Goal: Task Accomplishment & Management: Complete application form

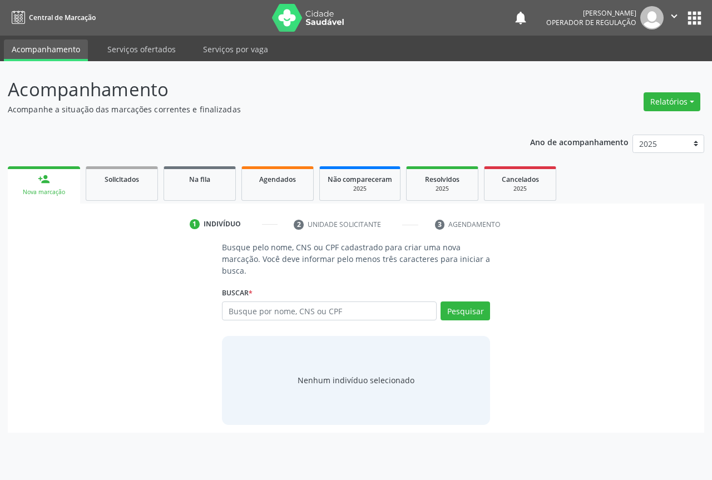
drag, startPoint x: 260, startPoint y: 309, endPoint x: 268, endPoint y: 273, distance: 36.4
click at [262, 307] on input "text" at bounding box center [329, 310] width 215 height 19
type input "701204000972015"
click at [461, 314] on button "Pesquisar" at bounding box center [464, 310] width 49 height 19
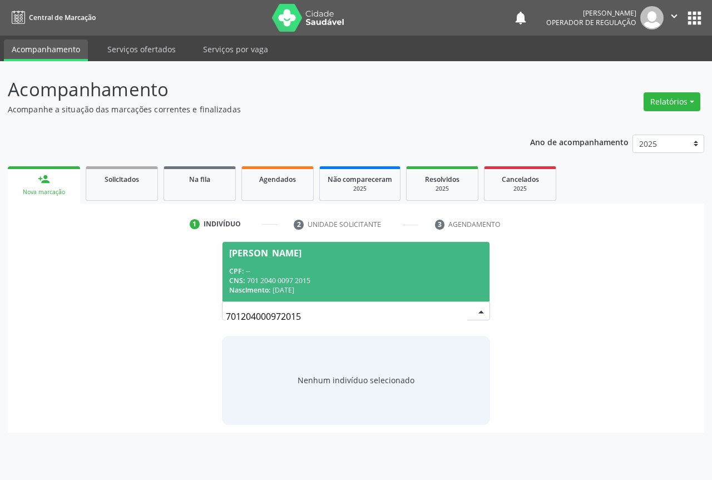
click at [299, 273] on div "CPF: --" at bounding box center [356, 270] width 254 height 9
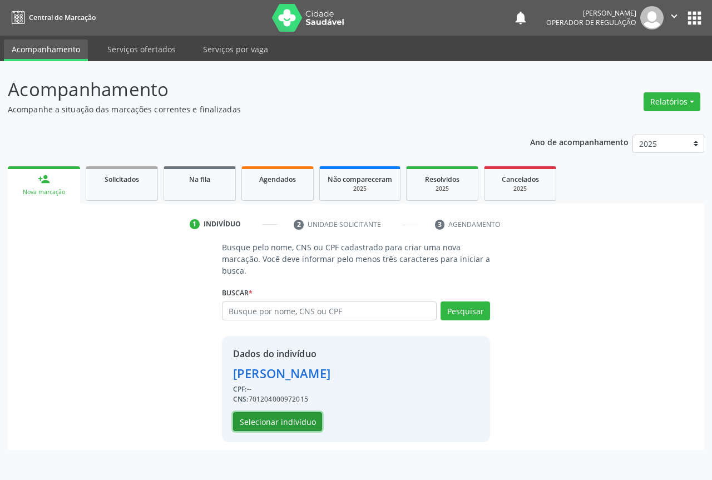
click at [269, 423] on button "Selecionar indivíduo" at bounding box center [277, 421] width 89 height 19
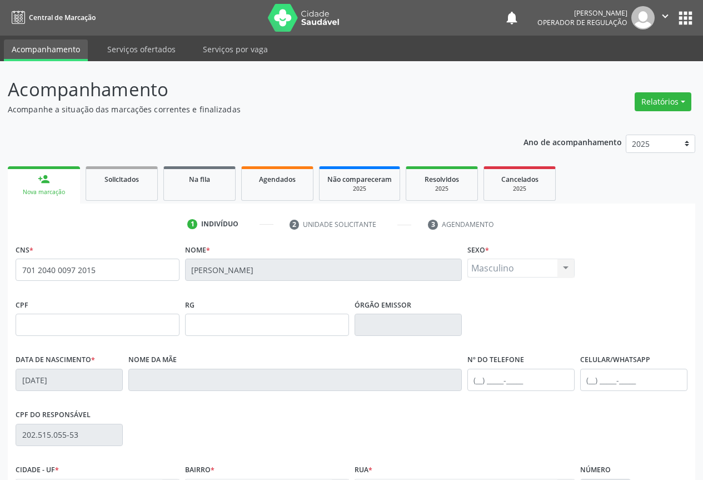
scroll to position [123, 0]
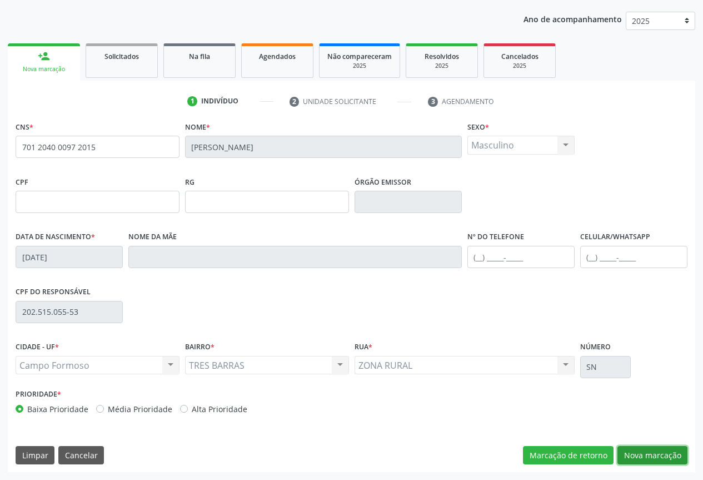
click at [638, 455] on button "Nova marcação" at bounding box center [653, 455] width 70 height 19
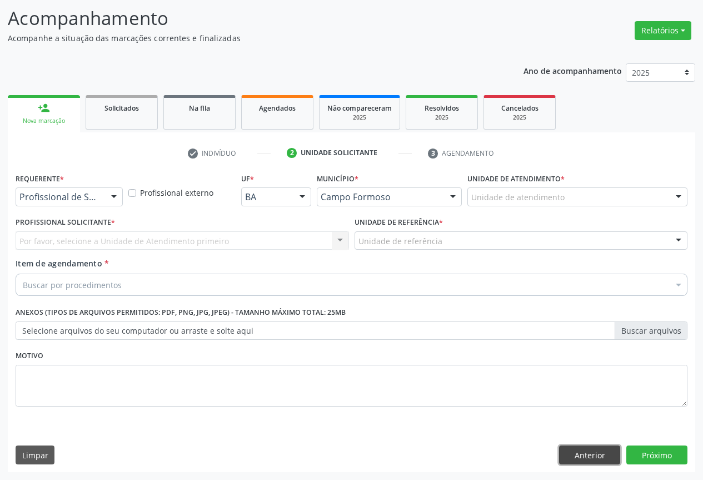
click at [577, 451] on button "Anterior" at bounding box center [589, 454] width 61 height 19
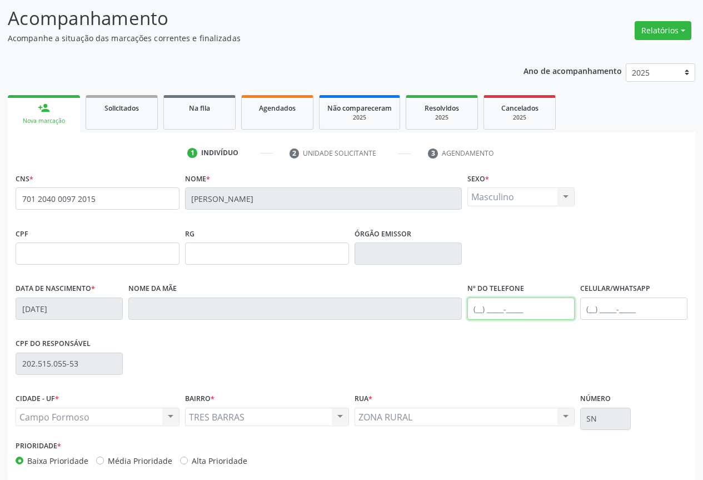
click at [493, 306] on input "text" at bounding box center [521, 309] width 107 height 22
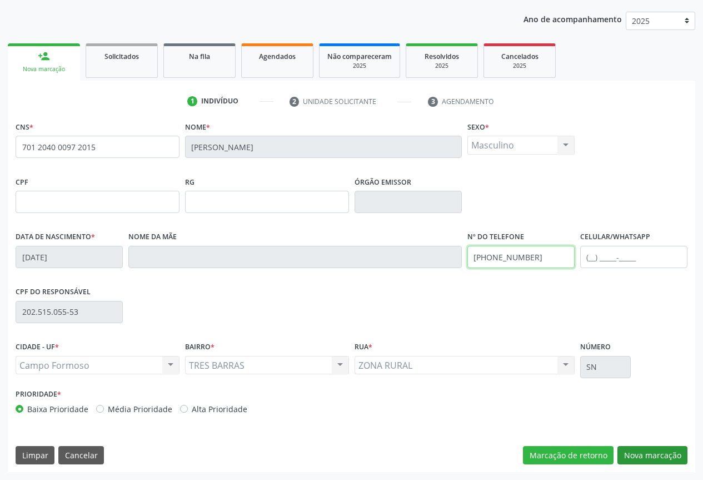
type input "[PHONE_NUMBER]"
click at [652, 448] on button "Nova marcação" at bounding box center [653, 455] width 70 height 19
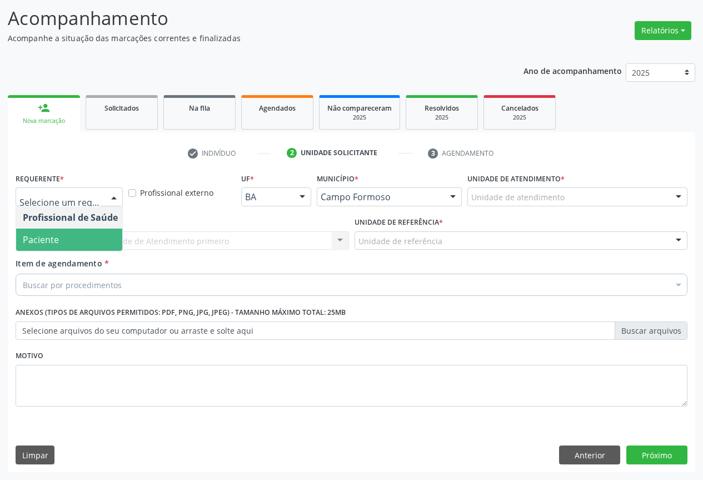
click at [49, 237] on span "Paciente" at bounding box center [41, 240] width 36 height 12
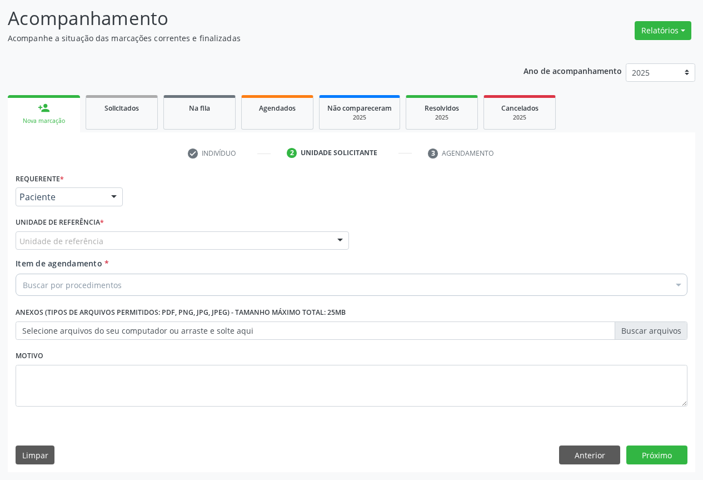
drag, startPoint x: 274, startPoint y: 240, endPoint x: 247, endPoint y: 248, distance: 27.3
click at [273, 240] on div "Unidade de referência" at bounding box center [183, 240] width 334 height 19
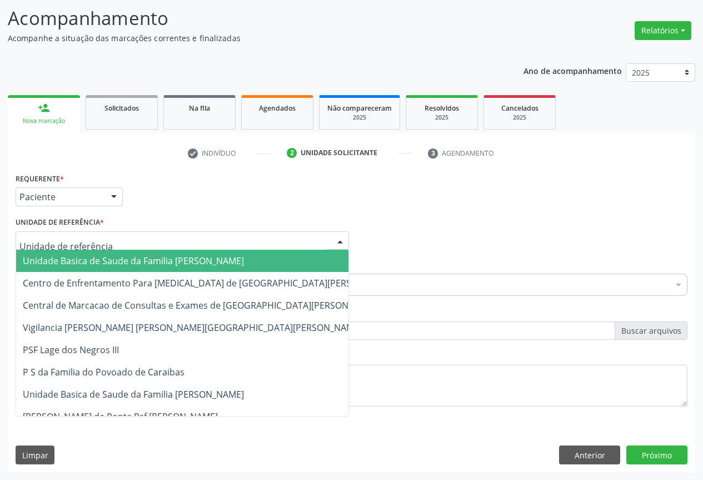
click at [103, 262] on span "Unidade Basica de Saude da Familia [PERSON_NAME]" at bounding box center [133, 261] width 221 height 12
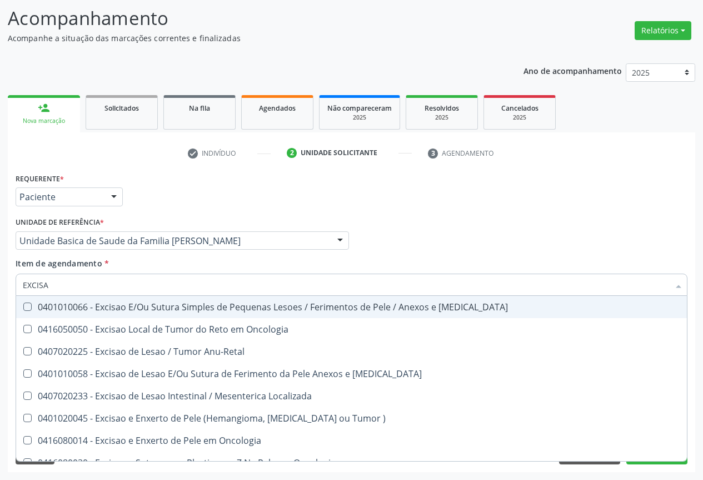
type input "EXCISAO"
click at [174, 310] on div "0401010066 - Excisao E/Ou Sutura Simples de Pequenas Lesoes / Ferimentos de Pel…" at bounding box center [352, 307] width 658 height 9
checkbox Mucosa "true"
type input "EXCISAO"
click at [424, 257] on div "Profissional Solicitante Por favor, selecione a Unidade de Atendimento primeiro…" at bounding box center [352, 235] width 678 height 43
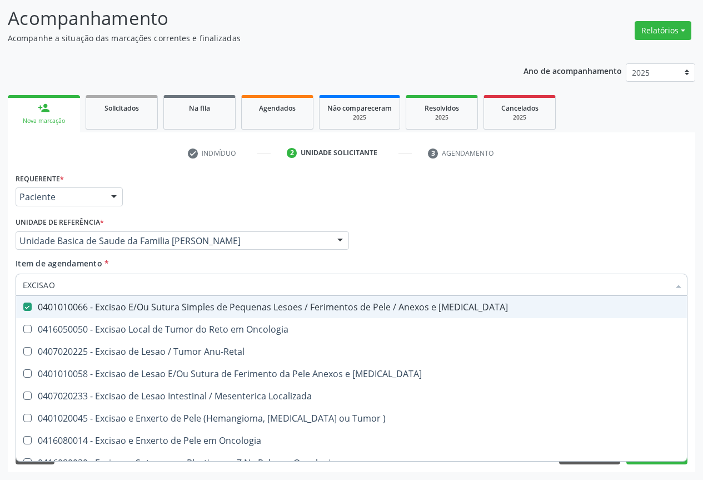
checkbox Oncologia "true"
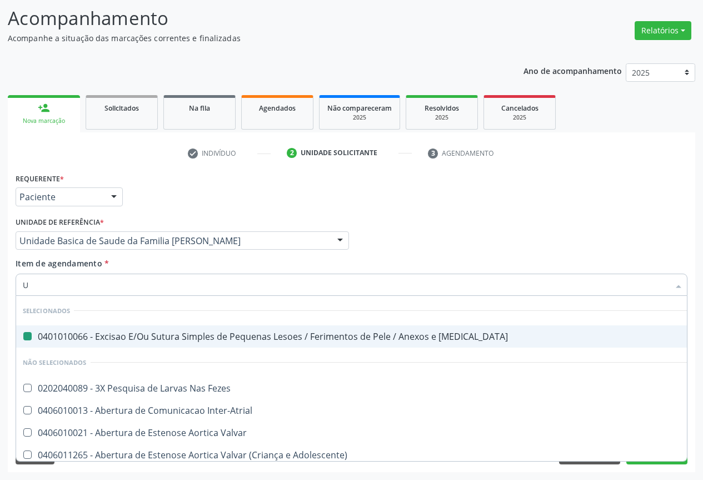
type input "US"
checkbox Mucosa "false"
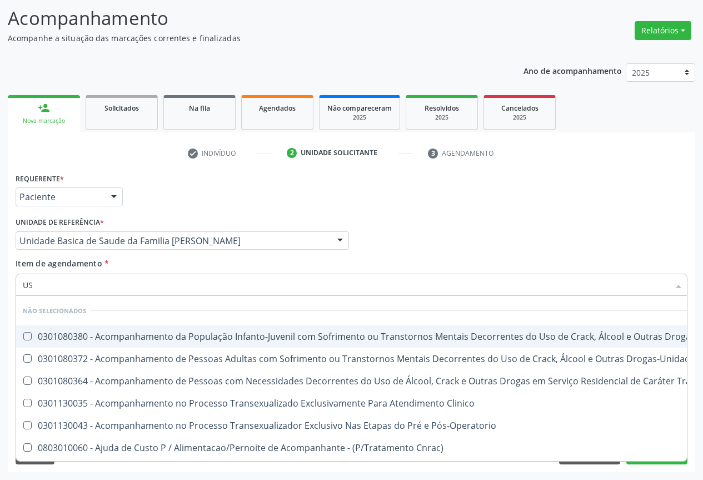
type input "USG"
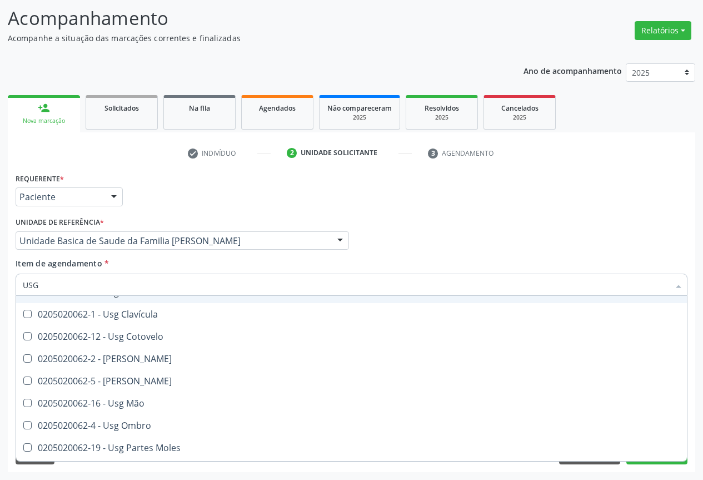
scroll to position [167, 0]
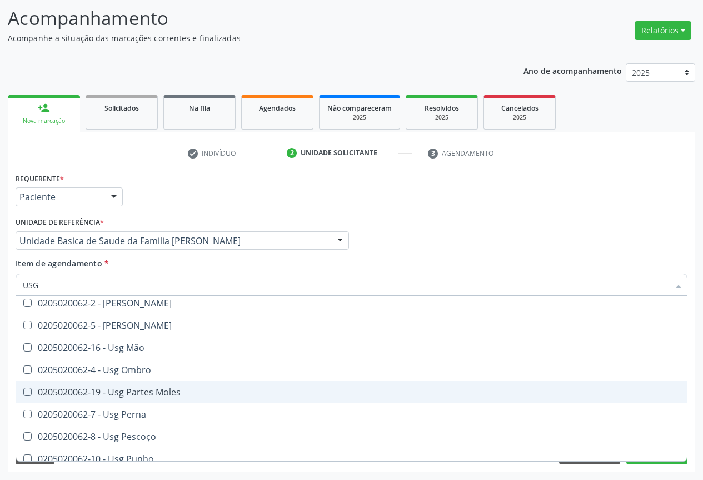
click at [153, 392] on div "0205020062-19 - Usg Partes Moles" at bounding box center [352, 392] width 658 height 9
checkbox Moles "true"
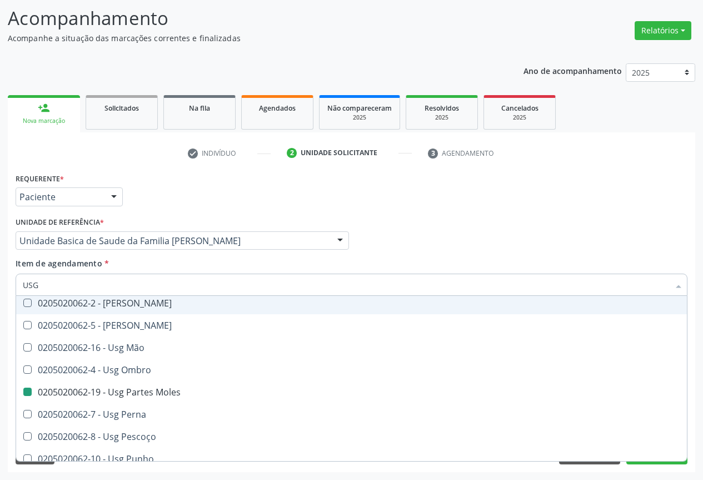
click at [427, 252] on div "Profissional Solicitante Por favor, selecione a Unidade de Atendimento primeiro…" at bounding box center [352, 235] width 678 height 43
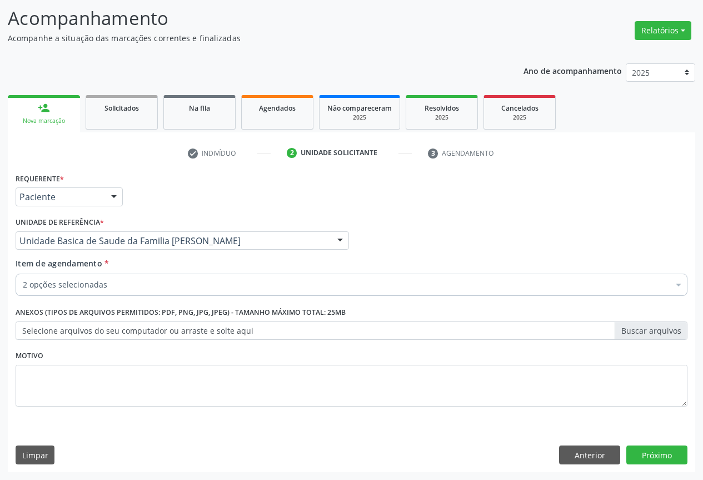
scroll to position [0, 0]
click at [637, 455] on button "Próximo" at bounding box center [657, 454] width 61 height 19
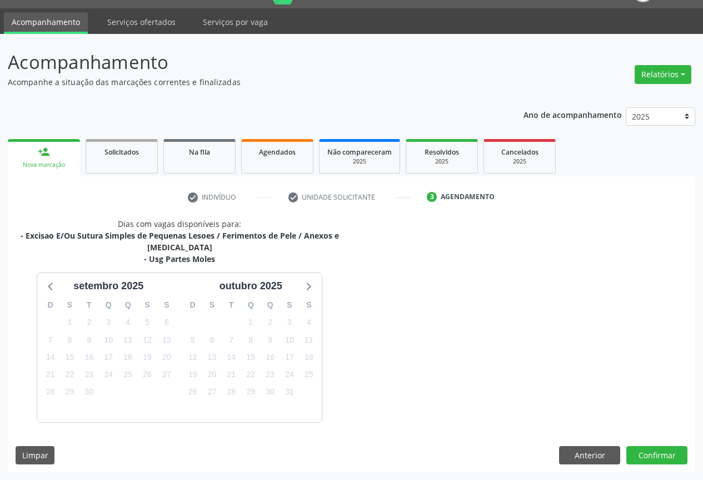
scroll to position [60, 0]
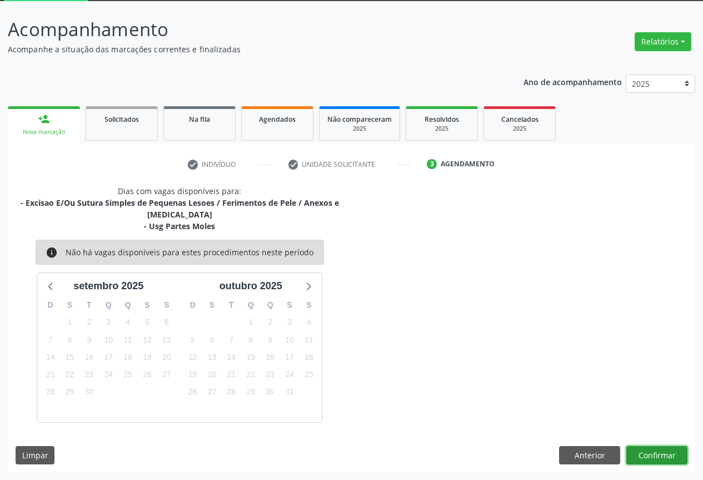
click at [651, 449] on button "Confirmar" at bounding box center [657, 455] width 61 height 19
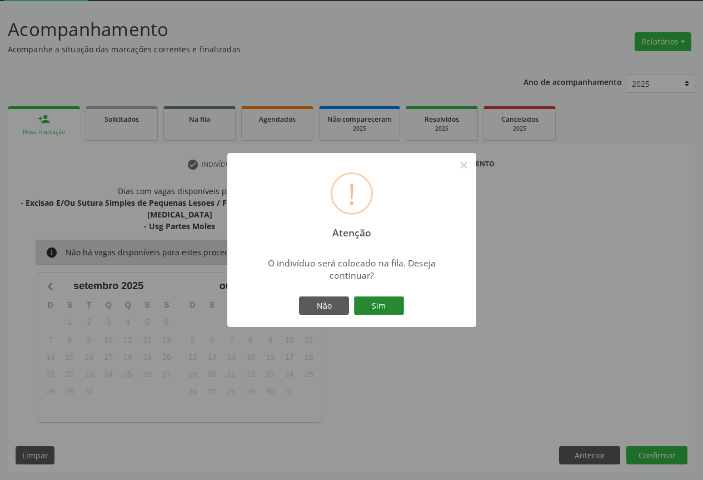
click at [362, 297] on button "Sim" at bounding box center [379, 305] width 50 height 19
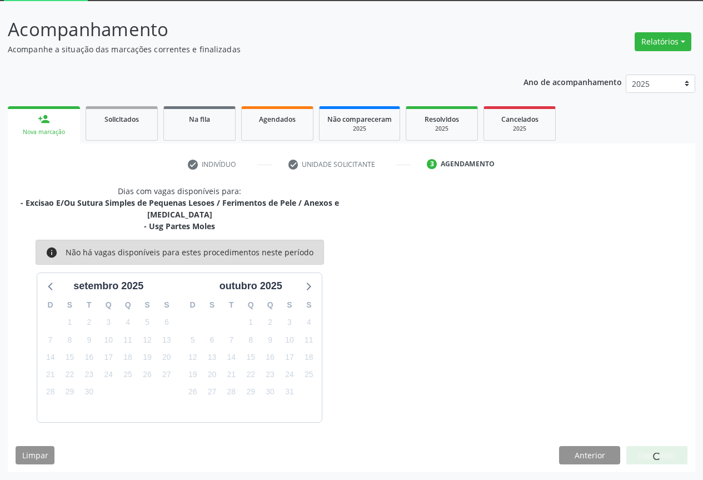
scroll to position [0, 0]
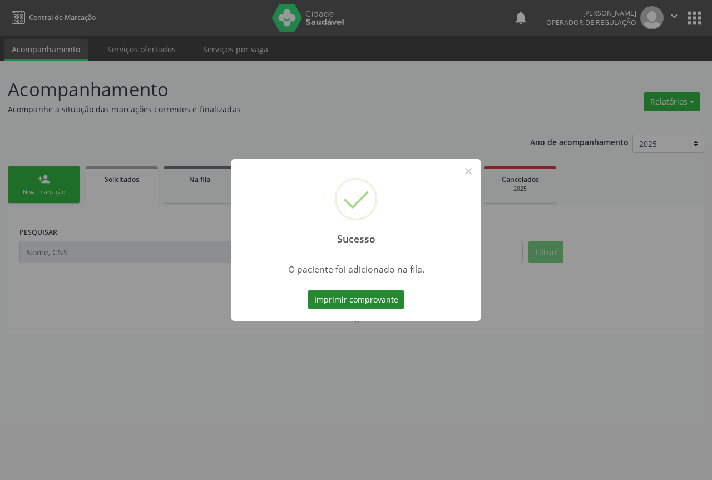
click at [355, 298] on button "Imprimir comprovante" at bounding box center [356, 299] width 97 height 19
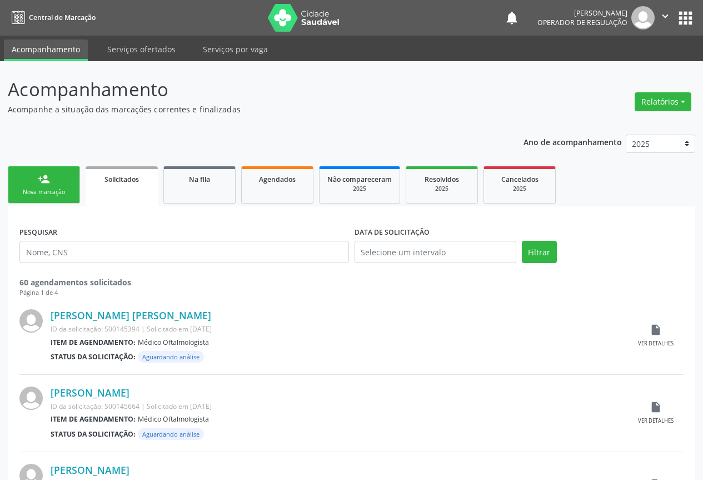
click at [43, 172] on link "person_add Nova marcação" at bounding box center [44, 184] width 72 height 37
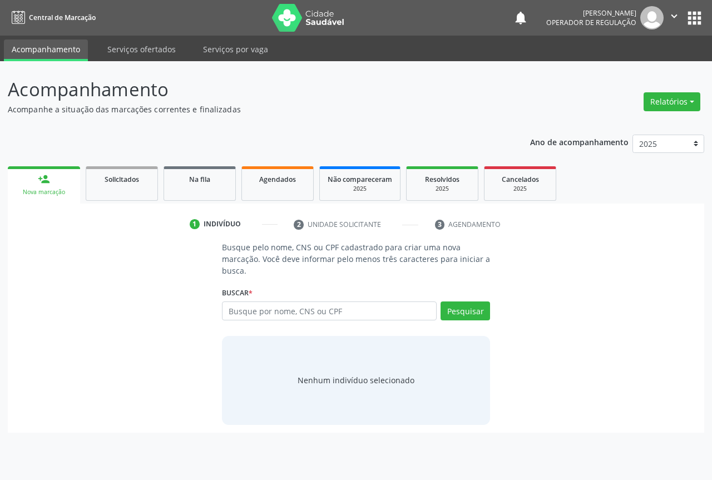
click at [43, 172] on link "person_add Nova marcação" at bounding box center [44, 184] width 72 height 37
click at [271, 310] on input "text" at bounding box center [329, 310] width 215 height 19
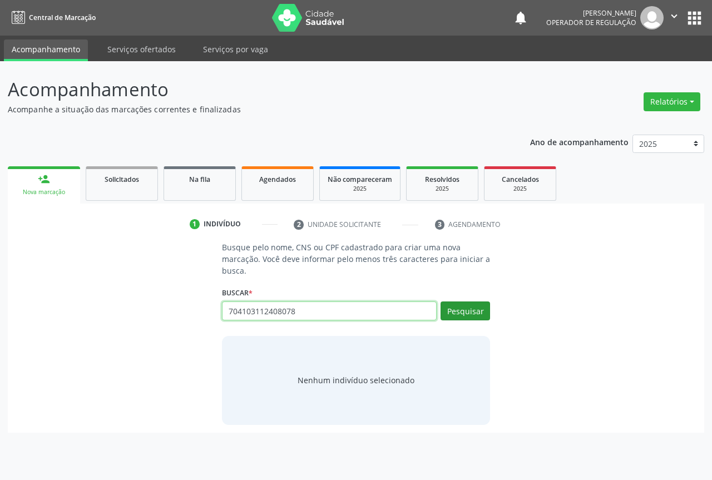
type input "704103112408078"
click at [488, 315] on button "Pesquisar" at bounding box center [464, 310] width 49 height 19
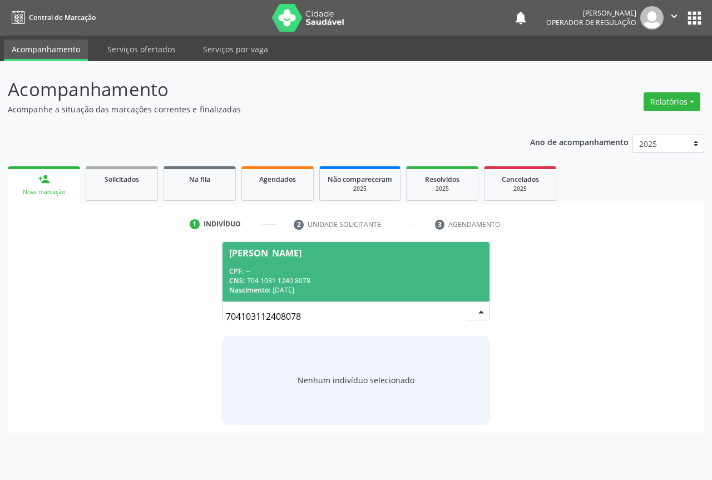
click at [423, 273] on div "CPF: --" at bounding box center [356, 270] width 254 height 9
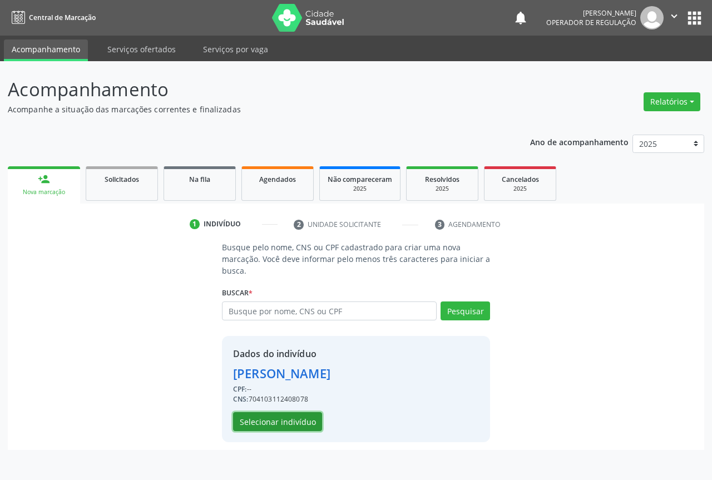
click at [285, 419] on button "Selecionar indivíduo" at bounding box center [277, 421] width 89 height 19
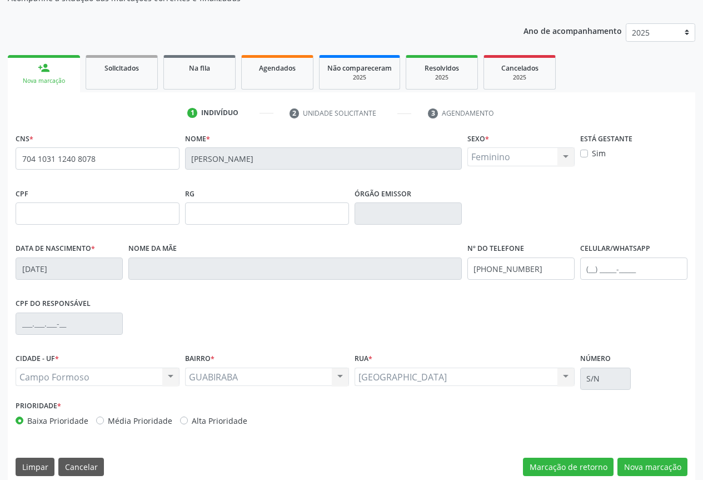
scroll to position [123, 0]
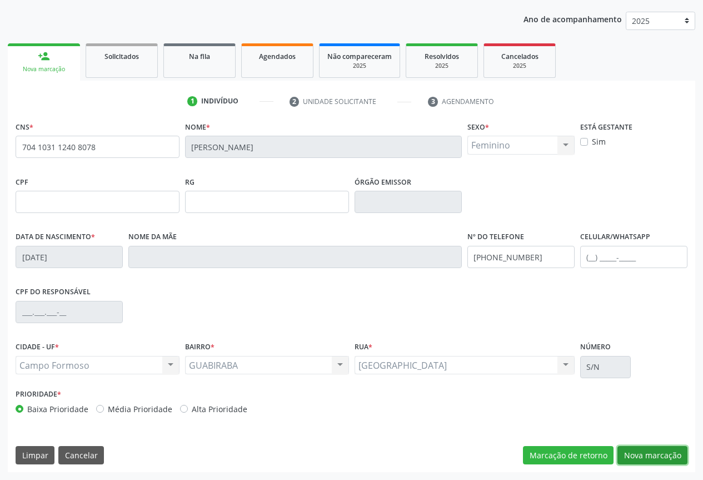
drag, startPoint x: 655, startPoint y: 455, endPoint x: 638, endPoint y: 432, distance: 28.4
click at [655, 454] on button "Nova marcação" at bounding box center [653, 455] width 70 height 19
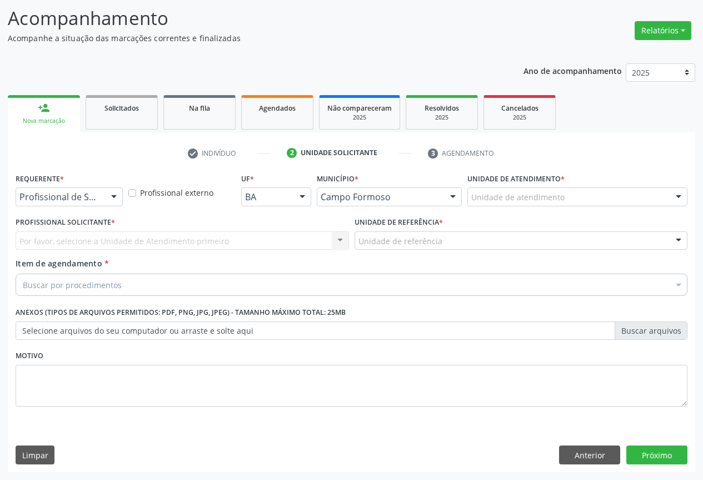
scroll to position [71, 0]
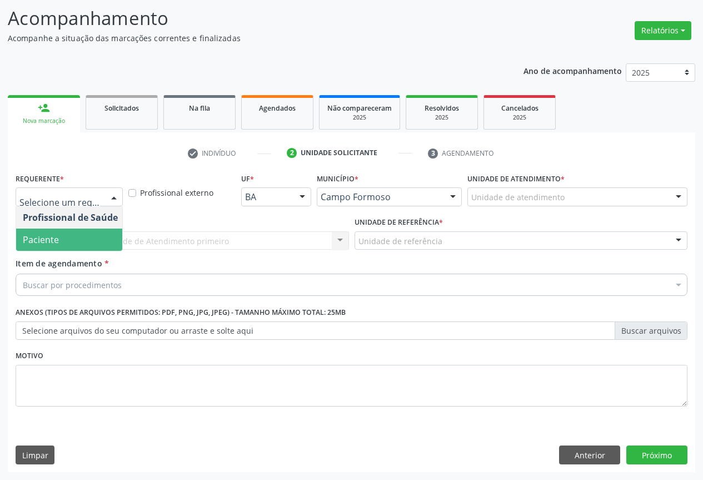
click at [88, 241] on span "Paciente" at bounding box center [70, 240] width 108 height 22
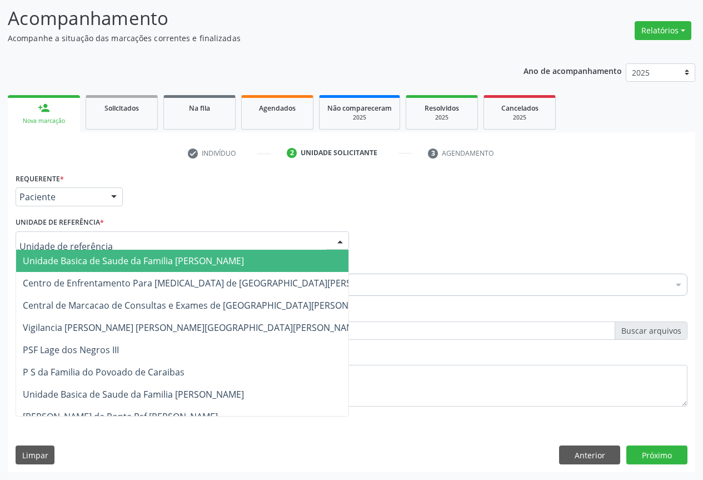
click at [150, 244] on div at bounding box center [183, 240] width 334 height 19
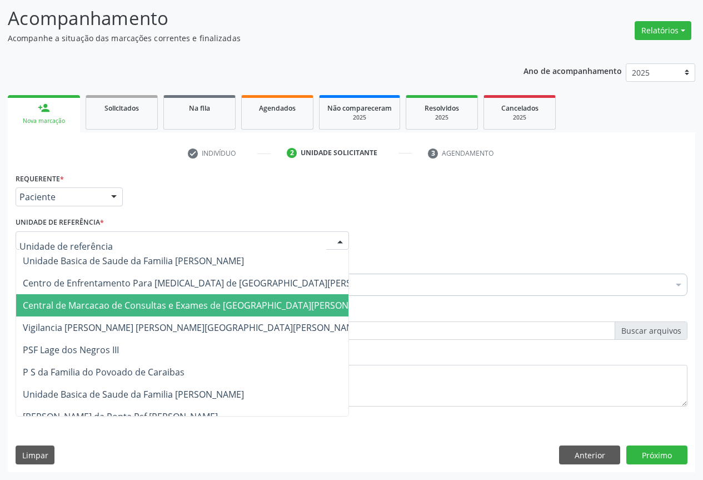
click at [155, 304] on span "Central de Marcacao de Consultas e Exames de [GEOGRAPHIC_DATA][PERSON_NAME]" at bounding box center [202, 305] width 358 height 12
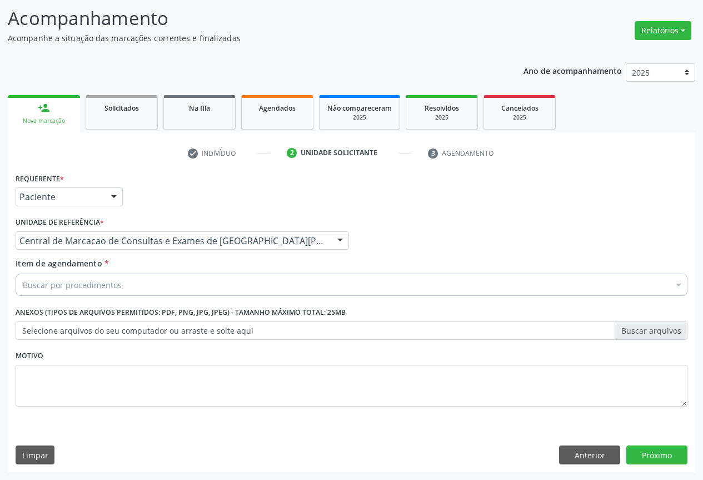
click at [140, 285] on div "Buscar por procedimentos" at bounding box center [352, 285] width 672 height 22
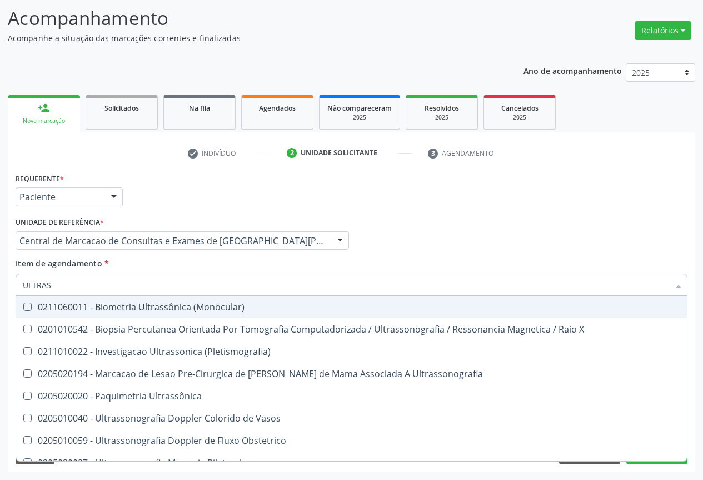
type input "ULTRASS"
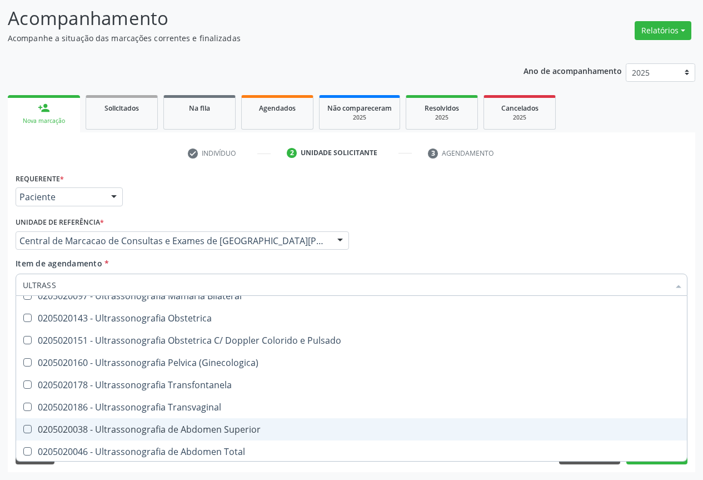
scroll to position [222, 0]
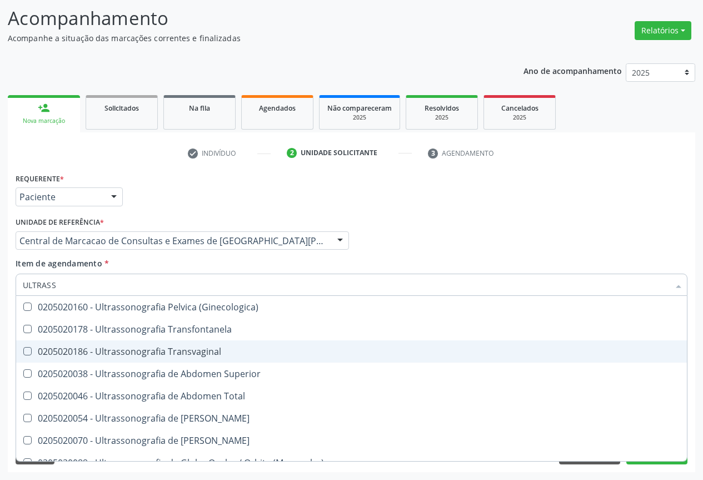
click at [204, 353] on div "0205020186 - Ultrassonografia Transvaginal" at bounding box center [352, 351] width 658 height 9
checkbox Transvaginal "true"
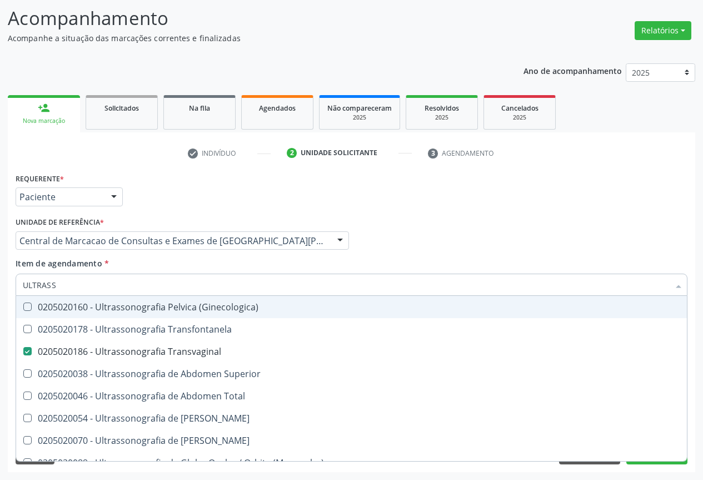
click at [479, 232] on div "Profissional Solicitante Por favor, selecione a Unidade de Atendimento primeiro…" at bounding box center [352, 235] width 678 height 43
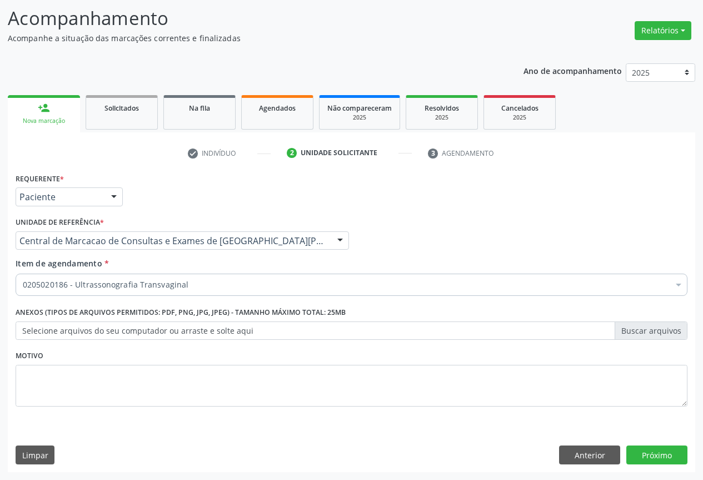
scroll to position [0, 0]
click at [645, 458] on button "Próximo" at bounding box center [657, 454] width 61 height 19
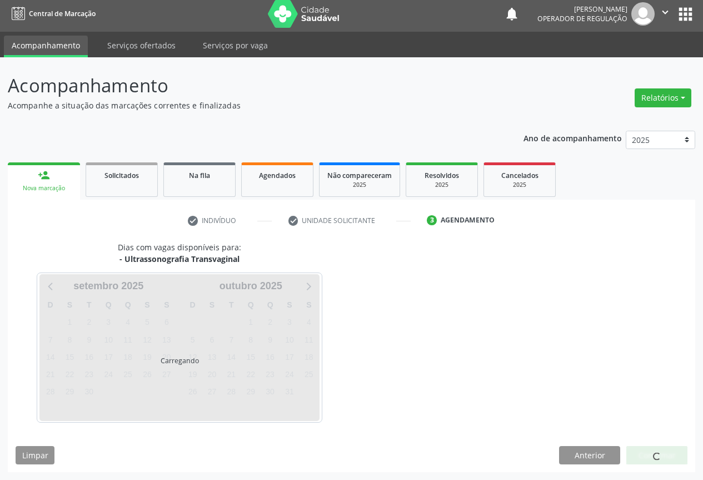
scroll to position [4, 0]
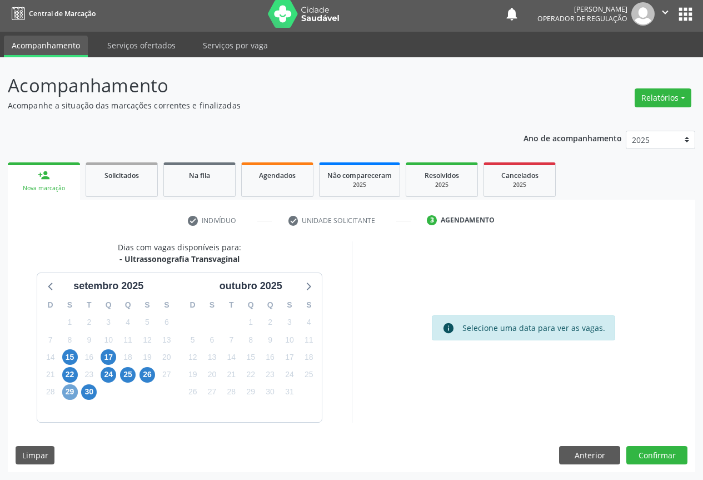
click at [76, 394] on span "29" at bounding box center [70, 392] width 16 height 16
click at [68, 391] on span "29" at bounding box center [70, 392] width 16 height 16
click at [91, 390] on span "30" at bounding box center [89, 392] width 16 height 16
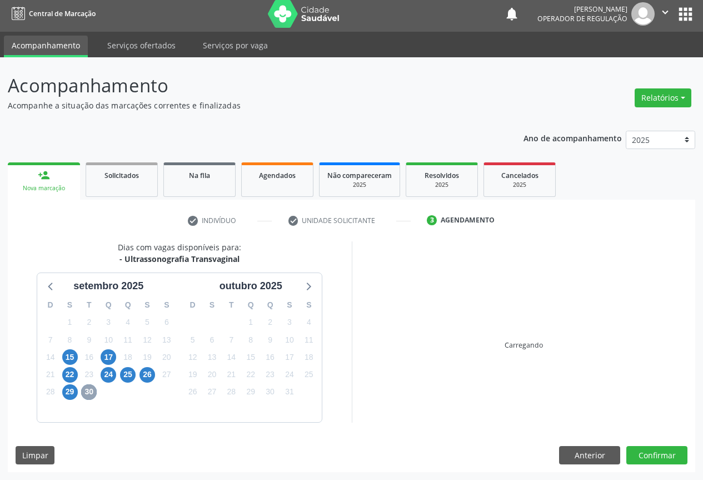
click at [91, 390] on span "30" at bounding box center [89, 392] width 16 height 16
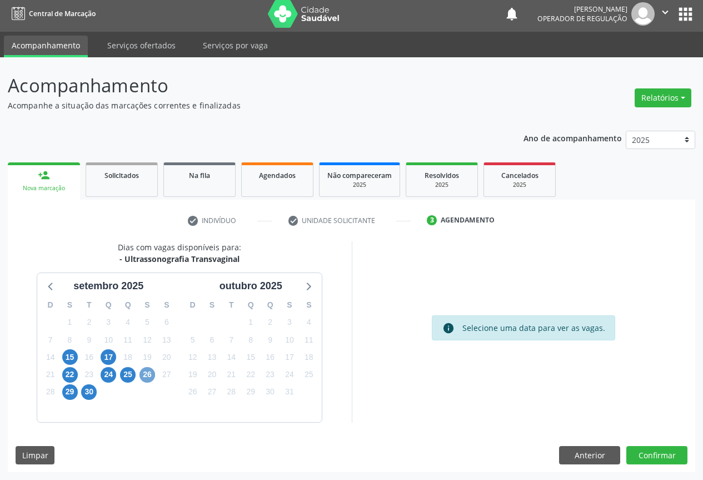
click at [145, 373] on span "26" at bounding box center [148, 375] width 16 height 16
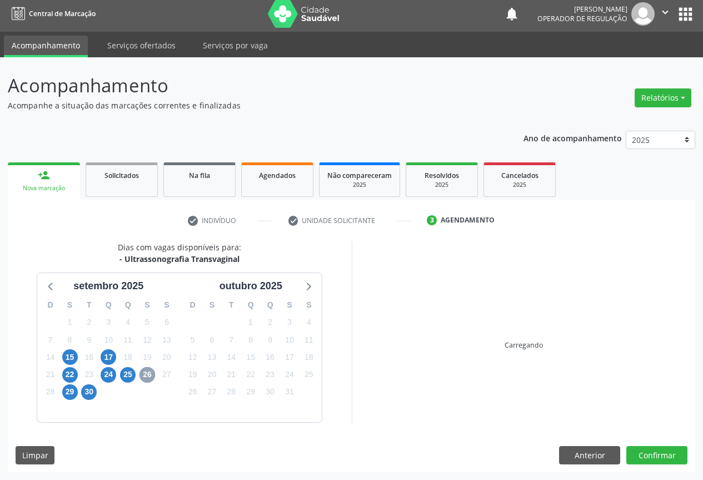
click at [145, 373] on span "26" at bounding box center [148, 375] width 16 height 16
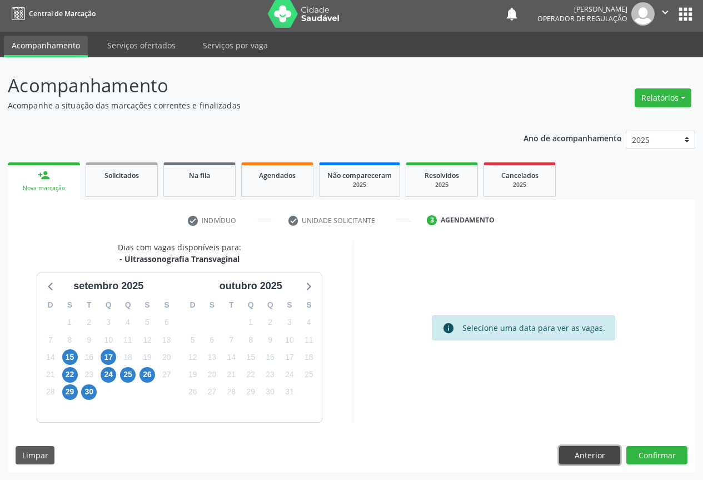
click at [563, 448] on button "Anterior" at bounding box center [589, 455] width 61 height 19
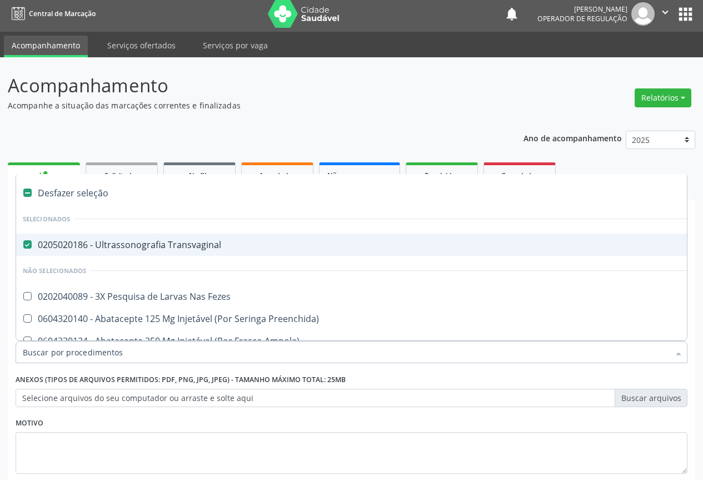
click at [170, 251] on span "0205020186 - Ultrassonografia Transvaginal" at bounding box center [455, 245] width 879 height 22
checkbox Transvaginal "false"
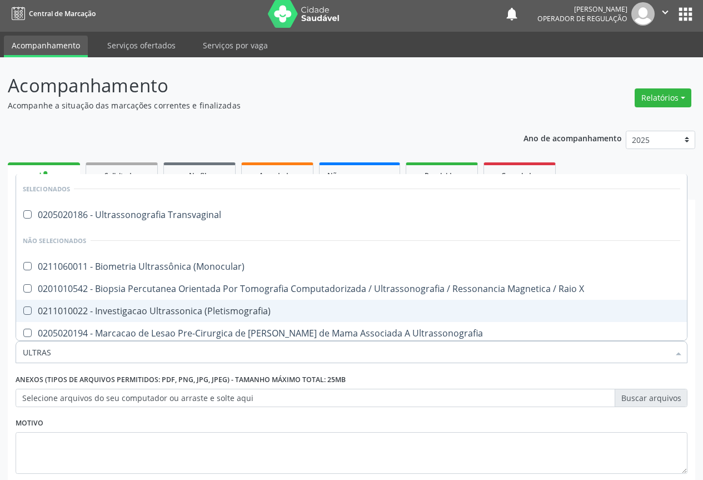
type input "ULTRASS"
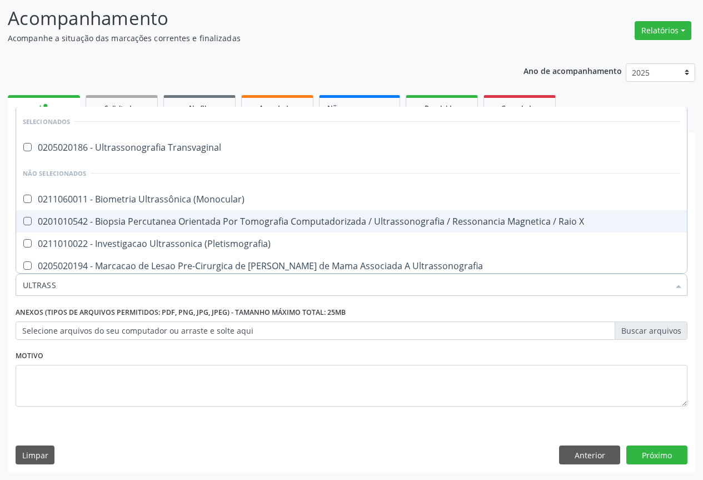
scroll to position [16, 0]
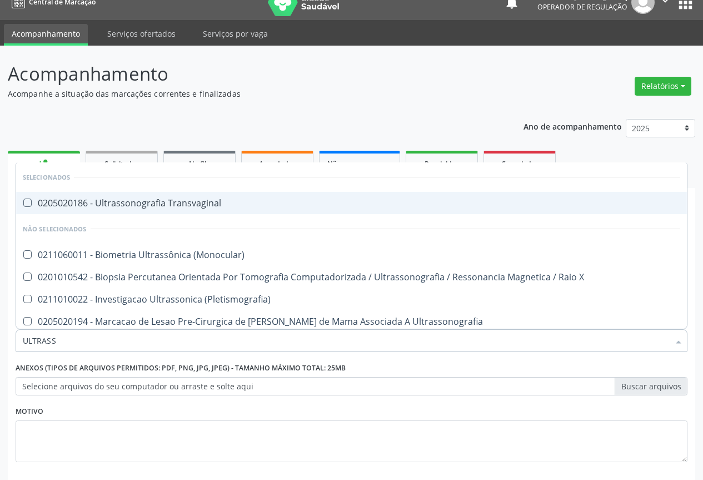
click at [209, 206] on div "0205020186 - Ultrassonografia Transvaginal" at bounding box center [352, 203] width 658 height 9
checkbox Transvaginal "true"
click at [479, 120] on div "Ano de acompanhamento 2025 2024 2023 person_add Nova marcação Solicitados Na fi…" at bounding box center [352, 319] width 688 height 417
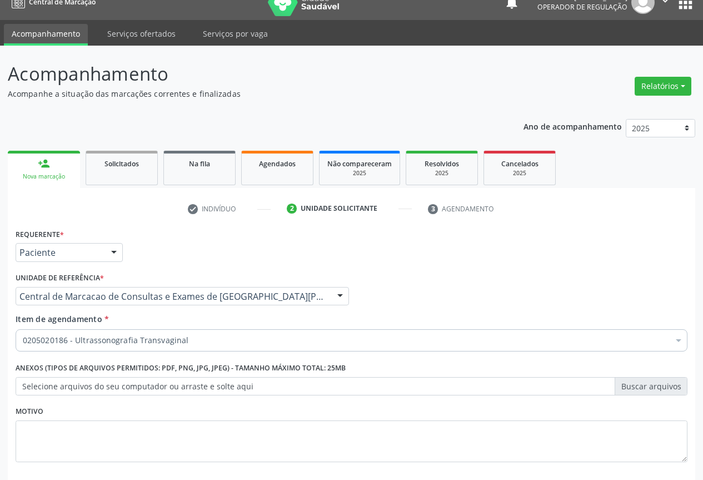
scroll to position [71, 0]
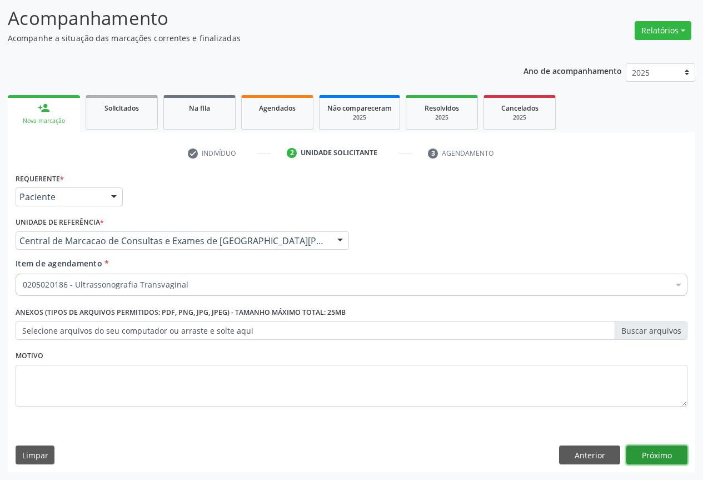
click at [641, 449] on button "Próximo" at bounding box center [657, 454] width 61 height 19
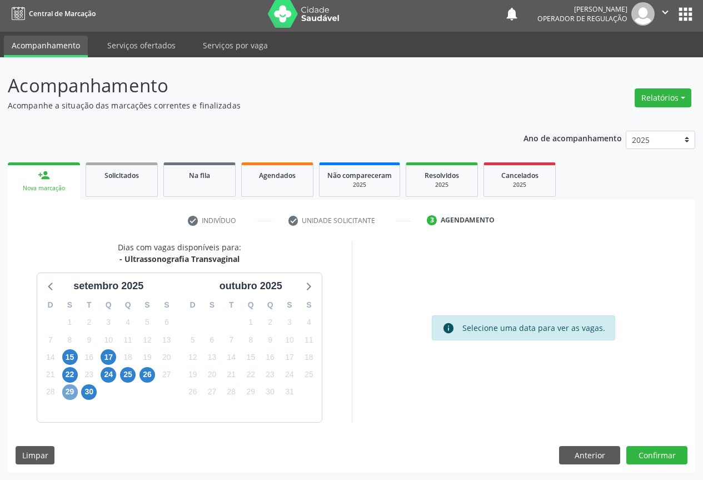
click at [74, 392] on span "29" at bounding box center [70, 392] width 16 height 16
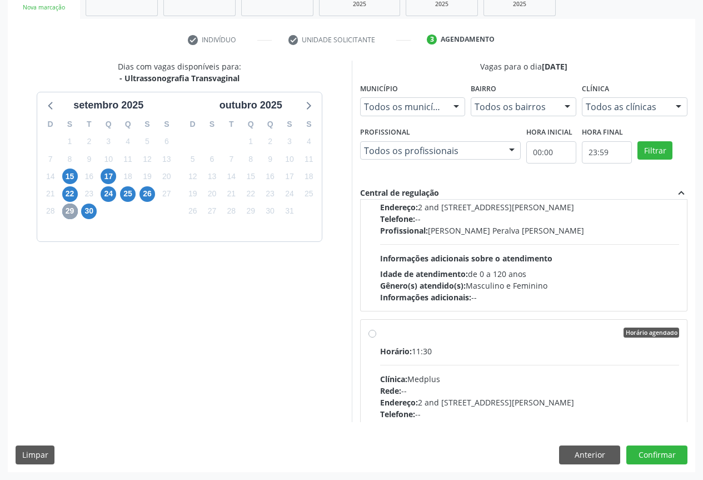
scroll to position [167, 0]
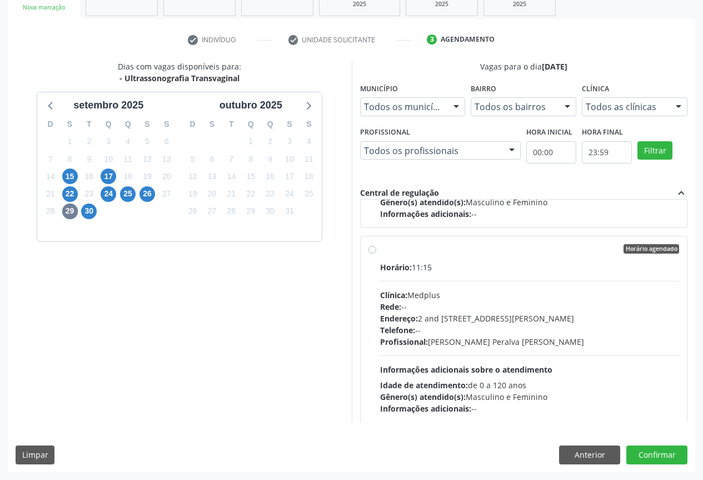
click at [475, 327] on div "Telefone: --" at bounding box center [530, 330] width 300 height 12
click at [376, 254] on input "Horário agendado Horário: 11:15 Clínica: Medplus Rede: -- Endereço: 2 and [STRE…" at bounding box center [373, 249] width 8 height 10
radio input "true"
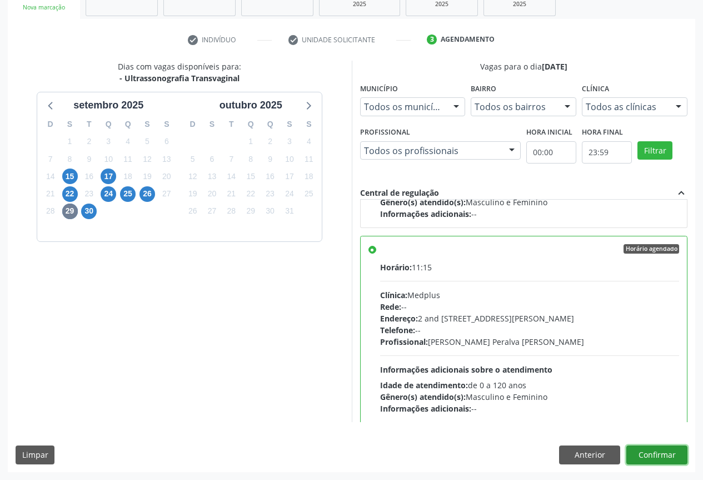
click at [642, 447] on button "Confirmar" at bounding box center [657, 454] width 61 height 19
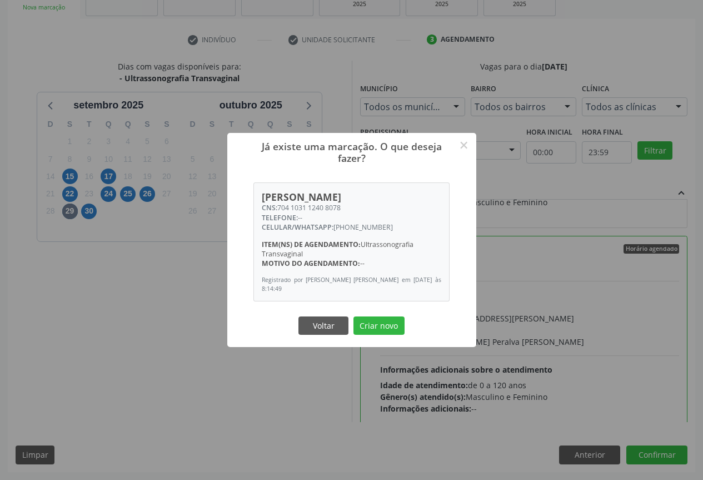
click at [354, 316] on button "Criar novo" at bounding box center [379, 325] width 51 height 19
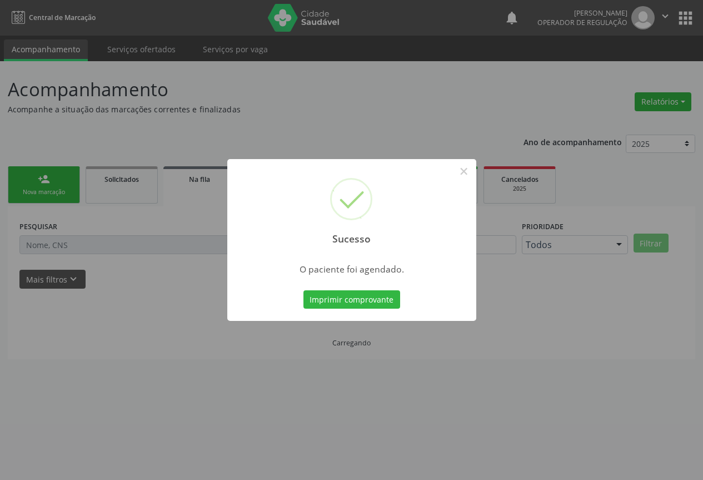
scroll to position [0, 0]
click at [308, 290] on button "Imprimir comprovante" at bounding box center [356, 299] width 97 height 19
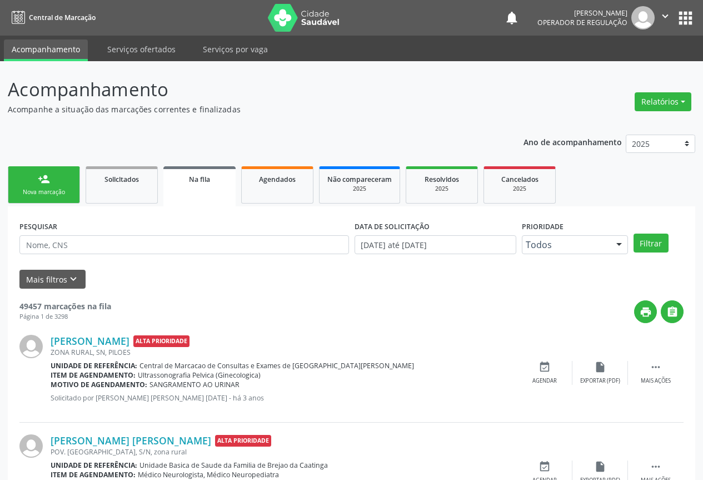
click at [51, 175] on link "person_add Nova marcação" at bounding box center [44, 184] width 72 height 37
click at [53, 175] on link "person_add Nova marcação" at bounding box center [44, 184] width 72 height 37
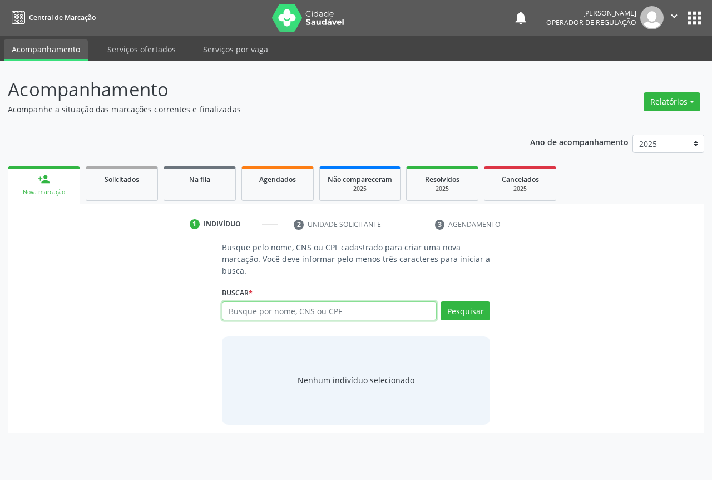
click at [258, 316] on input "text" at bounding box center [329, 310] width 215 height 19
type input "700102855427790"
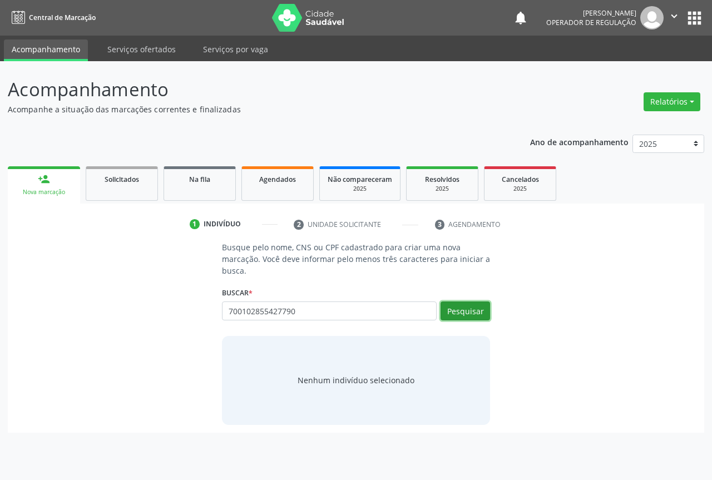
click at [474, 304] on button "Pesquisar" at bounding box center [464, 310] width 49 height 19
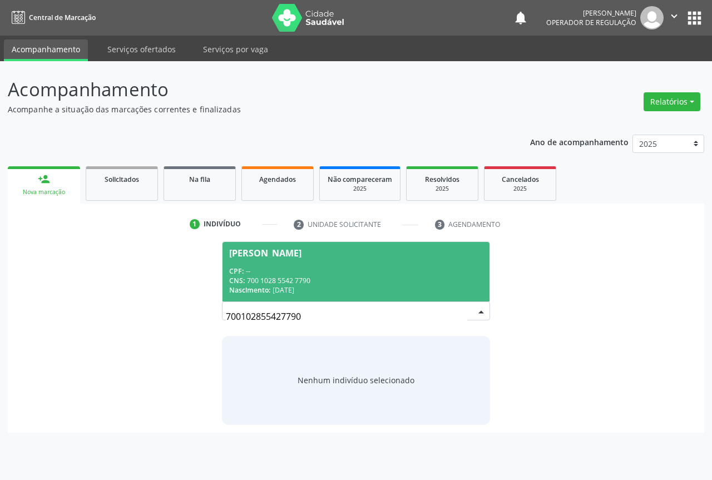
click at [360, 284] on div "CNS: 700 1028 5542 7790" at bounding box center [356, 280] width 254 height 9
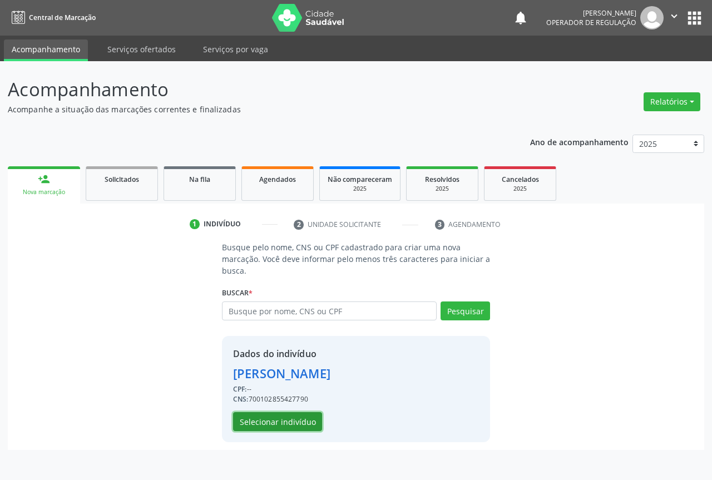
click at [311, 413] on button "Selecionar indivíduo" at bounding box center [277, 421] width 89 height 19
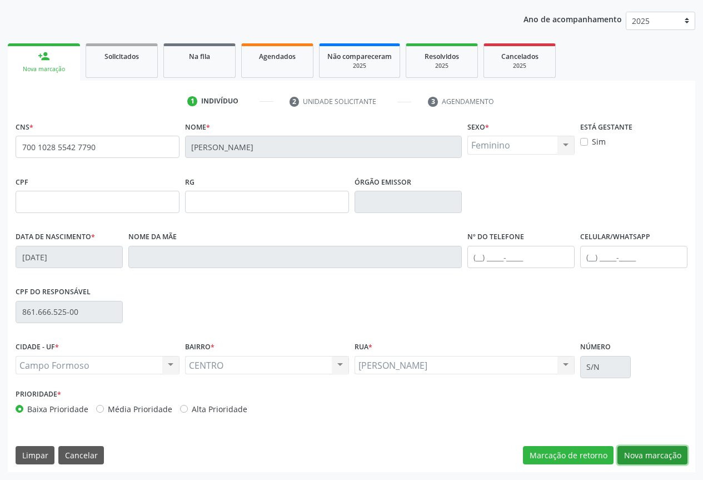
click at [662, 454] on button "Nova marcação" at bounding box center [653, 455] width 70 height 19
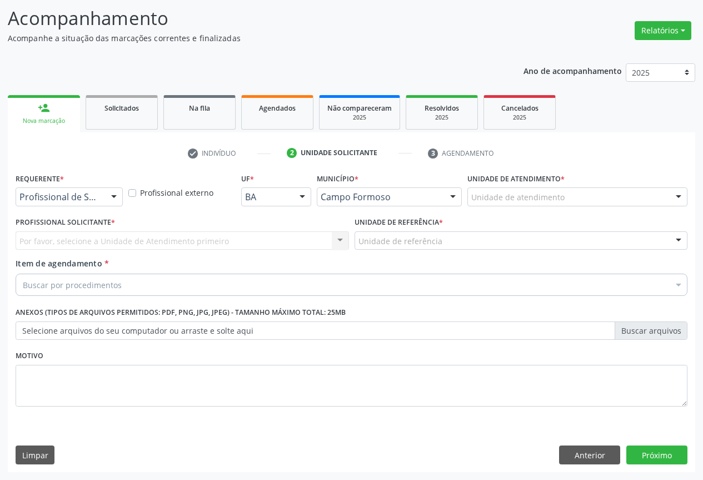
scroll to position [71, 0]
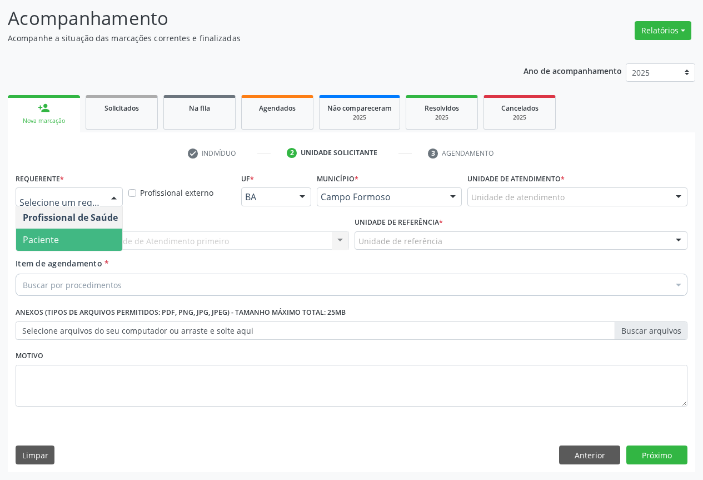
click at [107, 241] on span "Paciente" at bounding box center [70, 240] width 108 height 22
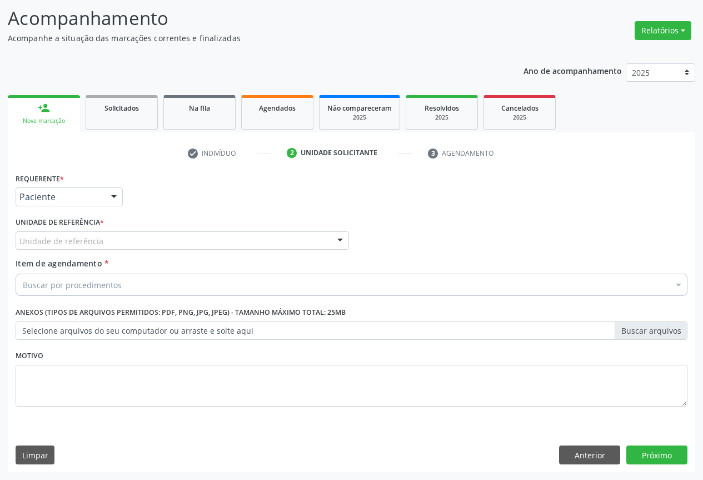
click at [151, 240] on div "Unidade de referência" at bounding box center [183, 240] width 334 height 19
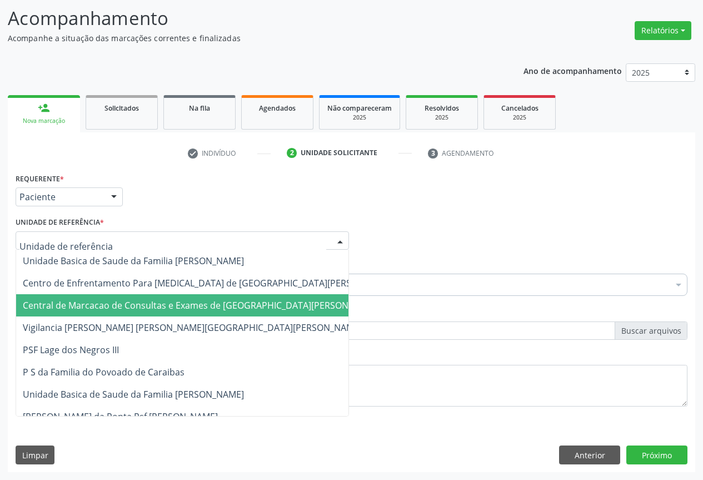
click at [151, 300] on span "Central de Marcacao de Consultas e Exames de [GEOGRAPHIC_DATA][PERSON_NAME]" at bounding box center [202, 305] width 358 height 12
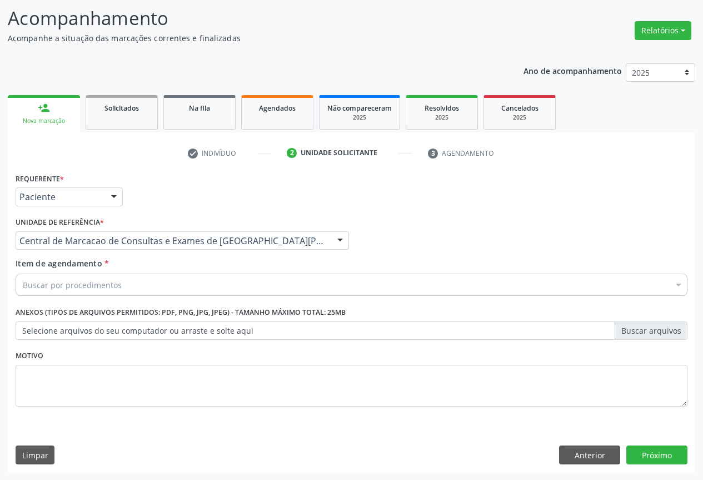
click at [138, 285] on div "Buscar por procedimentos" at bounding box center [352, 285] width 672 height 22
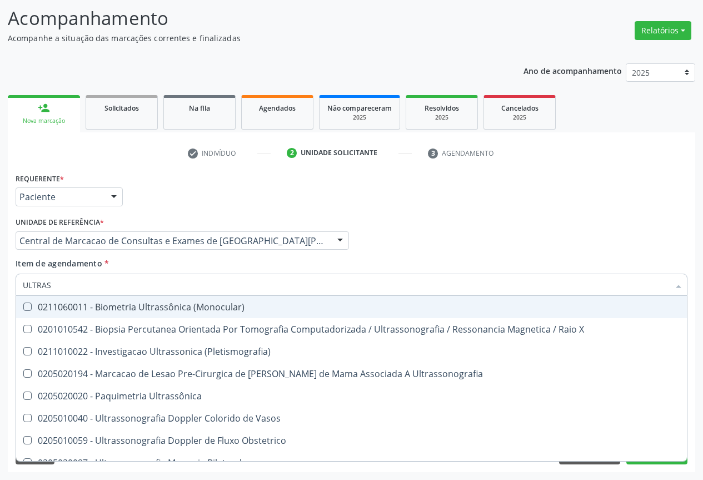
type input "ULTRASS"
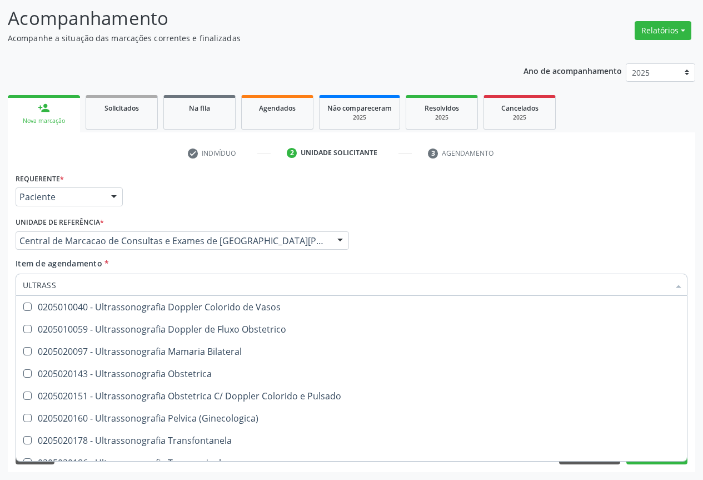
scroll to position [167, 0]
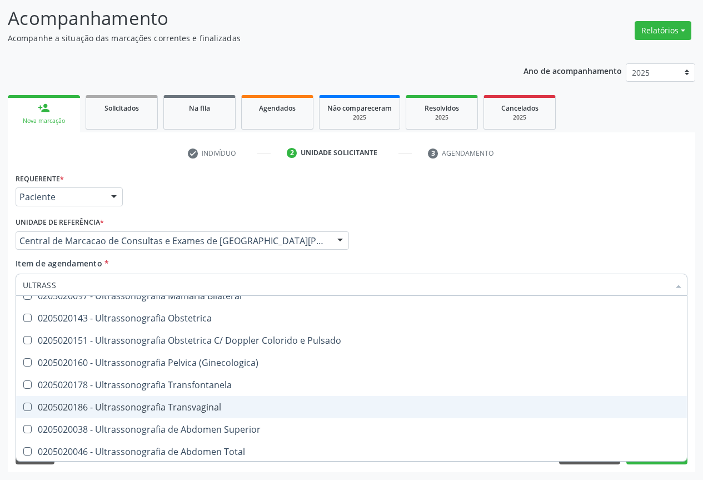
click at [341, 407] on div "0205020186 - Ultrassonografia Transvaginal" at bounding box center [352, 407] width 658 height 9
checkbox Transvaginal "true"
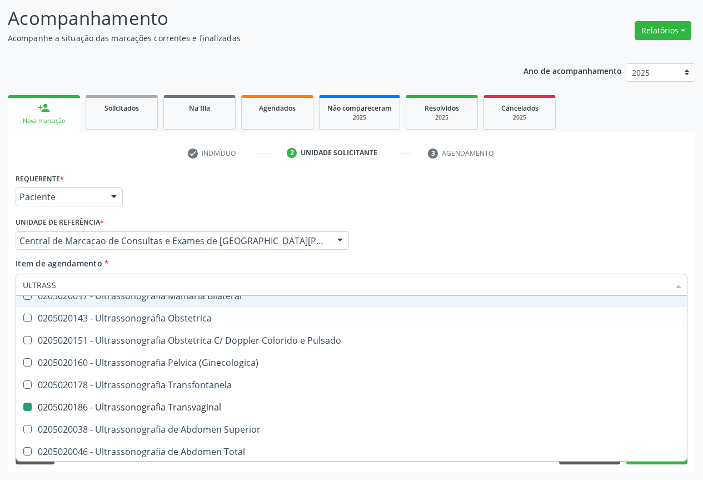
click at [543, 254] on div "Profissional Solicitante Por favor, selecione a Unidade de Atendimento primeiro…" at bounding box center [352, 235] width 678 height 43
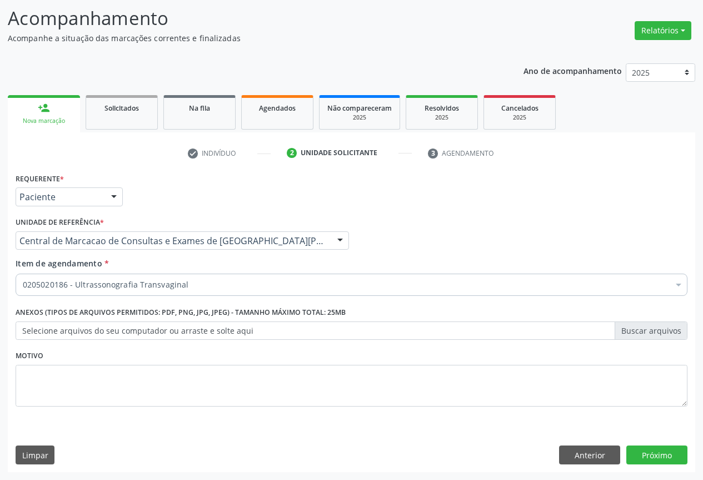
scroll to position [0, 0]
click at [637, 449] on button "Próximo" at bounding box center [657, 454] width 61 height 19
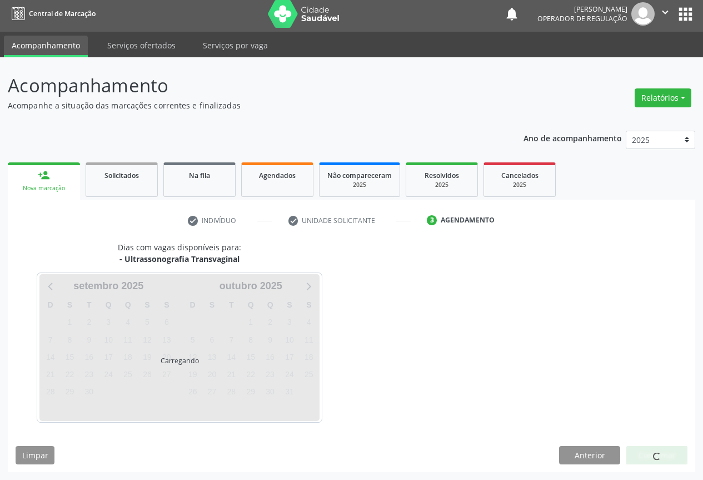
scroll to position [4, 0]
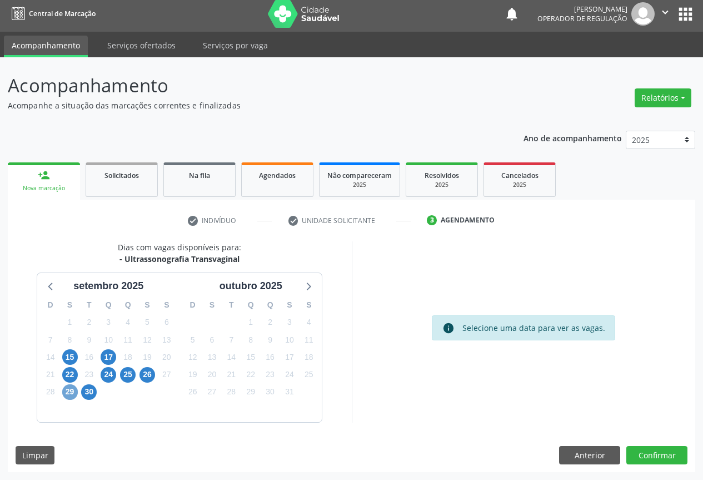
click at [76, 394] on span "29" at bounding box center [70, 392] width 16 height 16
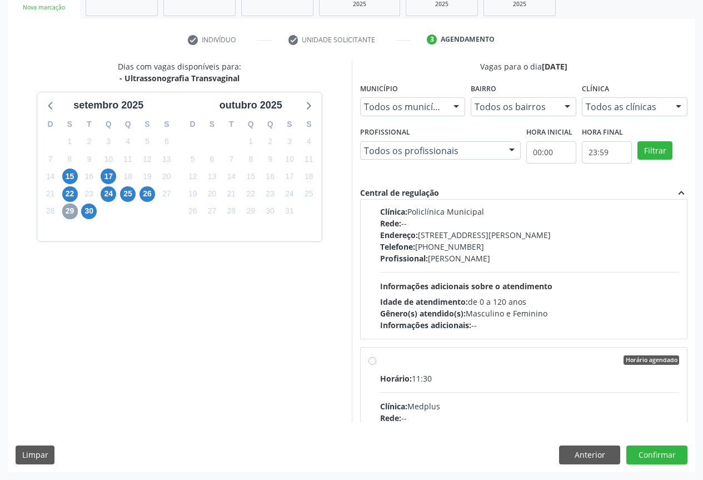
scroll to position [167, 0]
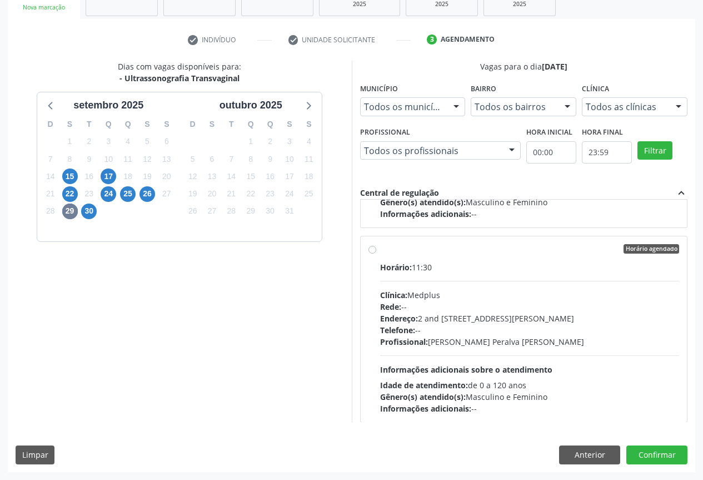
click at [505, 338] on div "Profissional: [PERSON_NAME] Peralva [PERSON_NAME]" at bounding box center [530, 342] width 300 height 12
click at [376, 254] on input "Horário agendado Horário: 11:30 Clínica: Medplus Rede: -- Endereço: 2 and [STRE…" at bounding box center [373, 249] width 8 height 10
radio input "true"
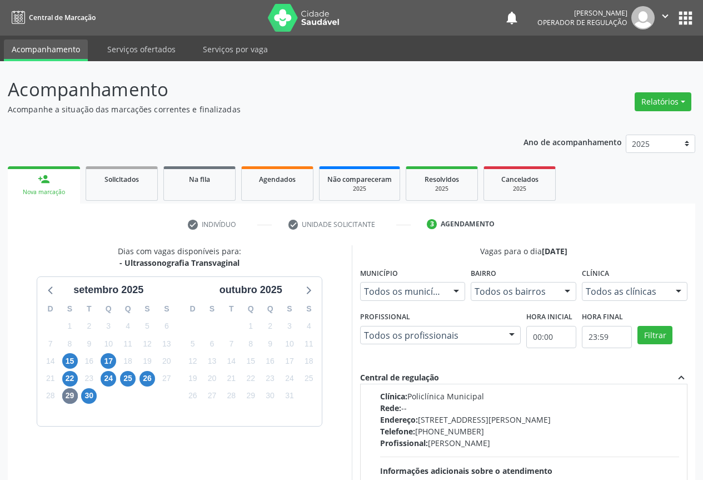
scroll to position [0, 0]
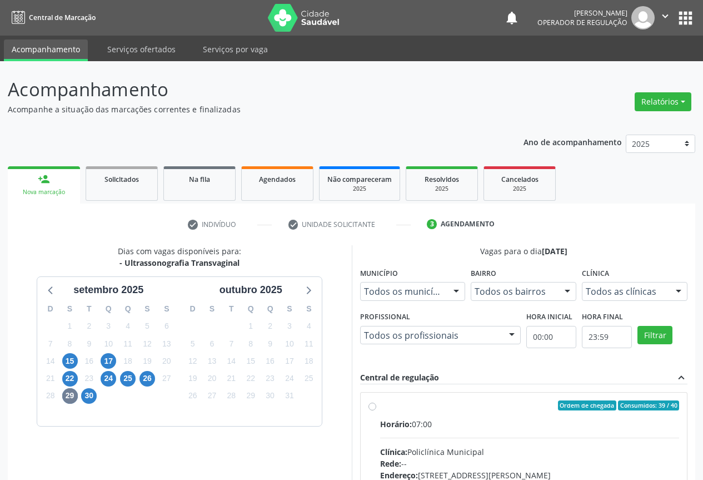
click at [392, 411] on label "Ordem de chegada Consumidos: 39 / 40 Horário: 07:00 Clínica: Policlínica Munici…" at bounding box center [530, 485] width 300 height 171
click at [376, 410] on input "Ordem de chegada Consumidos: 39 / 40 Horário: 07:00 Clínica: Policlínica Munici…" at bounding box center [373, 405] width 8 height 10
radio input "true"
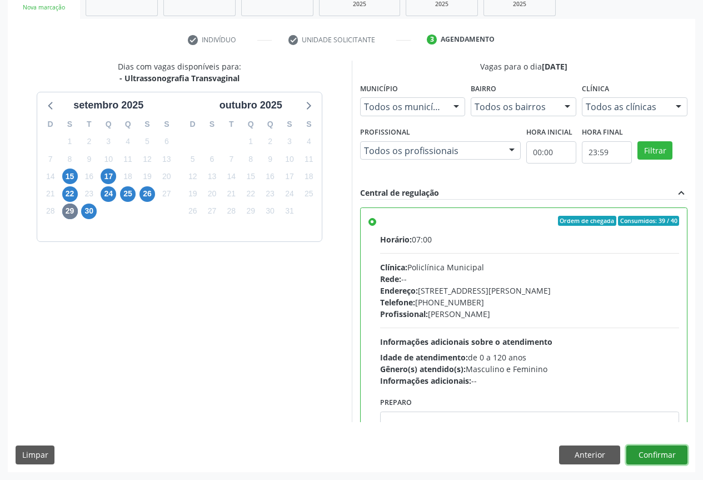
click at [662, 447] on button "Confirmar" at bounding box center [657, 454] width 61 height 19
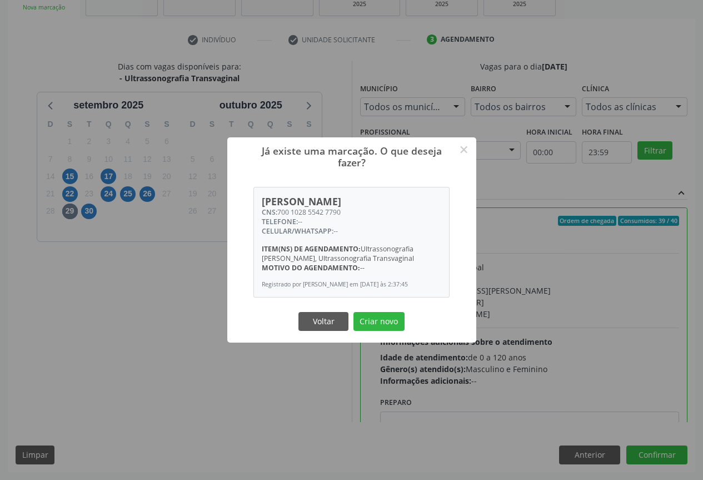
click at [354, 312] on button "Criar novo" at bounding box center [379, 321] width 51 height 19
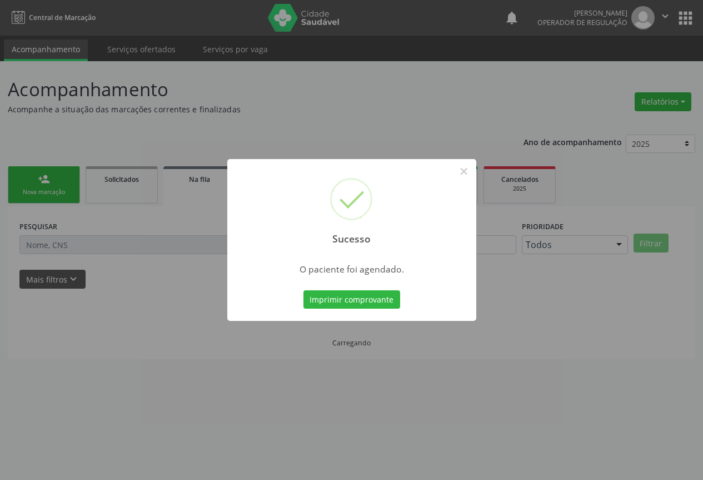
scroll to position [0, 0]
click at [308, 290] on button "Imprimir comprovante" at bounding box center [356, 299] width 97 height 19
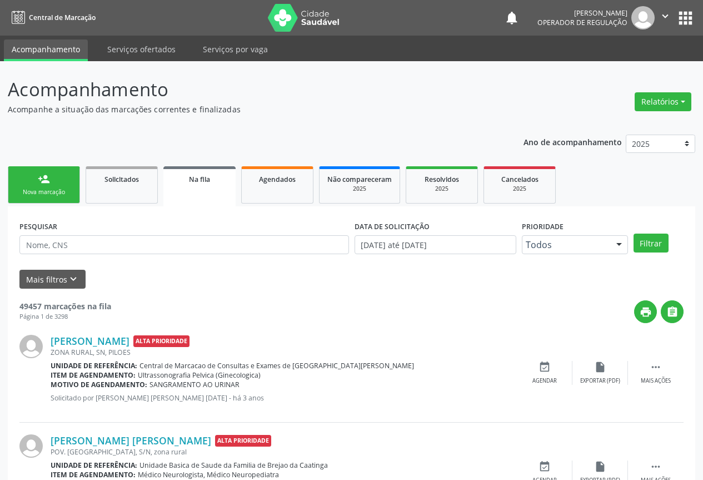
click at [55, 179] on link "person_add Nova marcação" at bounding box center [44, 184] width 72 height 37
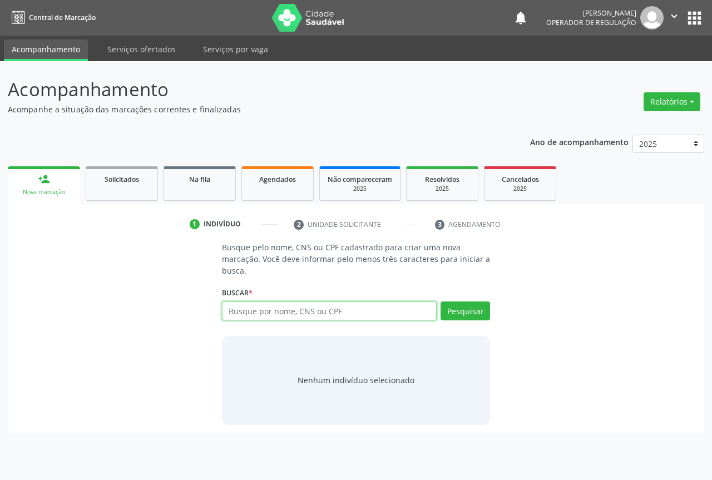
click at [252, 310] on input "text" at bounding box center [329, 310] width 215 height 19
type input "700000810634400"
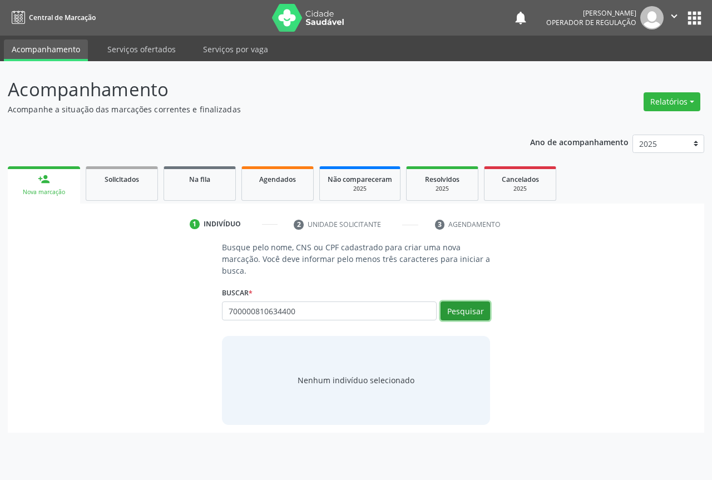
click at [462, 309] on button "Pesquisar" at bounding box center [464, 310] width 49 height 19
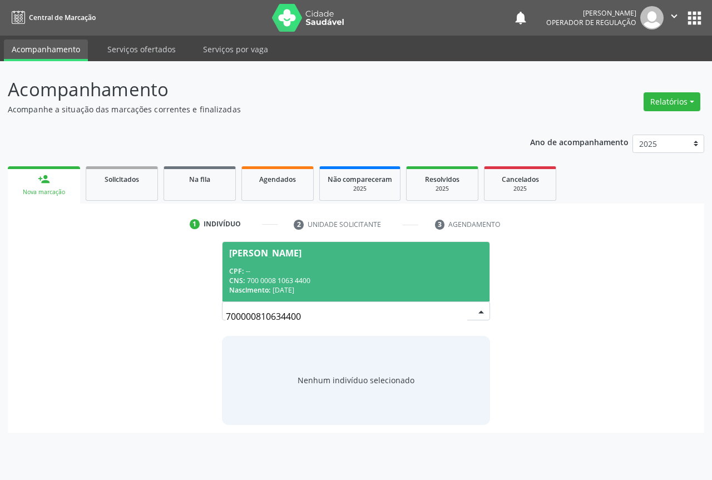
click at [327, 265] on span "[PERSON_NAME] CPF: -- CNS: 700 0008 1063 4400 Nascimento: [DATE]" at bounding box center [355, 272] width 267 height 60
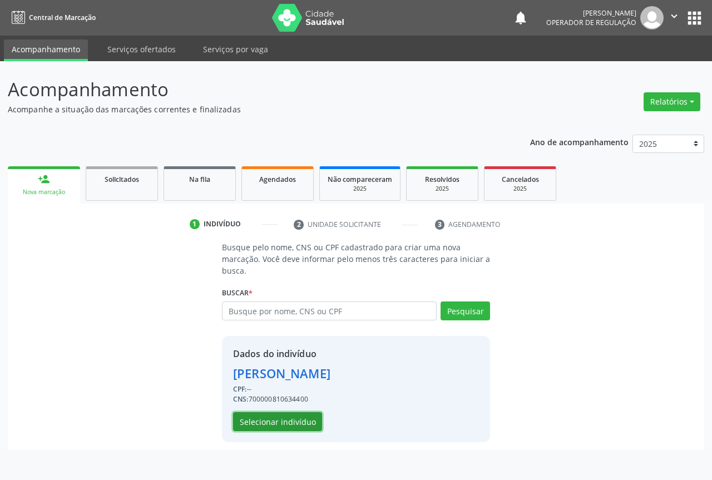
click at [294, 424] on button "Selecionar indivíduo" at bounding box center [277, 421] width 89 height 19
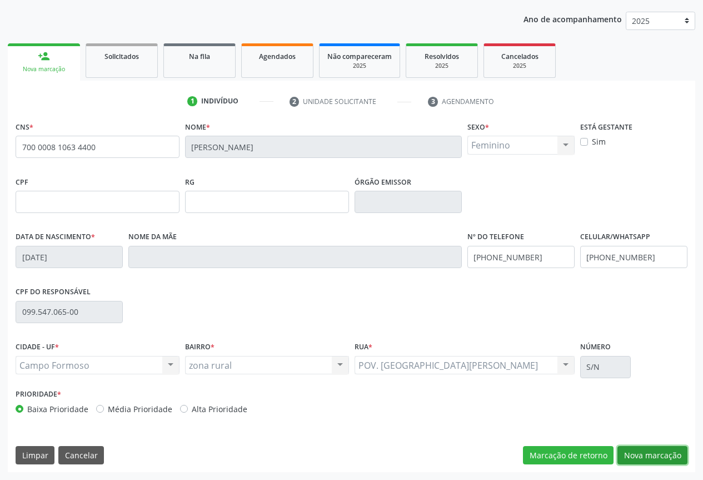
click at [659, 453] on button "Nova marcação" at bounding box center [653, 455] width 70 height 19
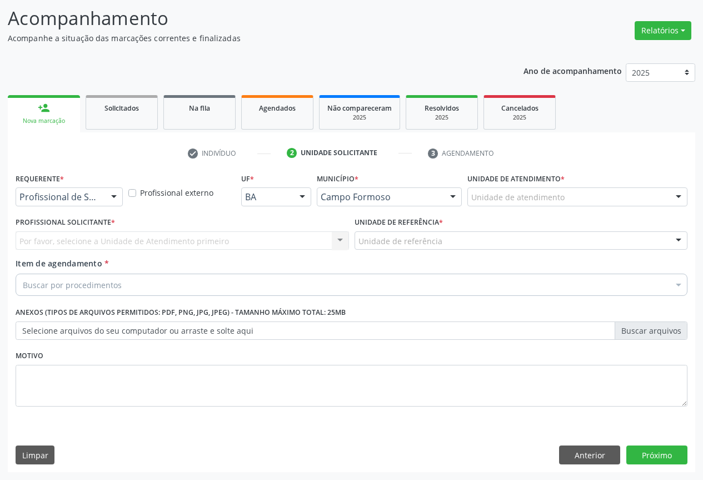
scroll to position [71, 0]
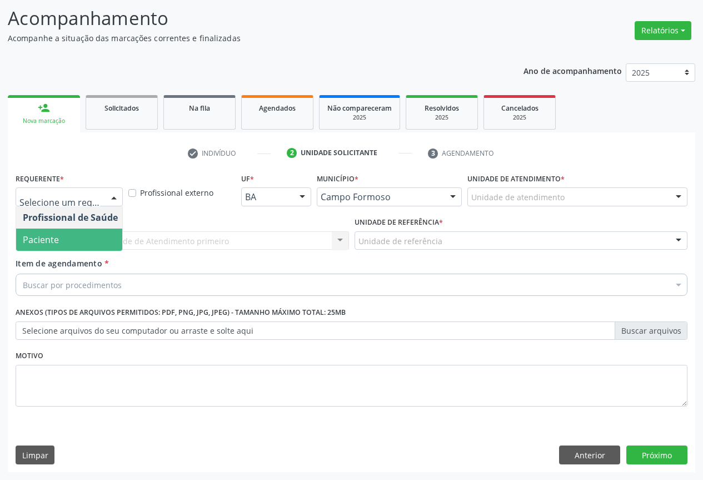
click at [65, 244] on span "Paciente" at bounding box center [70, 240] width 108 height 22
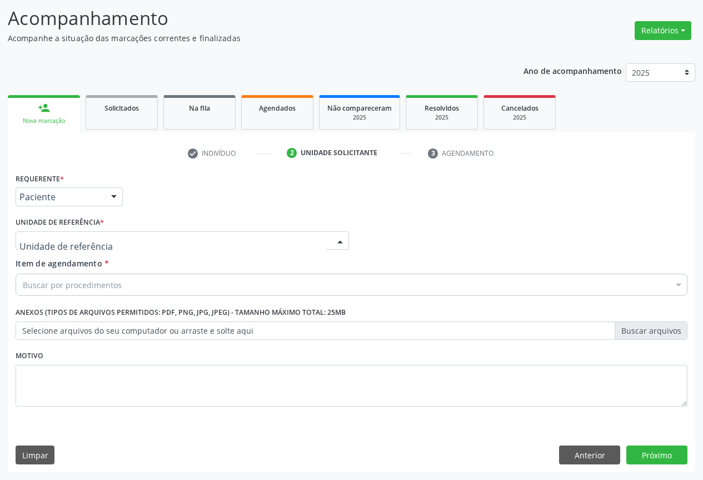
click at [121, 244] on div at bounding box center [183, 240] width 334 height 19
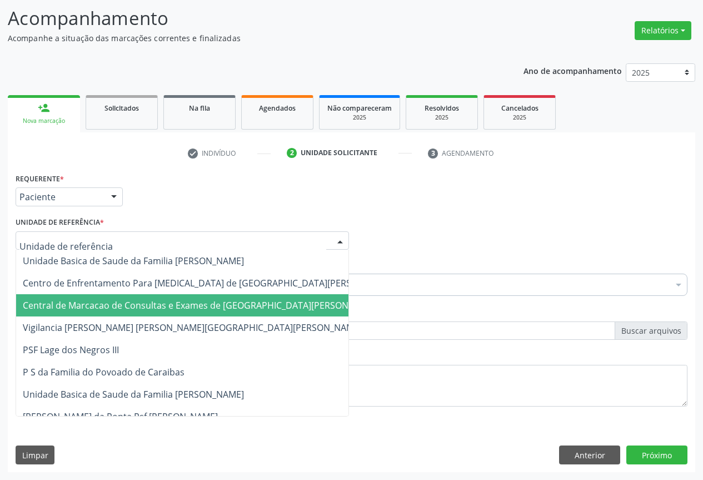
click at [117, 298] on span "Central de Marcacao de Consultas e Exames de [GEOGRAPHIC_DATA][PERSON_NAME]" at bounding box center [209, 305] width 387 height 22
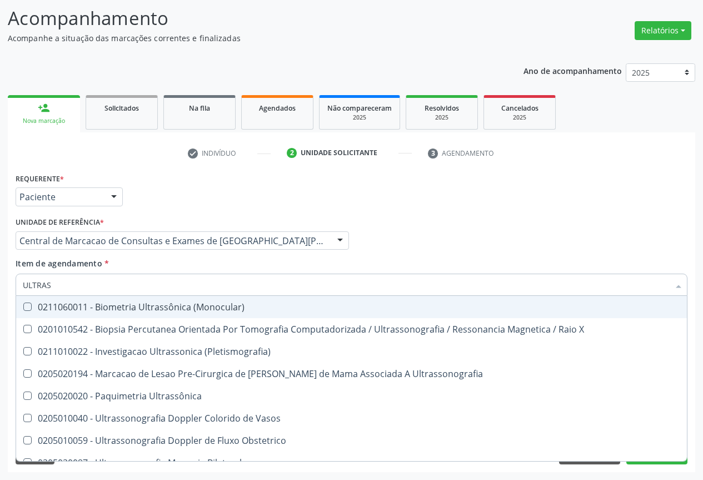
type input "ULTRASS"
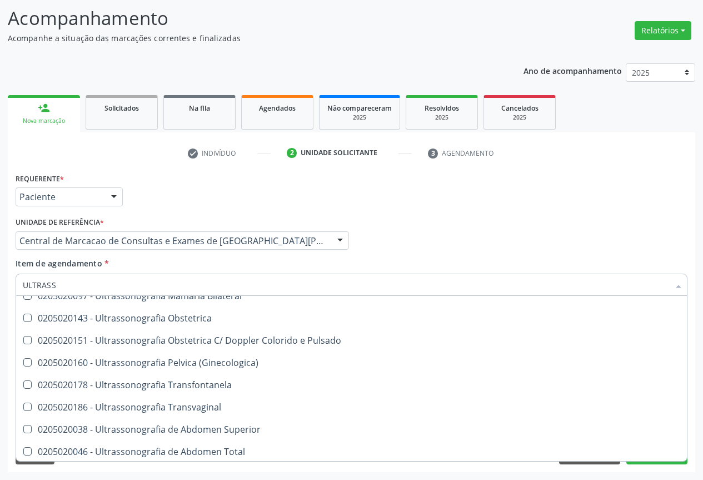
scroll to position [222, 0]
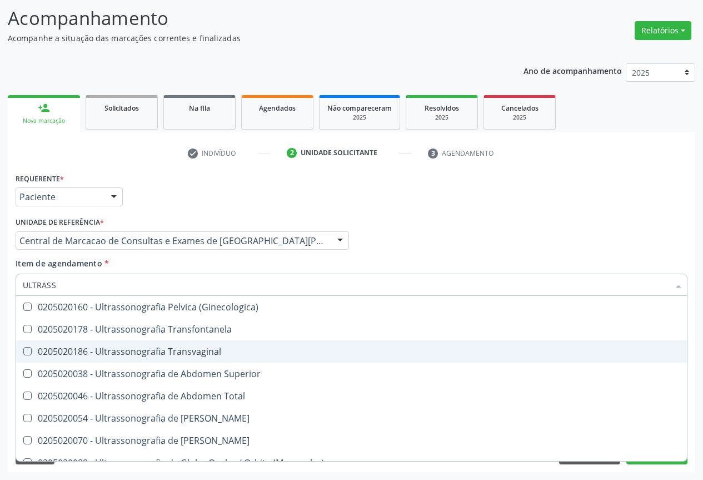
click at [251, 353] on div "0205020186 - Ultrassonografia Transvaginal" at bounding box center [352, 351] width 658 height 9
click at [294, 350] on div "0205020186 - Ultrassonografia Transvaginal" at bounding box center [352, 351] width 658 height 9
checkbox Transvaginal "false"
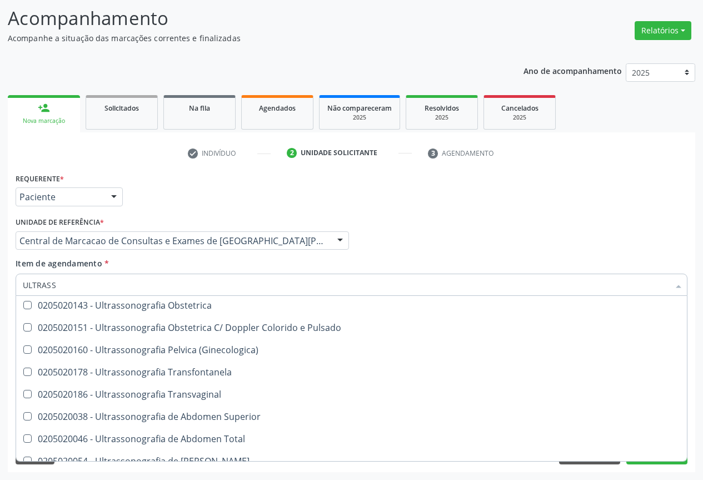
scroll to position [124, 0]
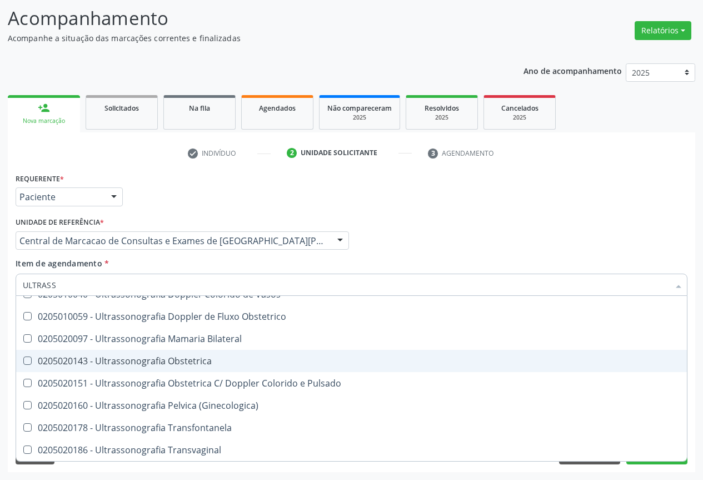
click at [217, 366] on span "0205020143 - Ultrassonografia Obstetrica" at bounding box center [351, 361] width 671 height 22
checkbox Obstetrica "true"
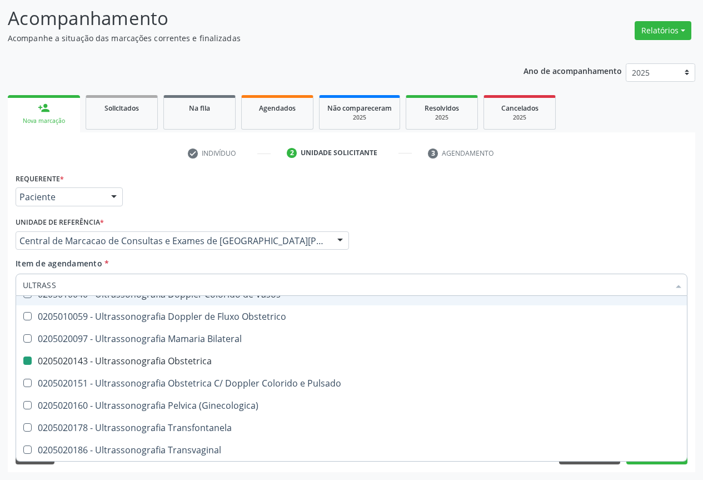
click at [440, 253] on div "Profissional Solicitante Por favor, selecione a Unidade de Atendimento primeiro…" at bounding box center [352, 235] width 678 height 43
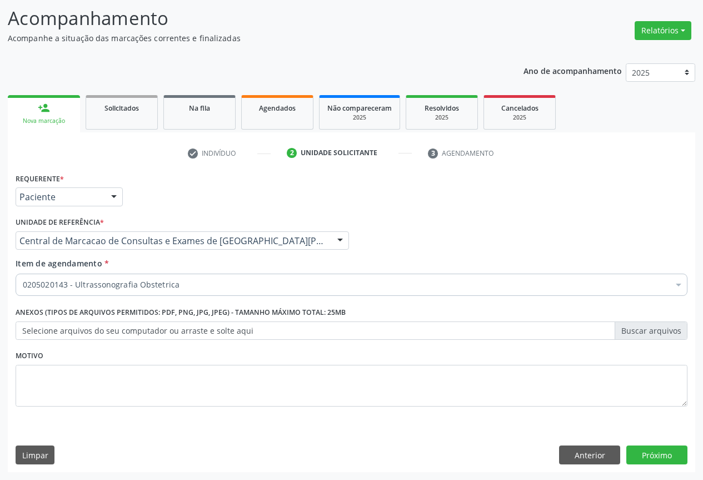
scroll to position [0, 0]
click at [659, 446] on button "Próximo" at bounding box center [657, 454] width 61 height 19
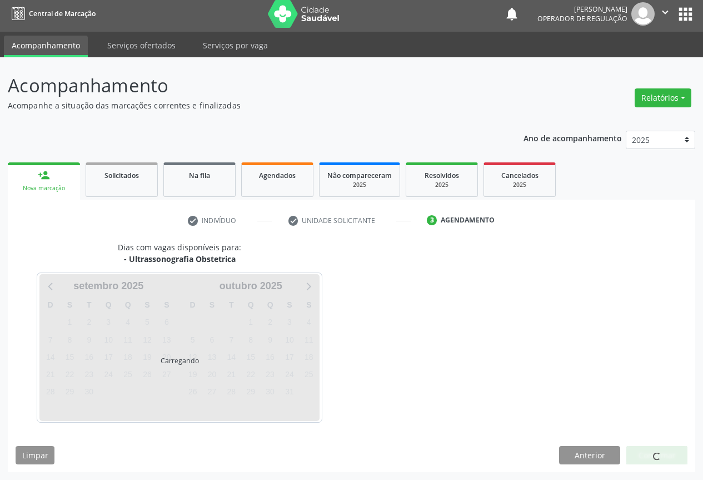
scroll to position [4, 0]
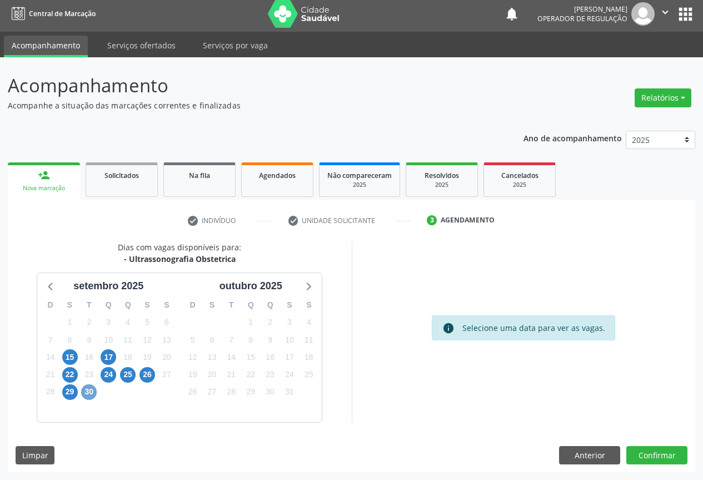
click at [89, 395] on span "30" at bounding box center [89, 392] width 16 height 16
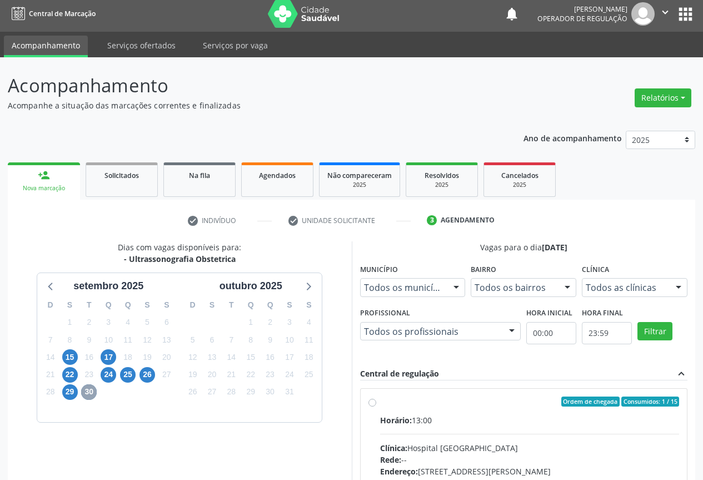
scroll to position [165, 0]
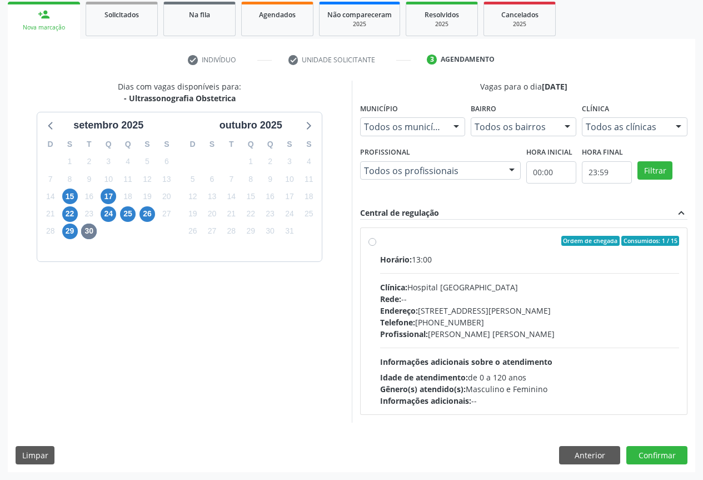
click at [479, 370] on div "Horário: 13:00 Clínica: Hospital [GEOGRAPHIC_DATA][PERSON_NAME]: -- Endereço: […" at bounding box center [530, 330] width 300 height 153
click at [376, 246] on input "Ordem de chegada Consumidos: 1 / 15 Horário: 13:00 Clínica: Hospital [GEOGRAPHI…" at bounding box center [373, 241] width 8 height 10
radio input "true"
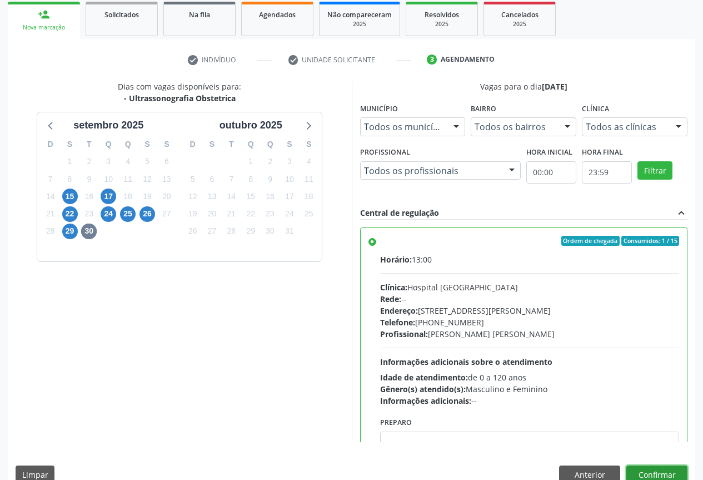
click at [663, 472] on button "Confirmar" at bounding box center [657, 474] width 61 height 19
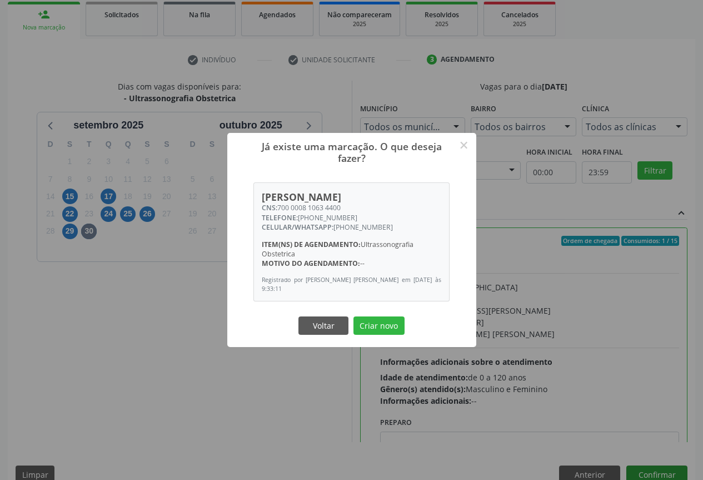
click at [354, 316] on button "Criar novo" at bounding box center [379, 325] width 51 height 19
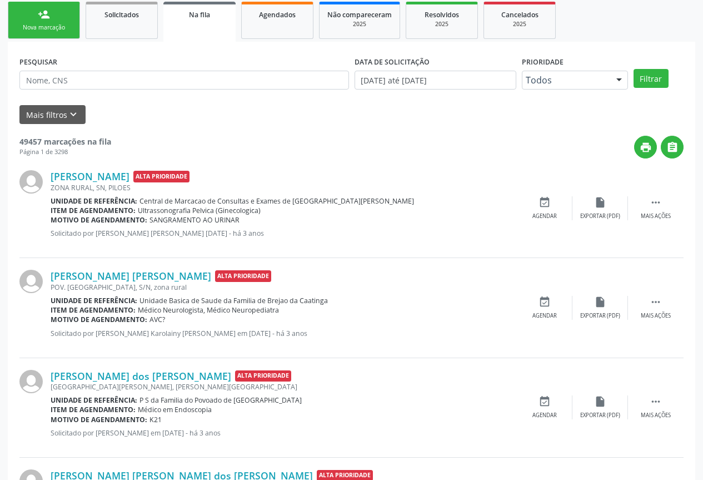
scroll to position [0, 0]
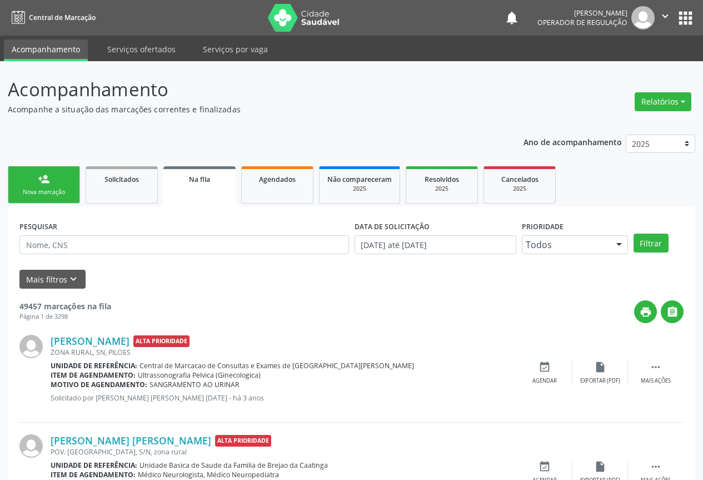
click at [58, 174] on link "person_add Nova marcação" at bounding box center [44, 184] width 72 height 37
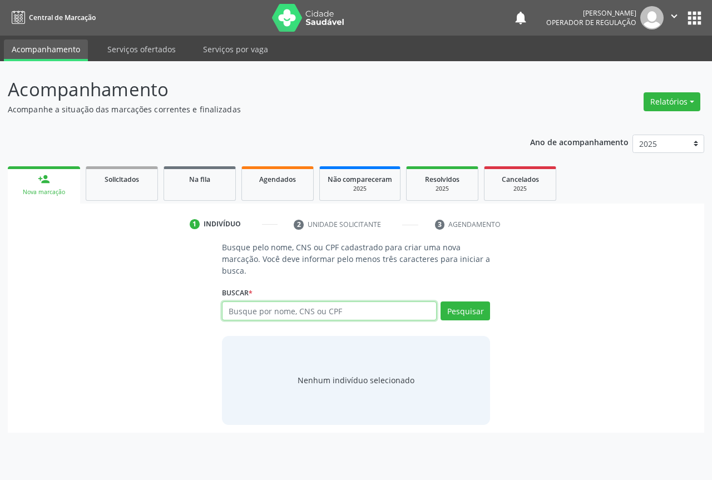
click at [342, 310] on input "text" at bounding box center [329, 310] width 215 height 19
type input "705005660575558"
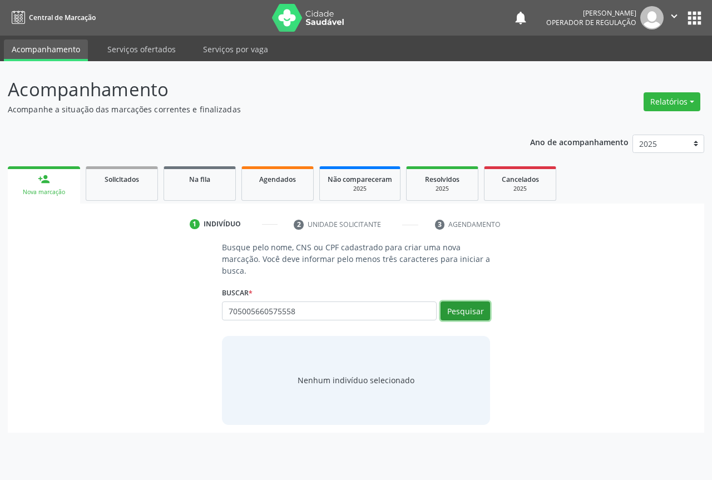
click at [455, 315] on button "Pesquisar" at bounding box center [464, 310] width 49 height 19
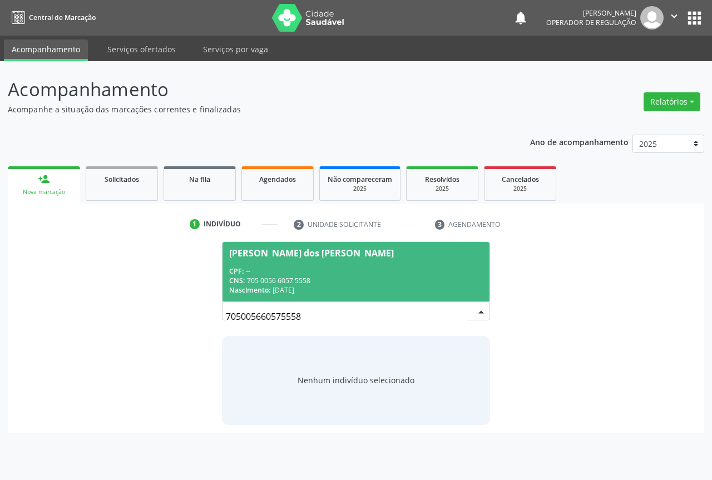
click at [376, 269] on div "CPF: --" at bounding box center [356, 270] width 254 height 9
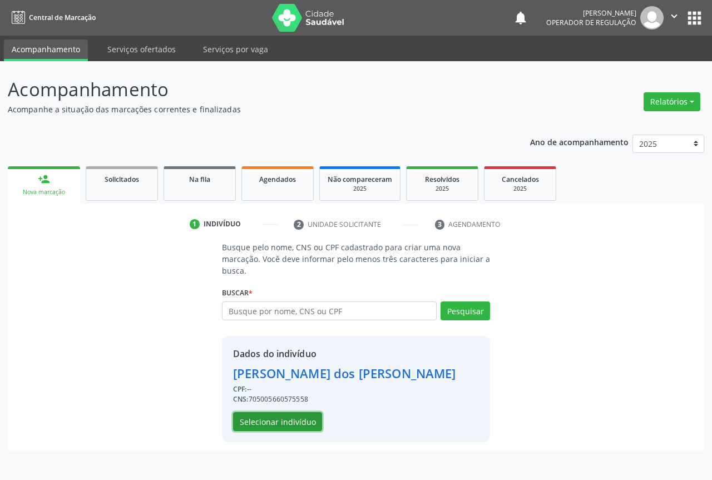
click at [288, 415] on button "Selecionar indivíduo" at bounding box center [277, 421] width 89 height 19
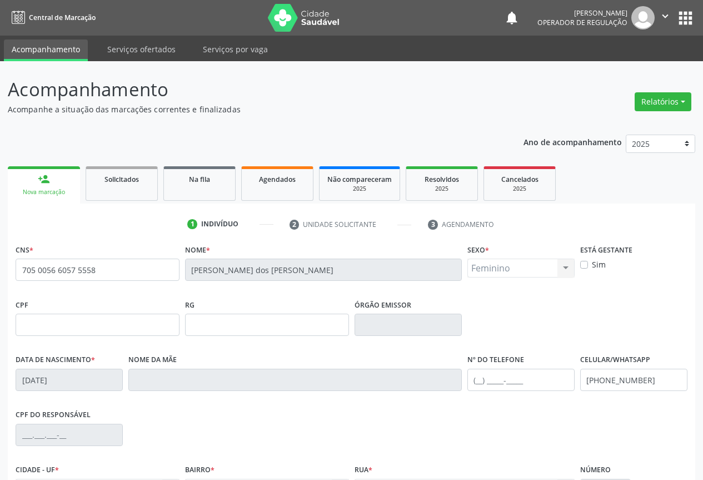
scroll to position [123, 0]
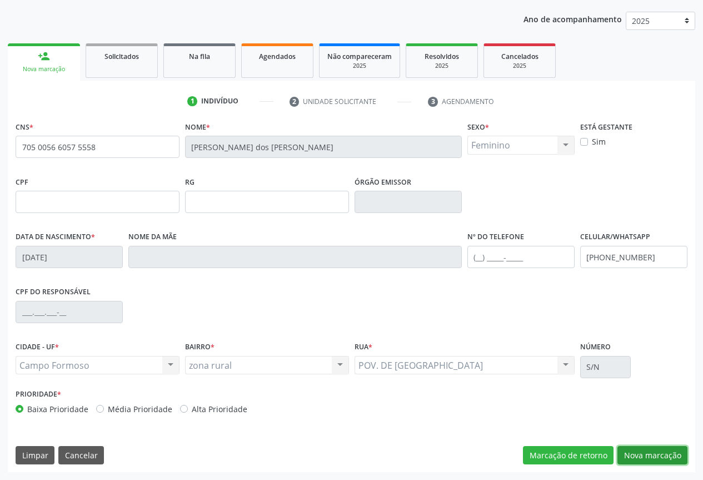
click at [646, 452] on button "Nova marcação" at bounding box center [653, 455] width 70 height 19
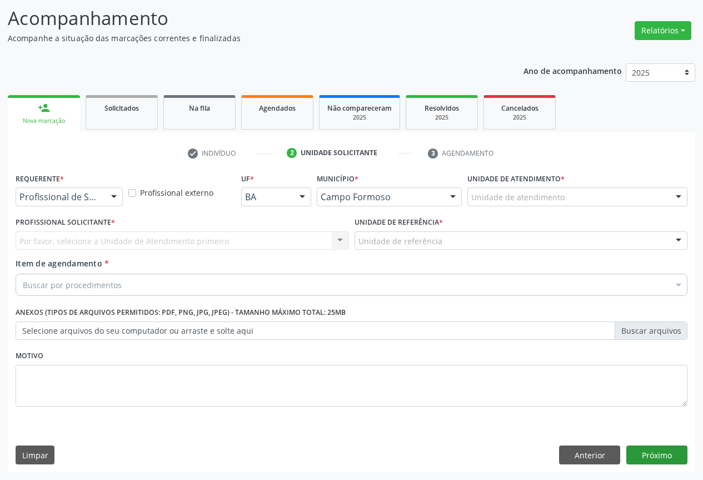
scroll to position [71, 0]
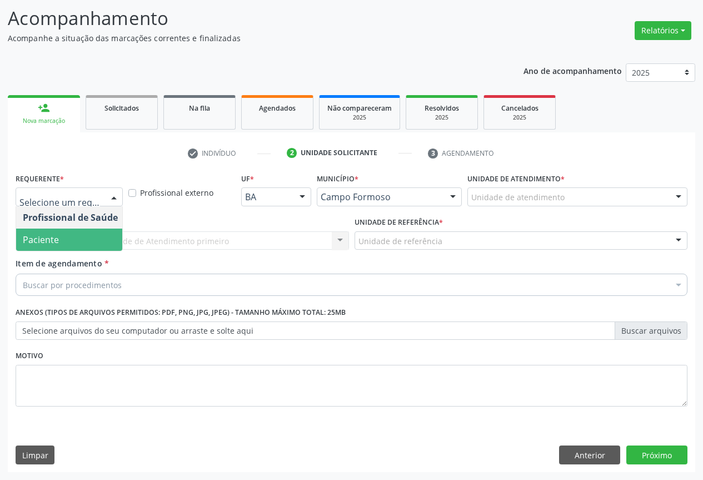
click at [56, 235] on span "Paciente" at bounding box center [41, 240] width 36 height 12
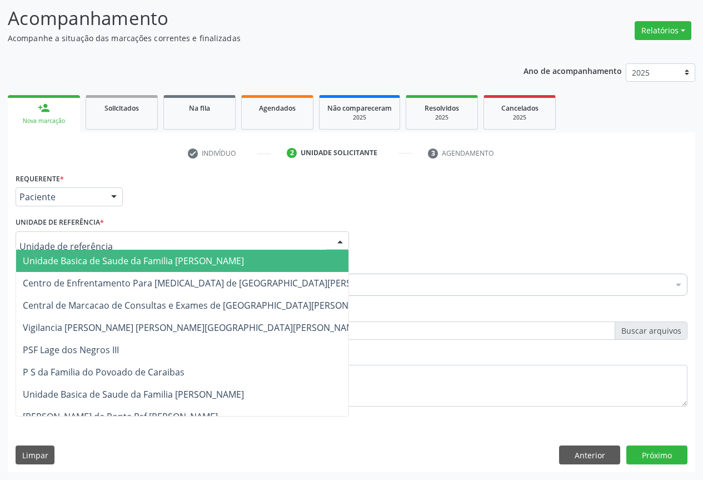
drag, startPoint x: 62, startPoint y: 239, endPoint x: 61, endPoint y: 270, distance: 30.6
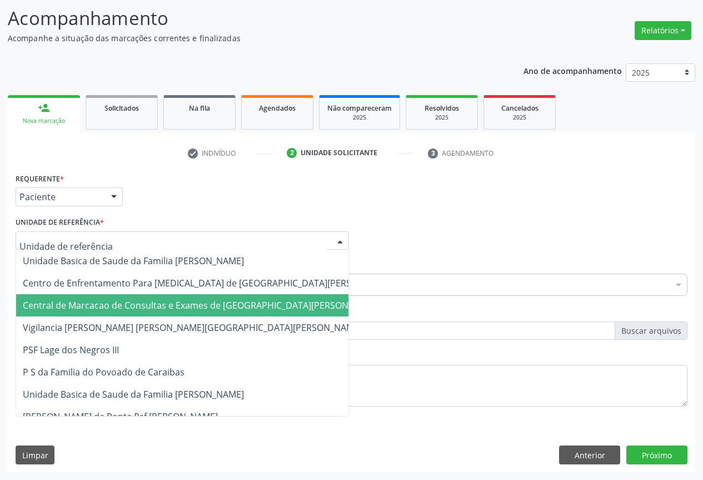
click at [60, 298] on span "Central de Marcacao de Consultas e Exames de [GEOGRAPHIC_DATA][PERSON_NAME]" at bounding box center [209, 305] width 387 height 22
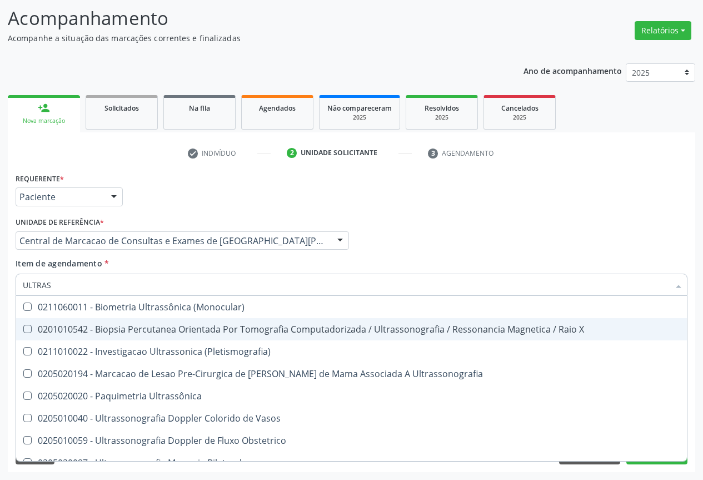
type input "ULTRASS"
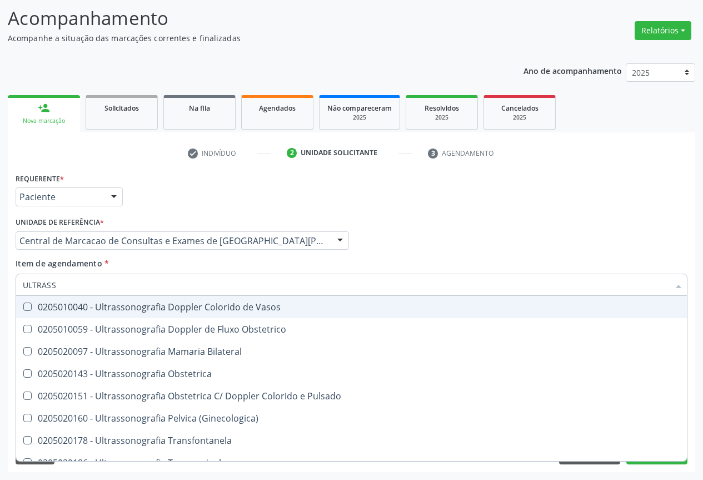
scroll to position [167, 0]
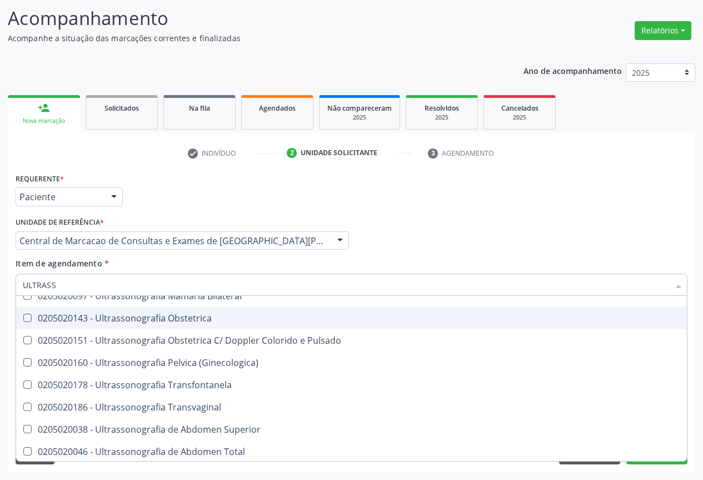
click at [250, 327] on span "0205020143 - Ultrassonografia Obstetrica" at bounding box center [351, 318] width 671 height 22
checkbox Obstetrica "true"
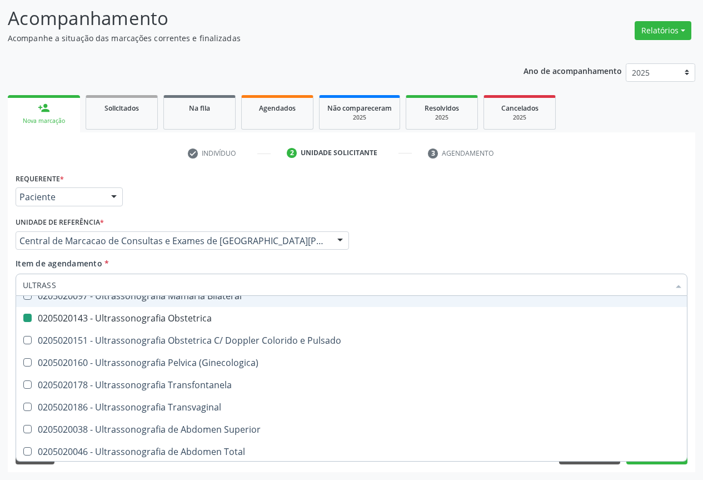
click at [548, 242] on div "Profissional Solicitante Por favor, selecione a Unidade de Atendimento primeiro…" at bounding box center [352, 235] width 678 height 43
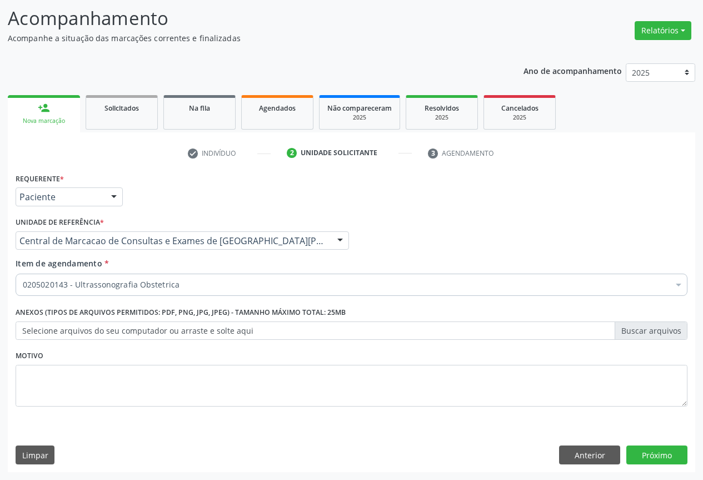
scroll to position [0, 0]
click at [660, 450] on button "Próximo" at bounding box center [657, 454] width 61 height 19
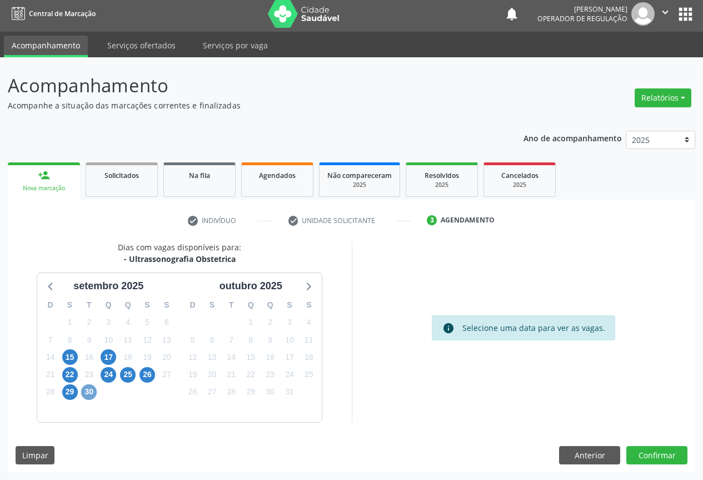
click at [82, 393] on span "30" at bounding box center [89, 392] width 16 height 16
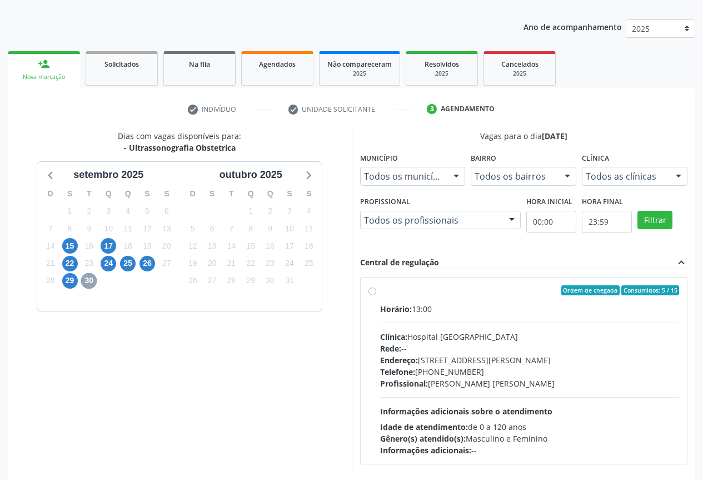
scroll to position [165, 0]
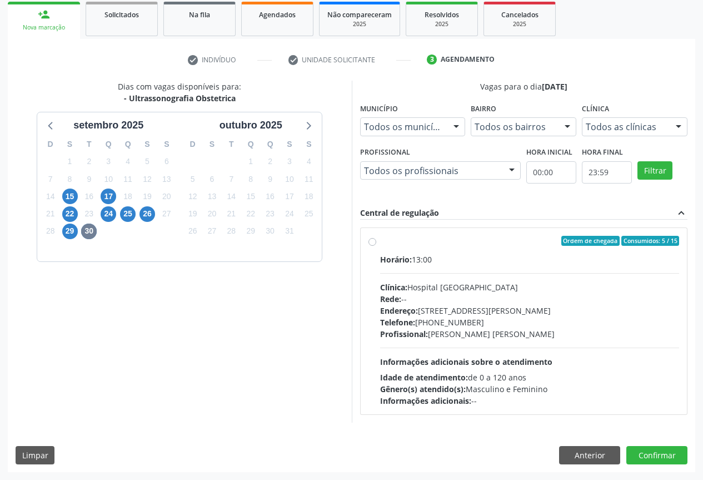
click at [655, 345] on div "Horário: 13:00 Clínica: Hospital [GEOGRAPHIC_DATA][PERSON_NAME]: -- Endereço: […" at bounding box center [530, 330] width 300 height 153
click at [376, 246] on input "Ordem de chegada Consumidos: 5 / 15 Horário: 13:00 Clínica: Hospital [GEOGRAPHI…" at bounding box center [373, 241] width 8 height 10
radio input "true"
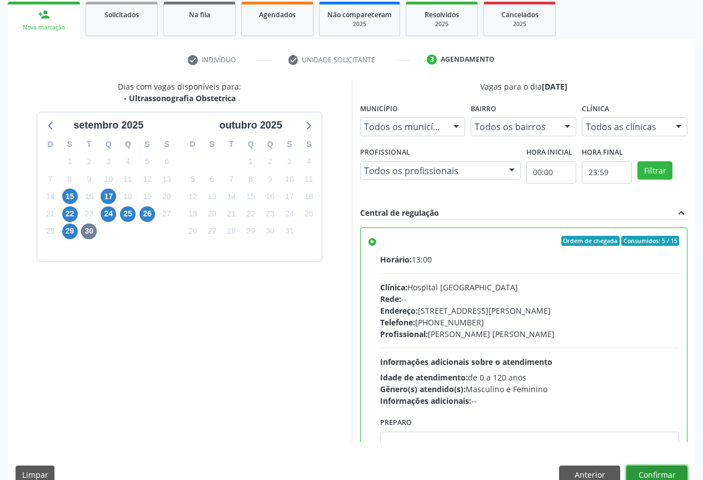
click at [646, 469] on button "Confirmar" at bounding box center [657, 474] width 61 height 19
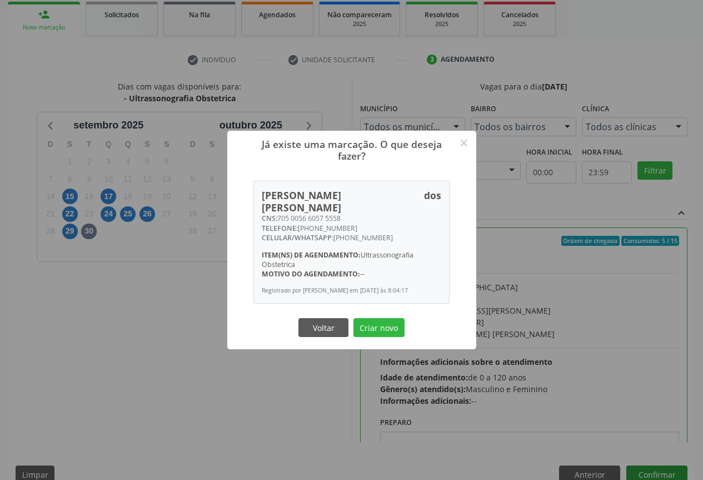
click at [354, 318] on button "Criar novo" at bounding box center [379, 327] width 51 height 19
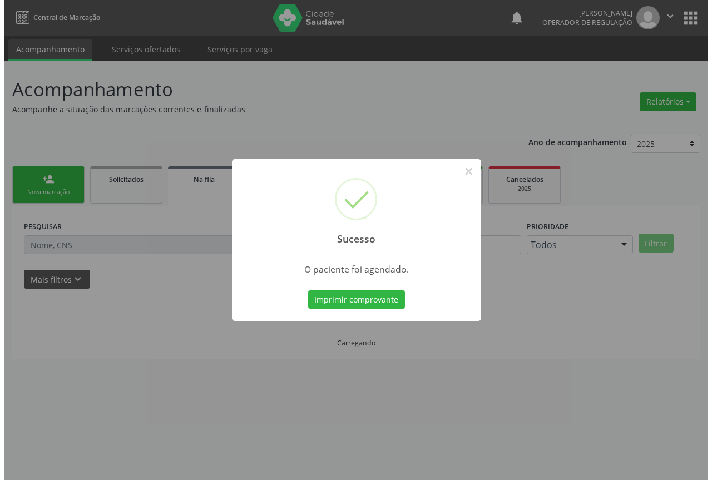
scroll to position [0, 0]
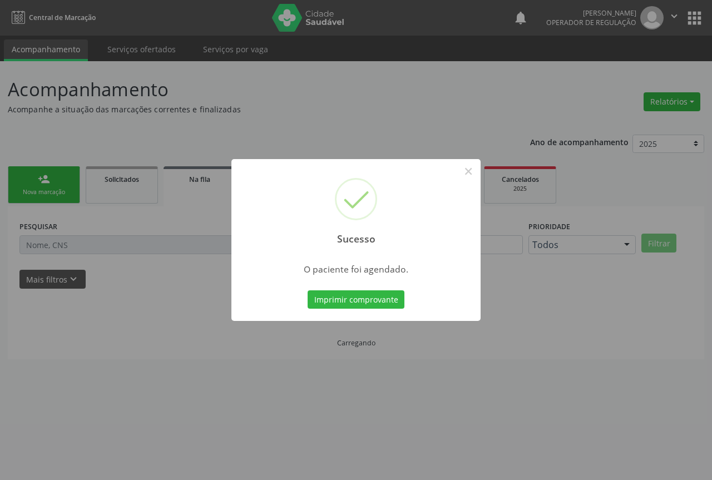
click at [308, 290] on button "Imprimir comprovante" at bounding box center [356, 299] width 97 height 19
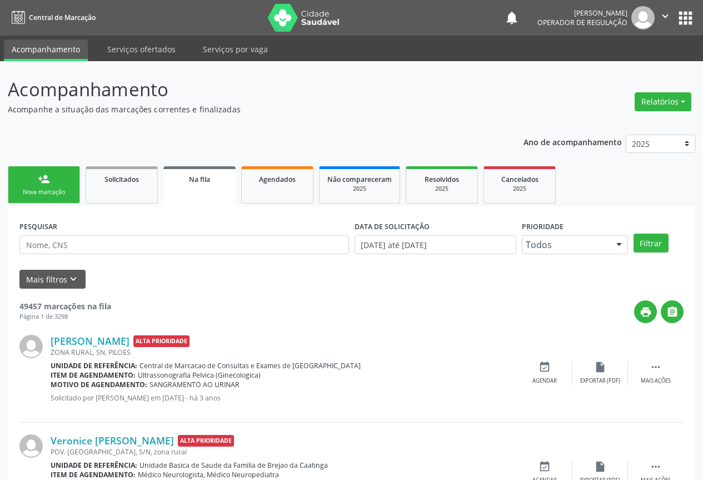
click at [55, 184] on link "person_add Nova marcação" at bounding box center [44, 184] width 72 height 37
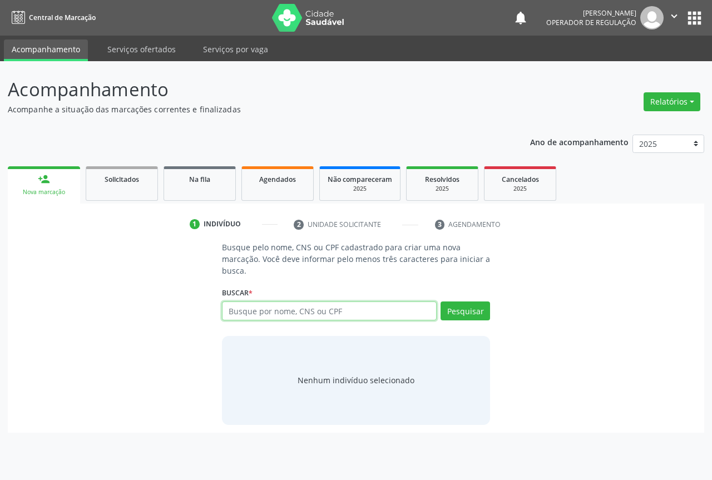
click at [250, 306] on input "text" at bounding box center [329, 310] width 215 height 19
type input "09831397509"
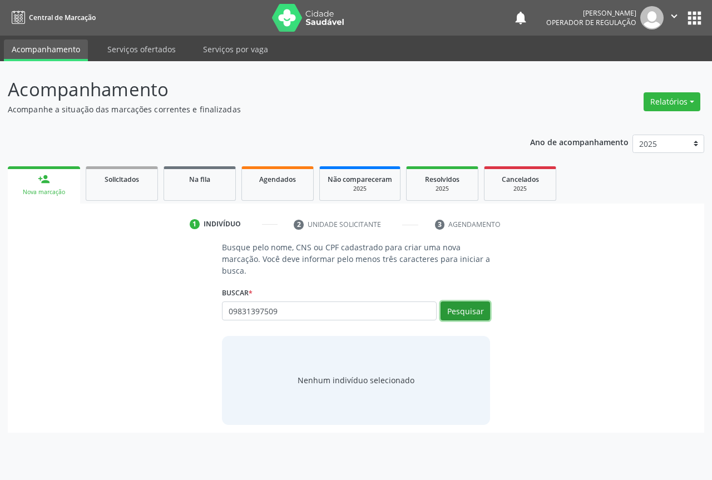
click at [486, 313] on button "Pesquisar" at bounding box center [464, 310] width 49 height 19
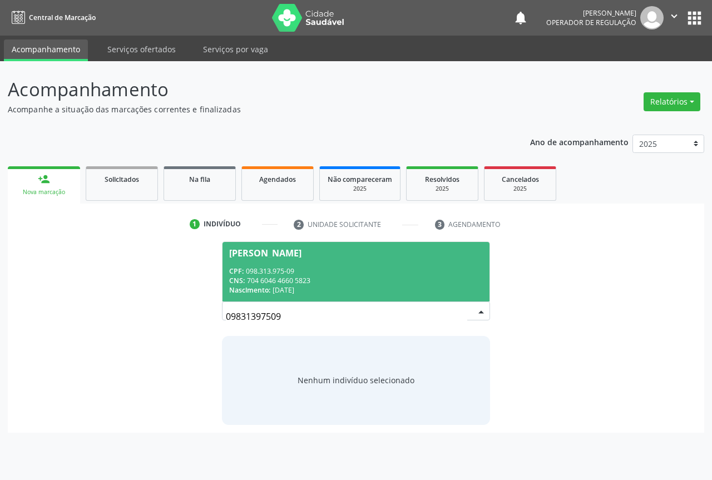
click at [397, 273] on div "CPF: 098.313.975-09" at bounding box center [356, 270] width 254 height 9
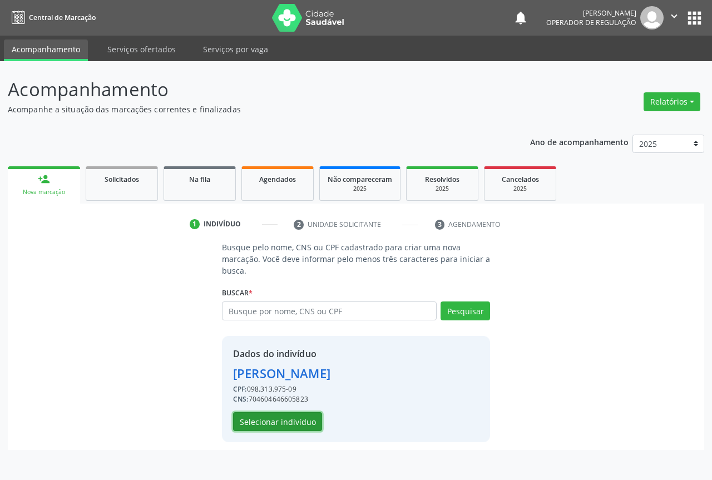
click at [248, 418] on button "Selecionar indivíduo" at bounding box center [277, 421] width 89 height 19
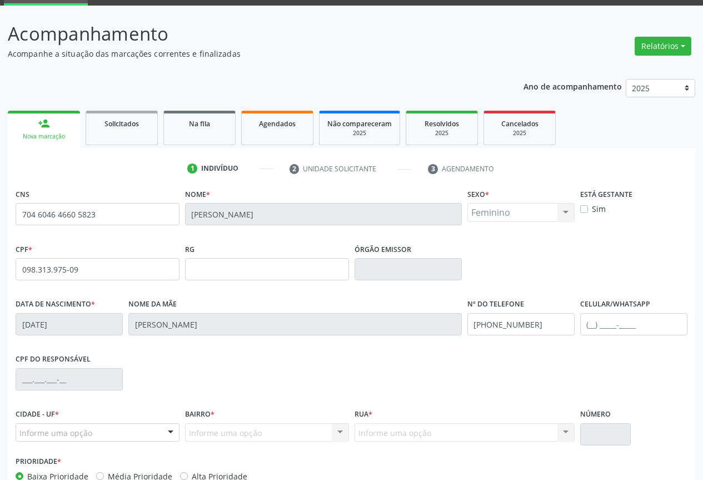
scroll to position [123, 0]
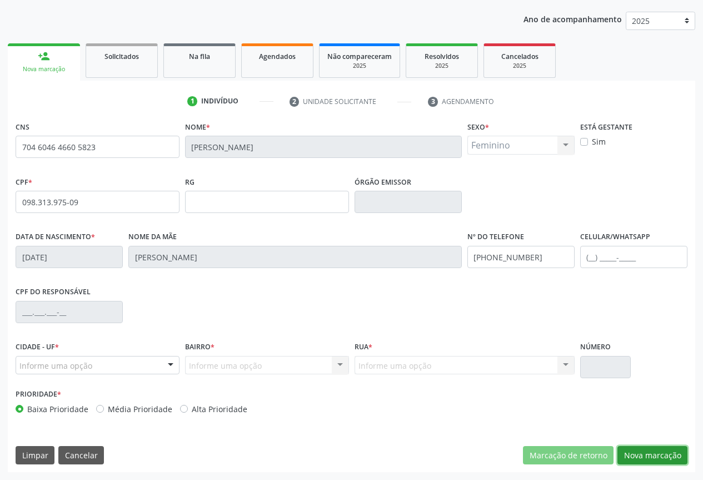
click at [663, 459] on button "Nova marcação" at bounding box center [653, 455] width 70 height 19
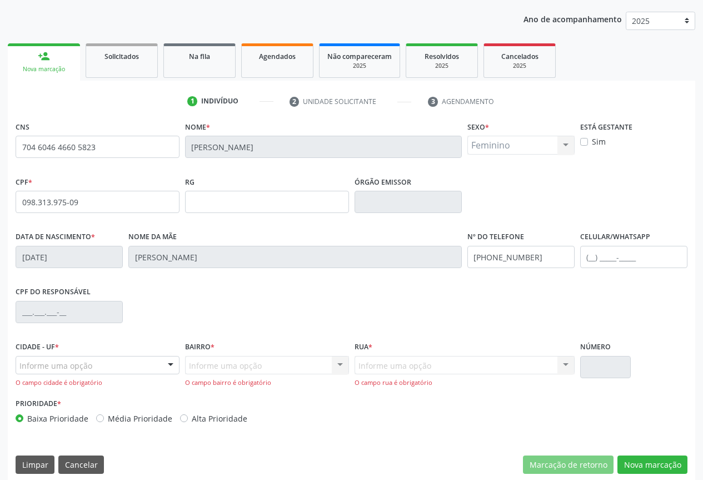
drag, startPoint x: 535, startPoint y: 149, endPoint x: 532, endPoint y: 162, distance: 13.8
click at [534, 149] on div "Feminino Masculino Feminino Nenhum resultado encontrado para: " " Não há nenhum…" at bounding box center [521, 145] width 107 height 19
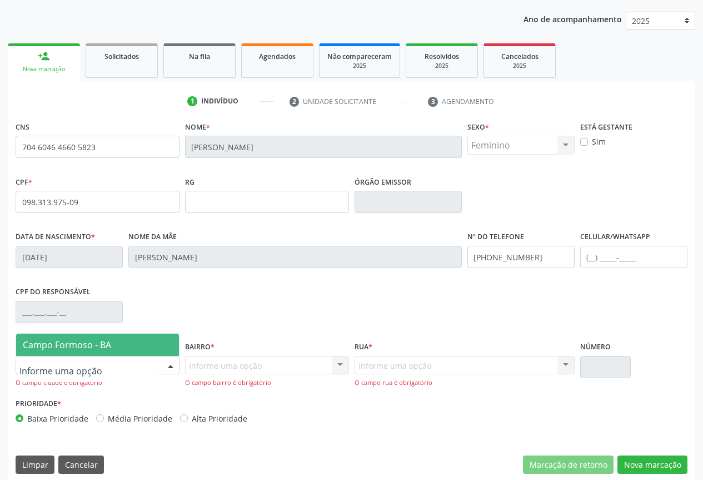
click at [90, 344] on span "Campo Formoso - BA" at bounding box center [67, 345] width 88 height 12
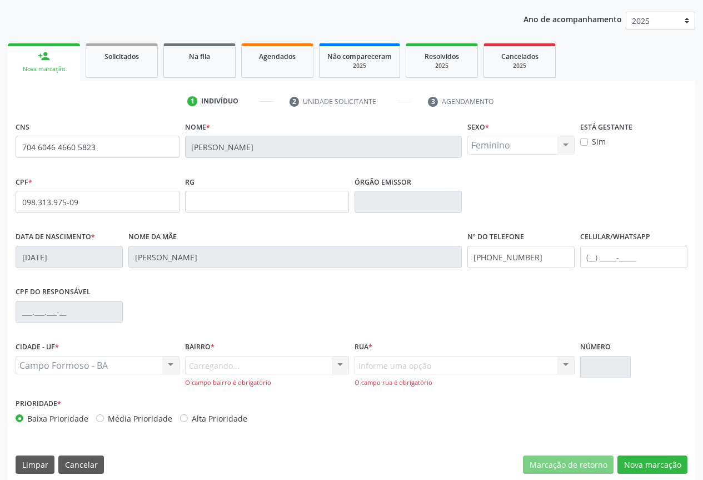
click at [218, 361] on div "Carregando... Nenhum resultado encontrado para: " " Nenhuma opção encontrada. D…" at bounding box center [267, 372] width 164 height 32
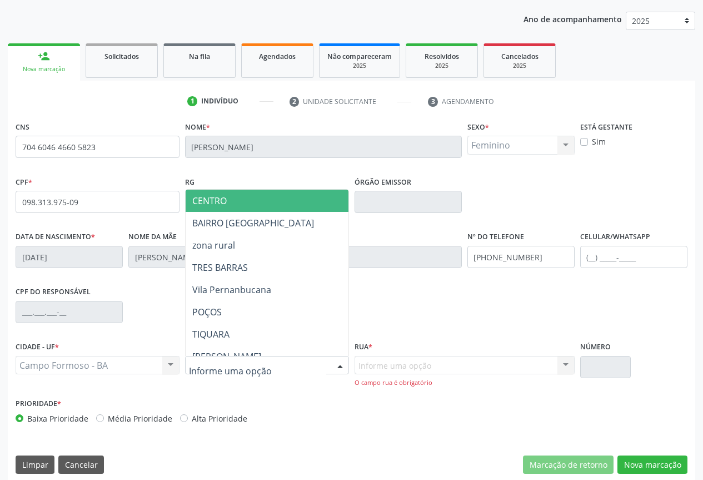
click at [269, 209] on span "CENTRO" at bounding box center [306, 201] width 240 height 22
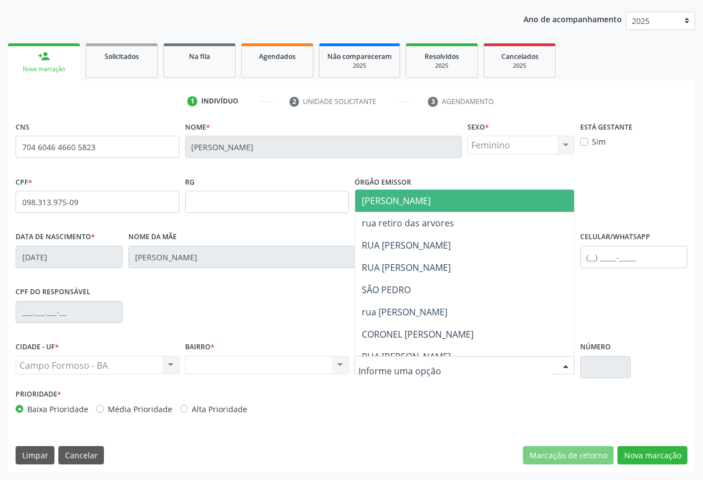
click at [438, 363] on div at bounding box center [465, 365] width 220 height 19
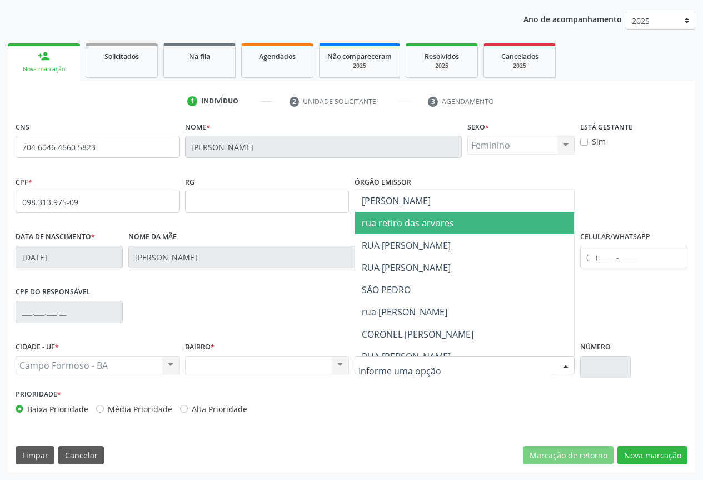
click at [452, 212] on span "rua retiro das arvores" at bounding box center [489, 223] width 268 height 22
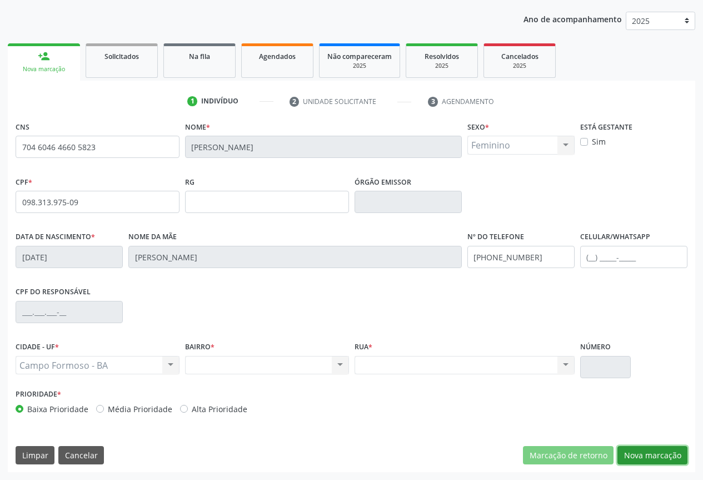
click at [653, 449] on button "Nova marcação" at bounding box center [653, 455] width 70 height 19
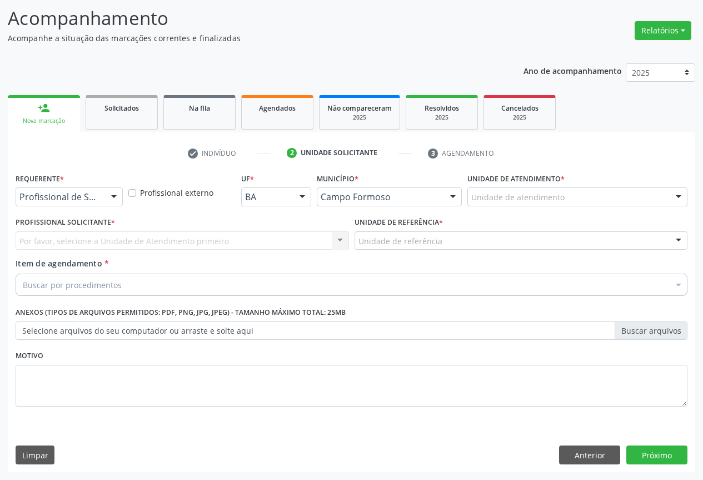
scroll to position [71, 0]
click at [103, 202] on div at bounding box center [69, 196] width 107 height 19
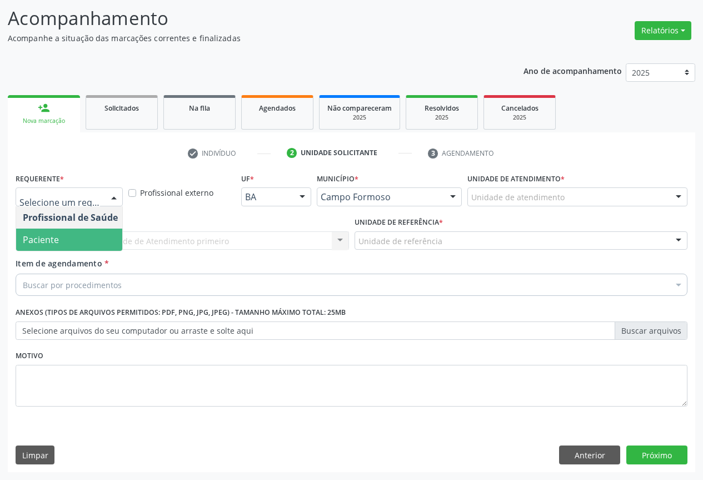
click at [85, 239] on span "Paciente" at bounding box center [70, 240] width 108 height 22
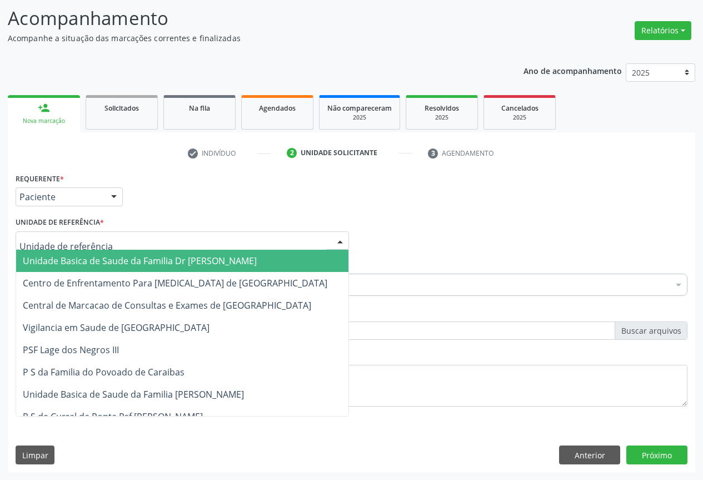
click at [118, 242] on div at bounding box center [183, 240] width 334 height 19
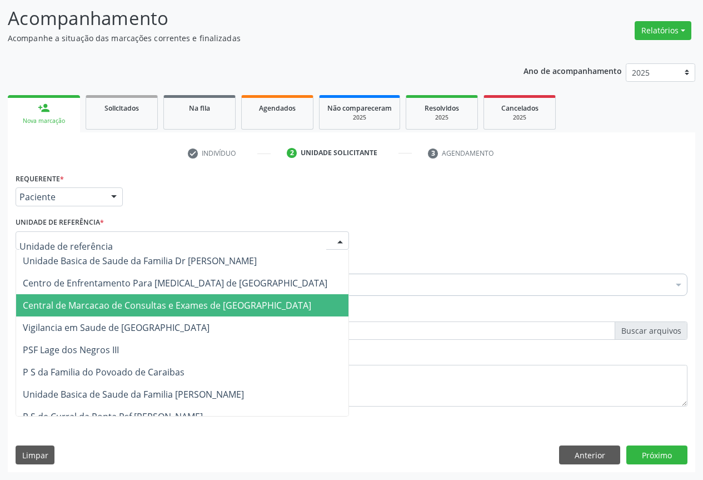
click at [113, 308] on span "Central de Marcacao de Consultas e Exames de [GEOGRAPHIC_DATA][PERSON_NAME]" at bounding box center [167, 305] width 289 height 12
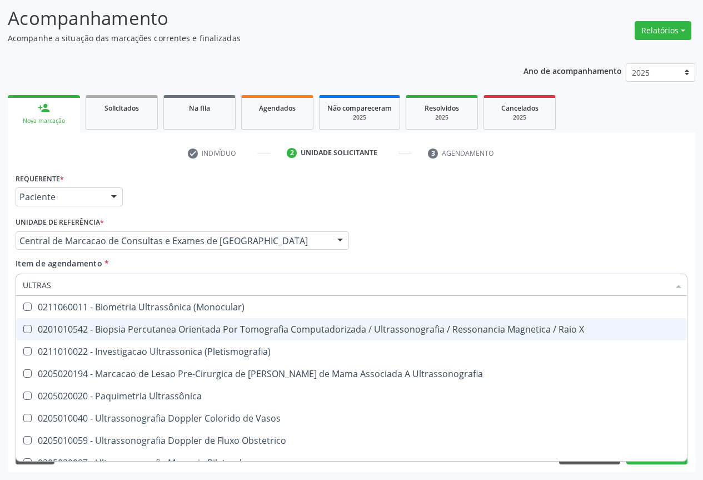
type input "ULTRASS"
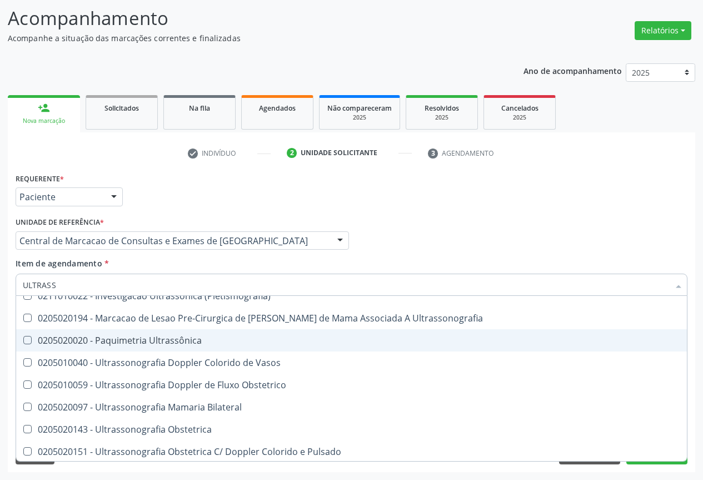
scroll to position [111, 0]
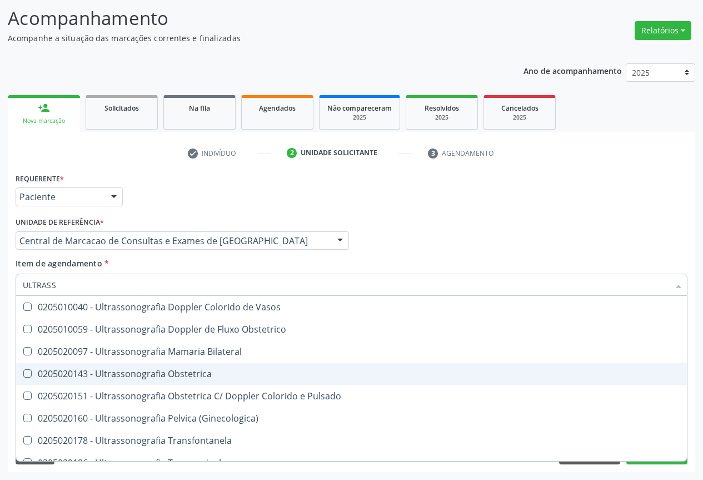
click at [221, 375] on div "0205020143 - Ultrassonografia Obstetrica" at bounding box center [352, 373] width 658 height 9
checkbox Obstetrica "true"
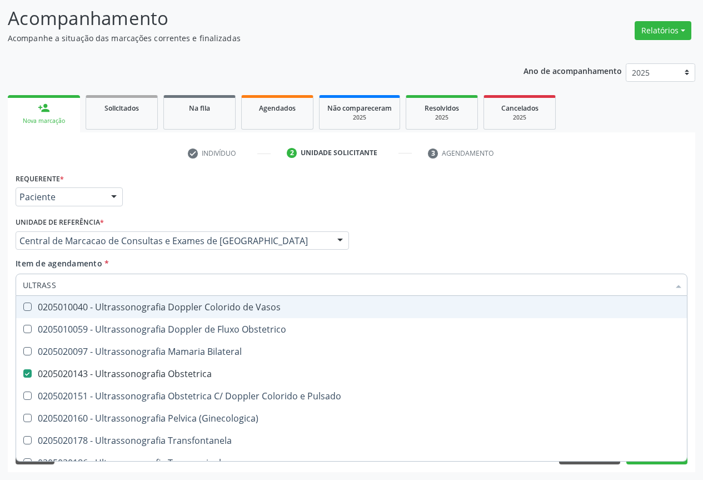
drag, startPoint x: 464, startPoint y: 257, endPoint x: 682, endPoint y: 444, distance: 287.5
click at [464, 256] on div "Profissional Solicitante Por favor, selecione a Unidade de Atendimento primeiro…" at bounding box center [352, 235] width 678 height 43
checkbox X "true"
checkbox Obstetrica "false"
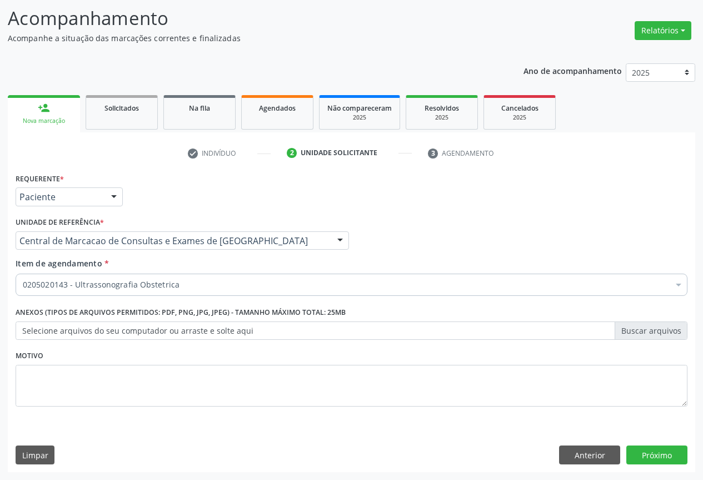
scroll to position [0, 0]
click at [662, 450] on button "Próximo" at bounding box center [657, 454] width 61 height 19
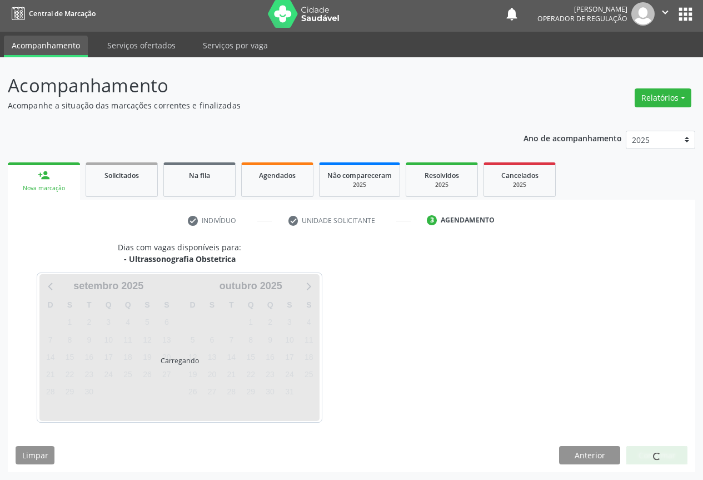
scroll to position [4, 0]
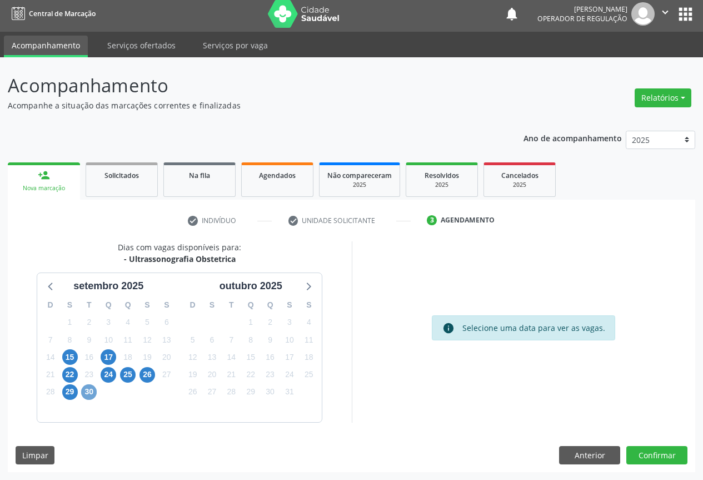
click at [91, 392] on span "30" at bounding box center [89, 392] width 16 height 16
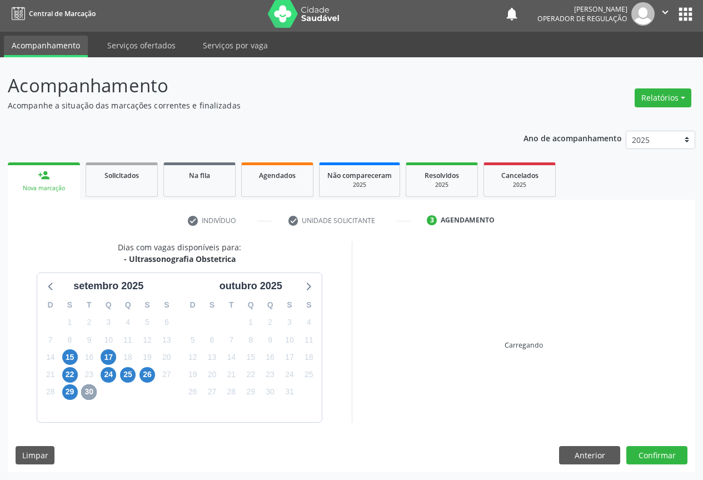
drag, startPoint x: 91, startPoint y: 392, endPoint x: 0, endPoint y: 399, distance: 90.9
click at [90, 392] on span "30" at bounding box center [89, 392] width 16 height 16
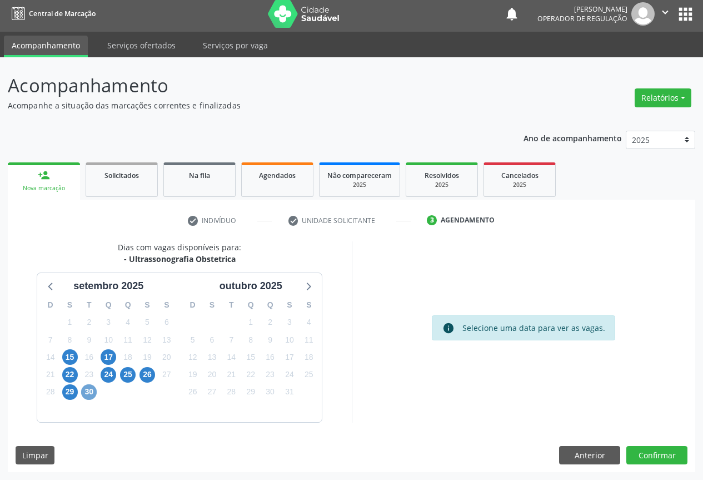
click at [90, 393] on span "30" at bounding box center [89, 392] width 16 height 16
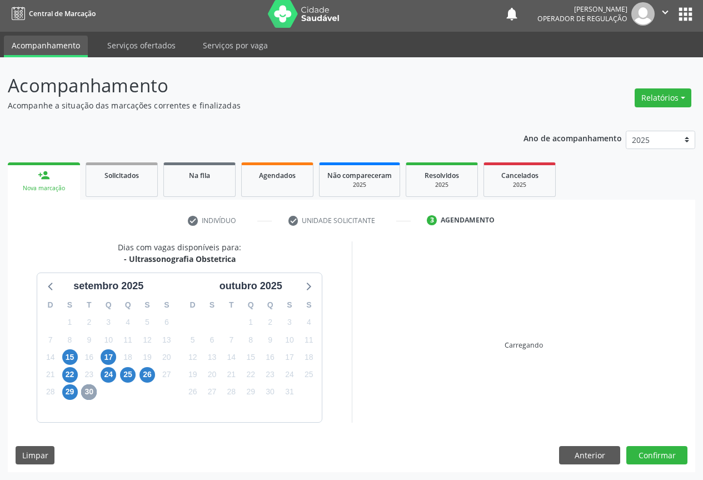
click at [90, 393] on span "30" at bounding box center [89, 392] width 16 height 16
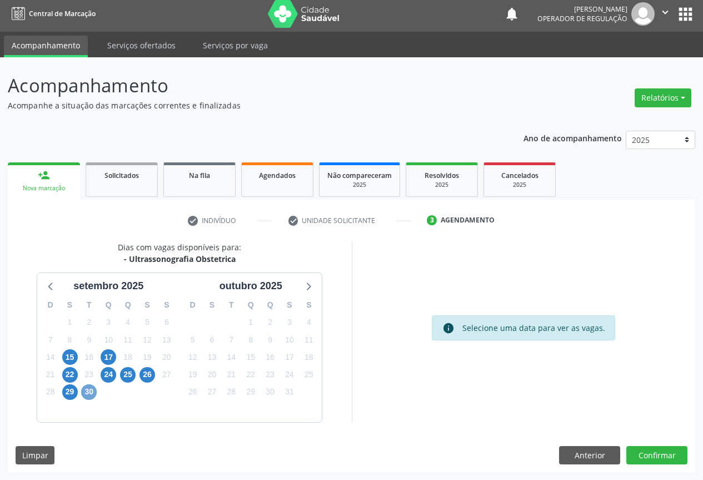
click at [90, 393] on span "30" at bounding box center [89, 392] width 16 height 16
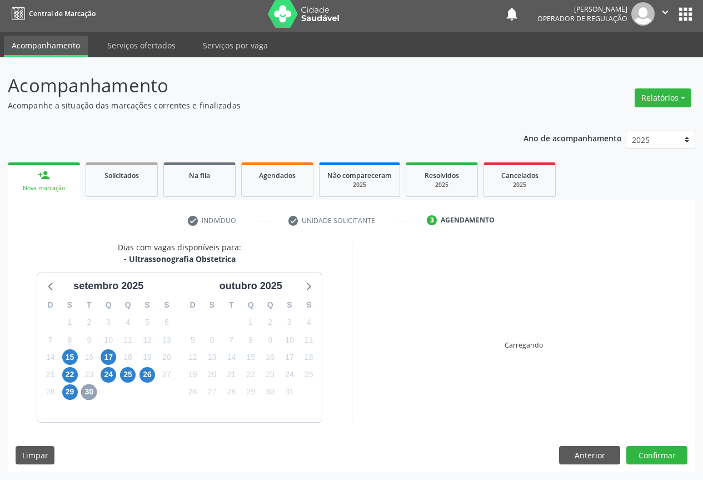
click at [90, 393] on span "30" at bounding box center [89, 392] width 16 height 16
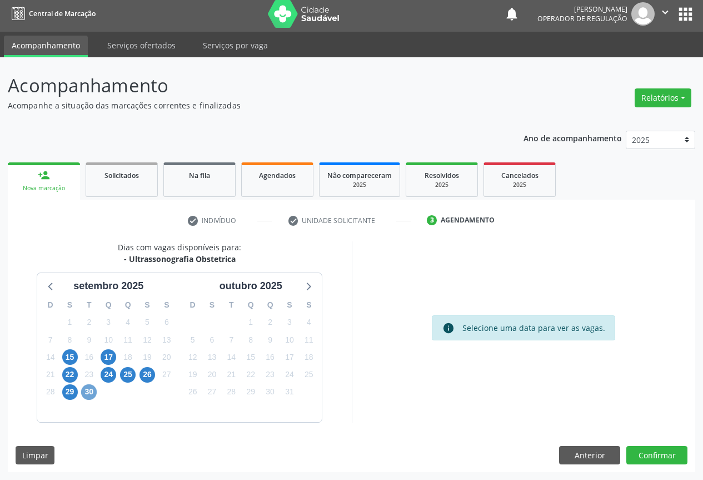
click at [90, 393] on span "30" at bounding box center [89, 392] width 16 height 16
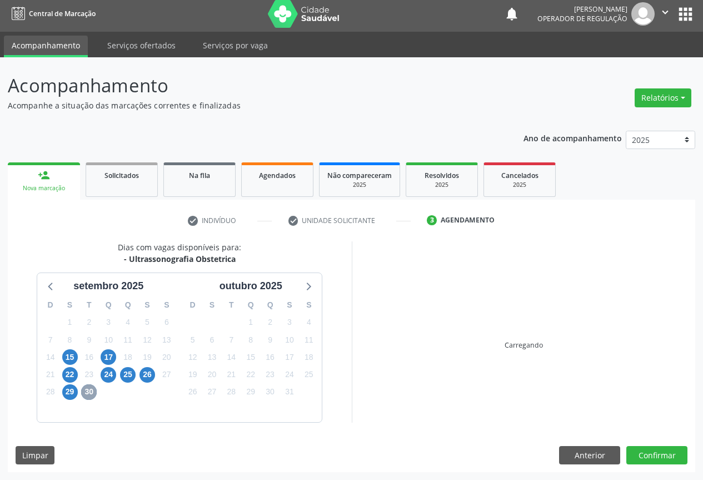
click at [90, 393] on span "30" at bounding box center [89, 392] width 16 height 16
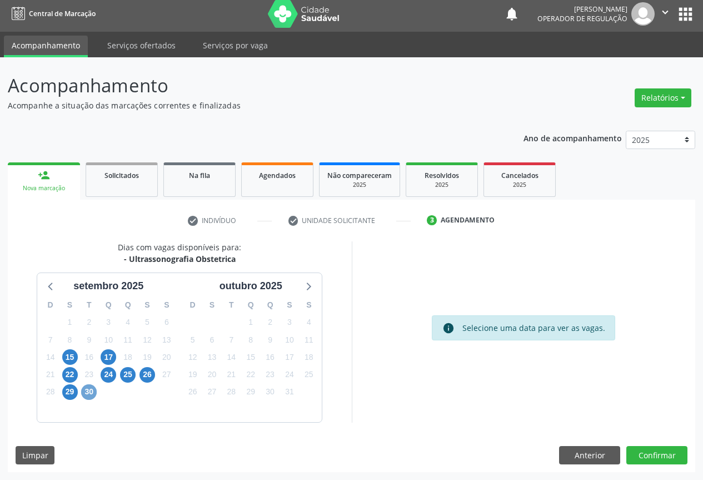
click at [90, 393] on span "30" at bounding box center [89, 392] width 16 height 16
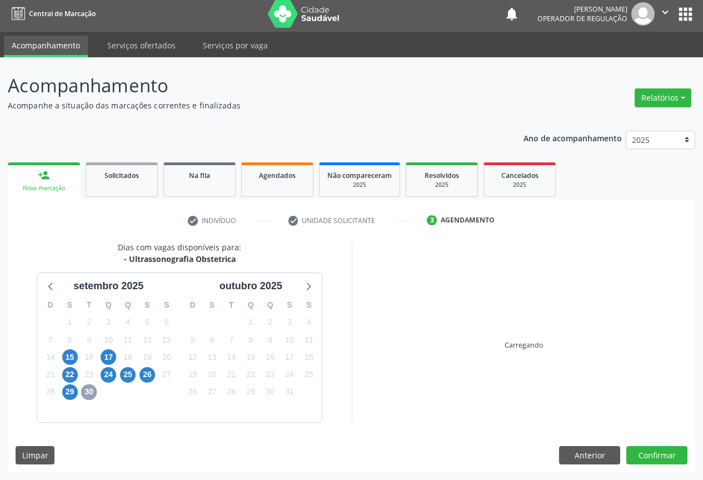
click at [90, 393] on span "30" at bounding box center [89, 392] width 16 height 16
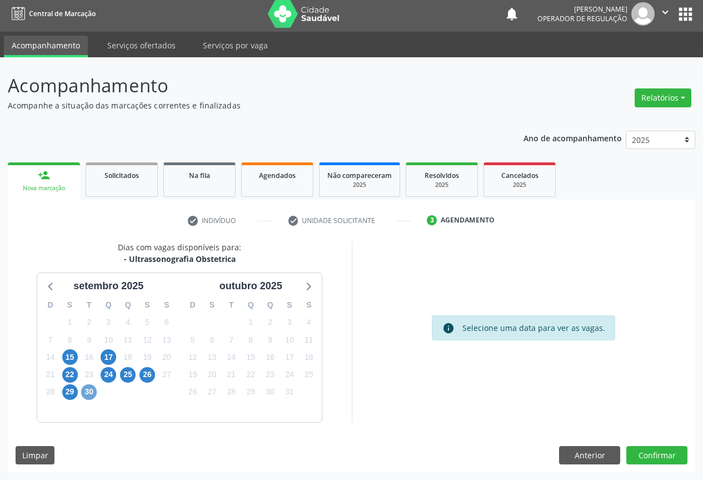
click at [90, 393] on span "30" at bounding box center [89, 392] width 16 height 16
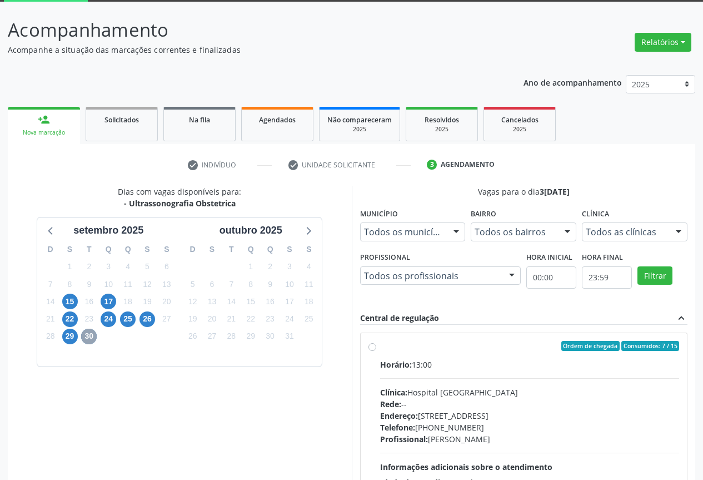
scroll to position [165, 0]
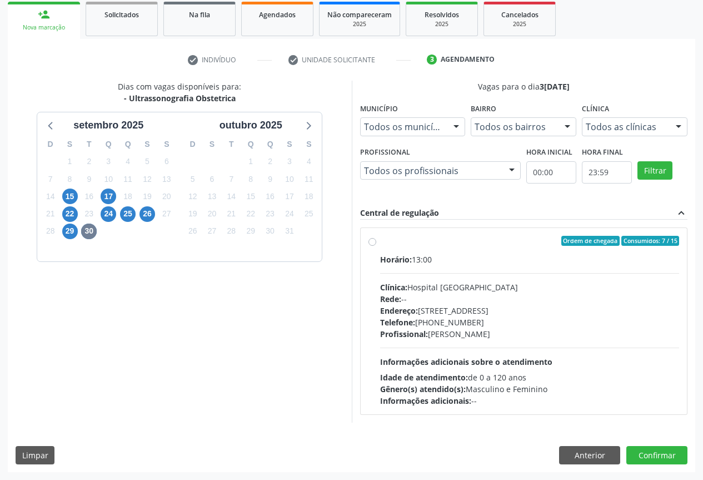
click at [470, 339] on div "Profissional: Joel da Rocha Almeida" at bounding box center [530, 334] width 300 height 12
click at [376, 246] on input "Ordem de chegada Consumidos: 7 / 15 Horário: 13:00 Clínica: Hospital Sao Franci…" at bounding box center [373, 241] width 8 height 10
radio input "true"
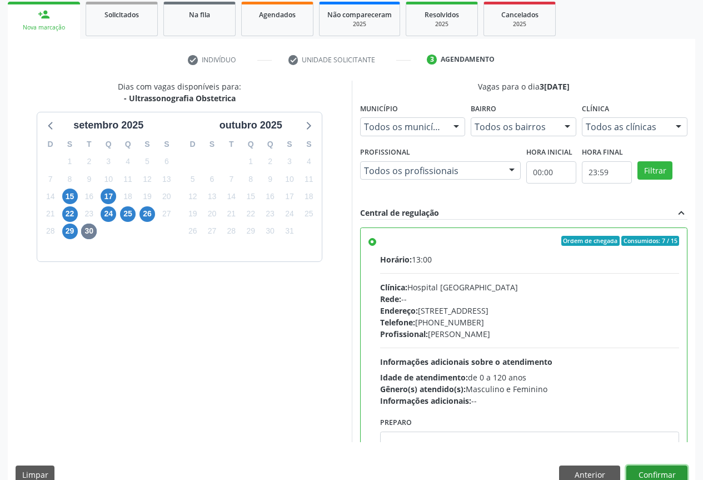
click at [649, 467] on button "Confirmar" at bounding box center [657, 474] width 61 height 19
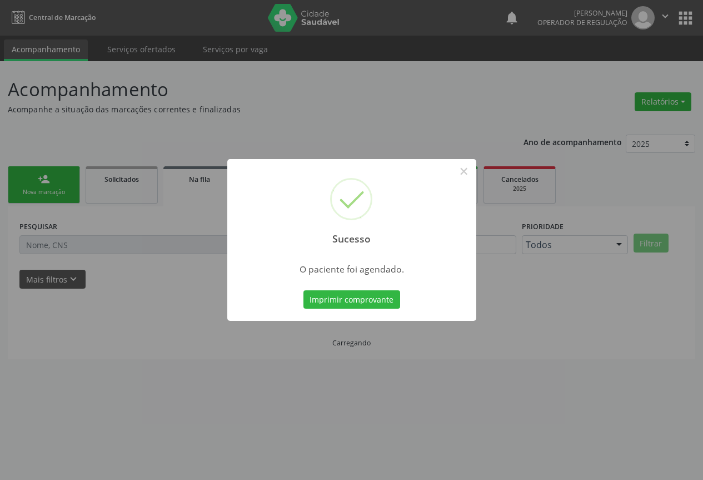
scroll to position [0, 0]
click at [308, 290] on button "Imprimir comprovante" at bounding box center [356, 299] width 97 height 19
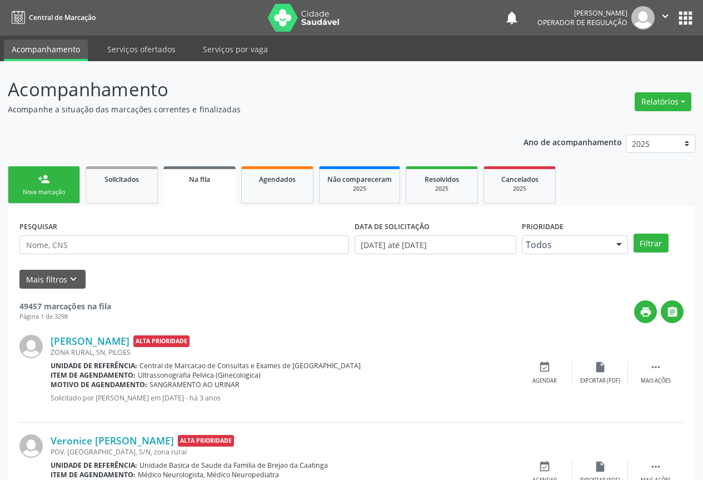
click at [48, 182] on div "person_add" at bounding box center [44, 179] width 12 height 12
click at [49, 180] on div "person_add" at bounding box center [44, 179] width 12 height 12
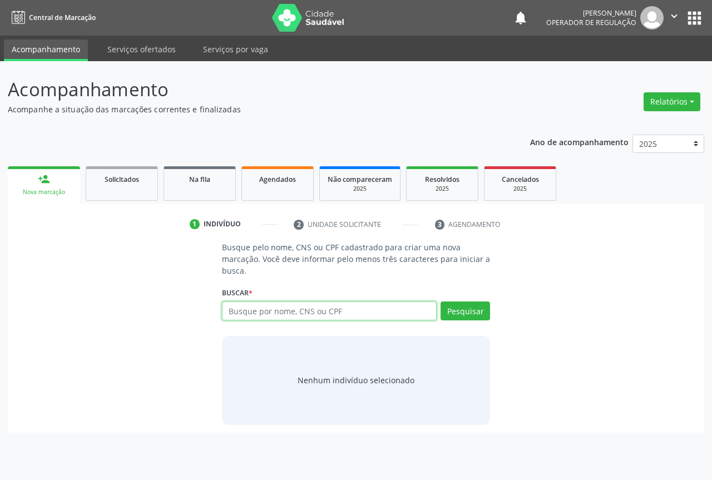
click at [385, 306] on input "text" at bounding box center [329, 310] width 215 height 19
type input "708703154875992"
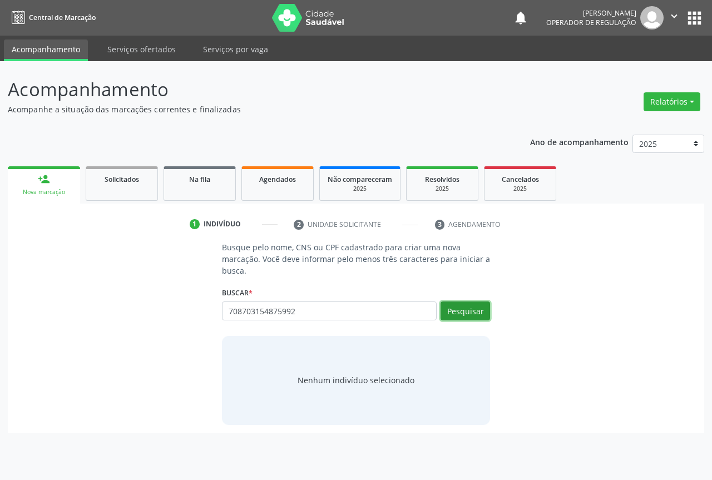
click at [461, 305] on button "Pesquisar" at bounding box center [464, 310] width 49 height 19
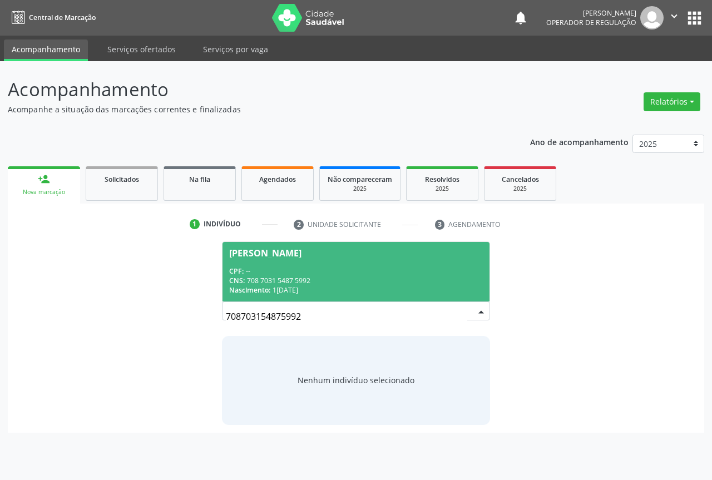
click at [310, 276] on div "CNS: 708 7031 5487 5992" at bounding box center [356, 280] width 254 height 9
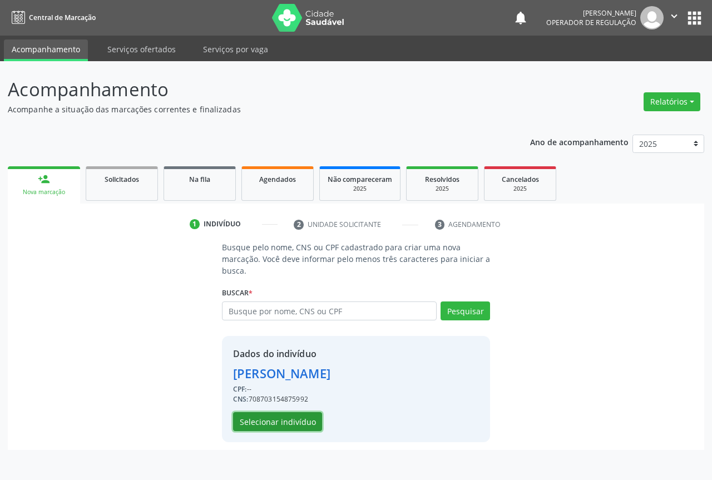
click at [300, 412] on button "Selecionar indivíduo" at bounding box center [277, 421] width 89 height 19
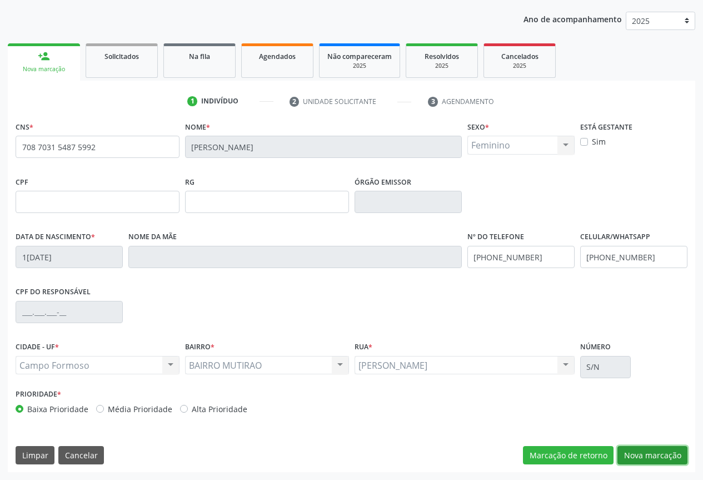
click at [645, 453] on button "Nova marcação" at bounding box center [653, 455] width 70 height 19
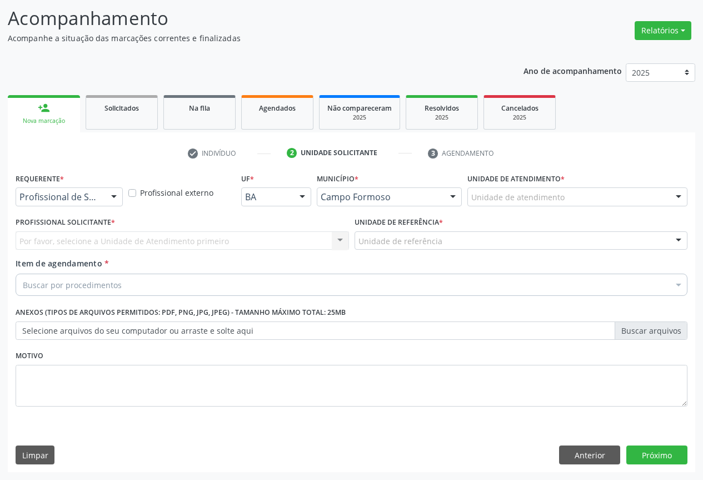
scroll to position [71, 0]
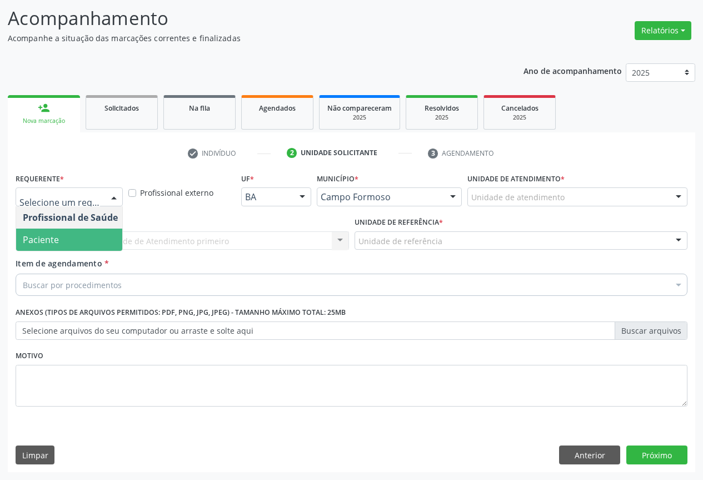
click at [59, 242] on span "Paciente" at bounding box center [70, 240] width 108 height 22
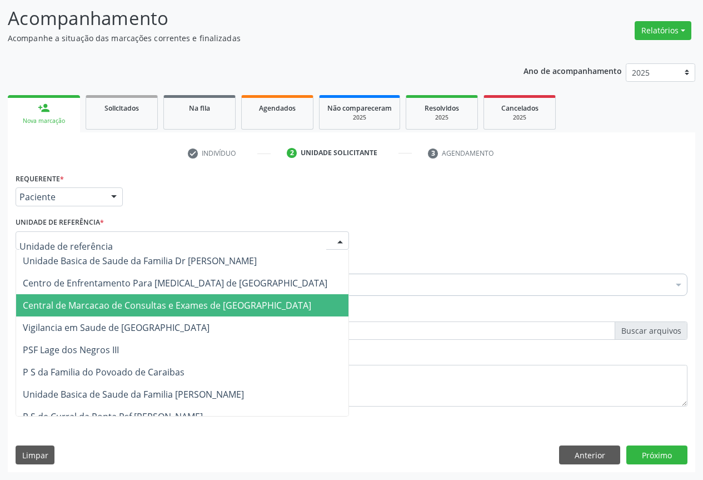
click at [72, 299] on span "Central de Marcacao de Consultas e Exames de [GEOGRAPHIC_DATA][PERSON_NAME]" at bounding box center [167, 305] width 289 height 12
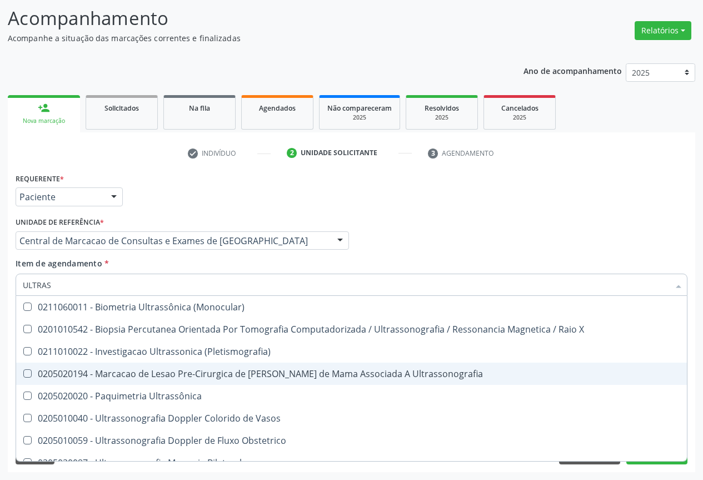
type input "ULTRASS"
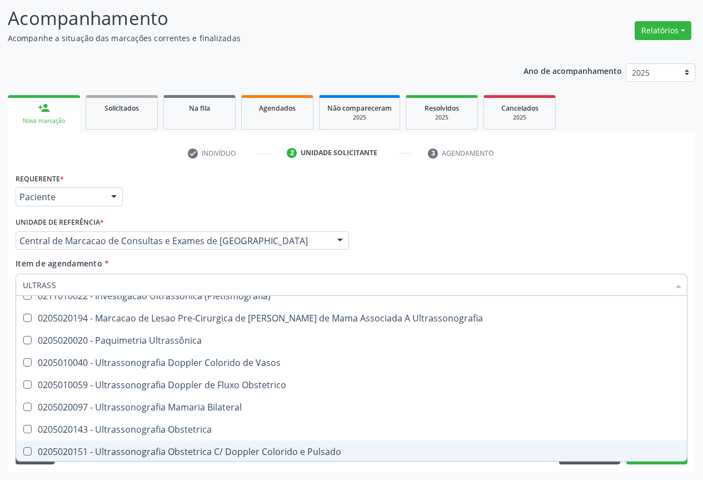
scroll to position [111, 0]
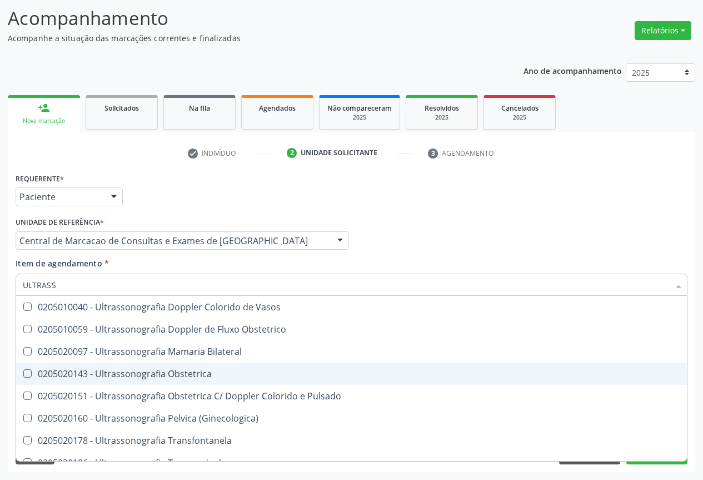
click at [250, 368] on span "0205020143 - Ultrassonografia Obstetrica" at bounding box center [351, 374] width 671 height 22
checkbox Obstetrica "true"
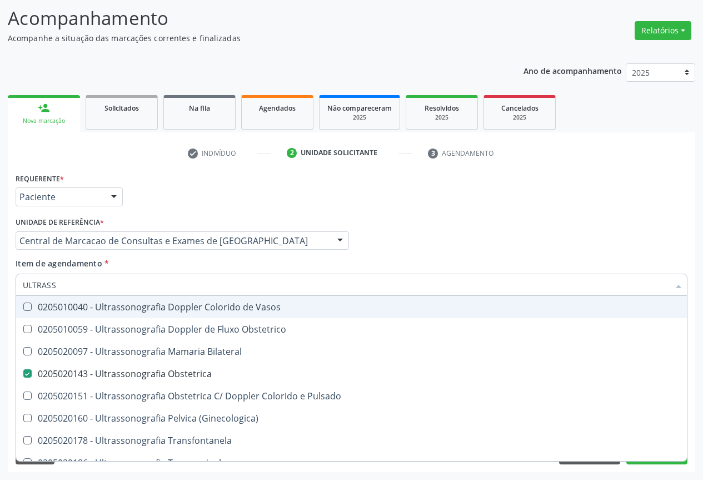
click at [547, 237] on div "Profissional Solicitante Por favor, selecione a Unidade de Atendimento primeiro…" at bounding box center [352, 235] width 678 height 43
checkbox X "true"
checkbox Obstetrica "false"
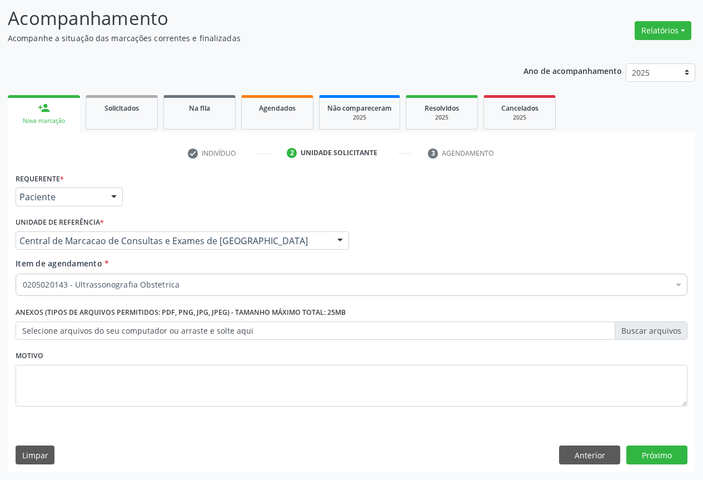
scroll to position [0, 0]
click at [242, 331] on label "Selecione arquivos do seu computador ou arraste e solte aqui" at bounding box center [352, 330] width 672 height 19
click at [242, 331] on input "Selecione arquivos do seu computador ou arraste e solte aqui" at bounding box center [352, 330] width 672 height 19
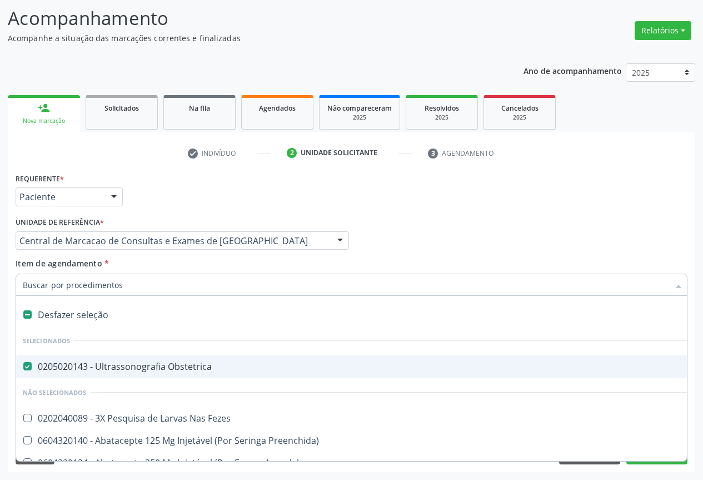
click at [168, 364] on div "0205020143 - Ultrassonografia Obstetrica" at bounding box center [456, 366] width 866 height 9
checkbox Obstetrica "false"
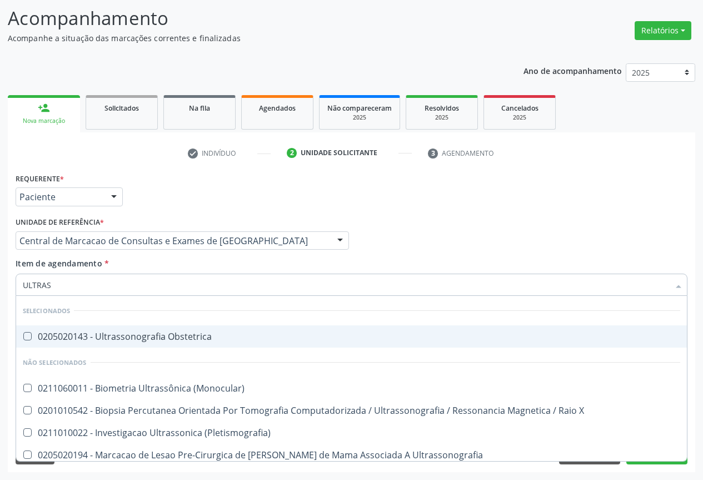
type input "ULTRASS"
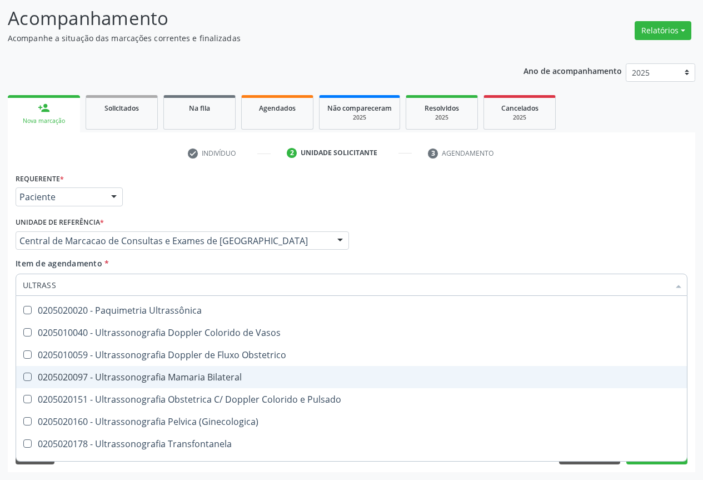
scroll to position [222, 0]
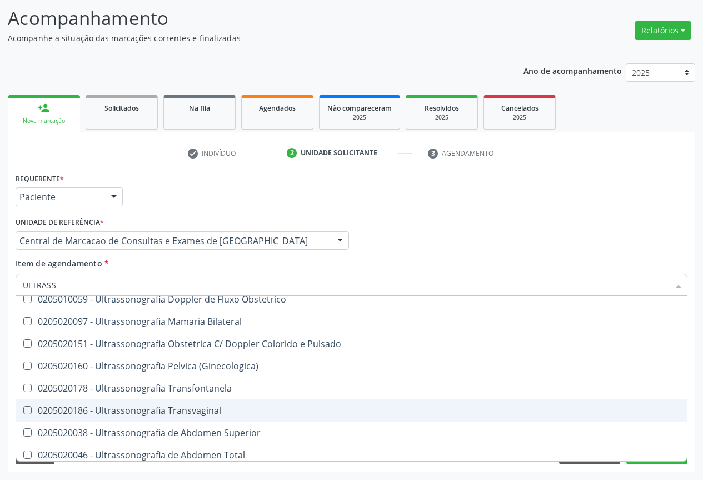
click at [277, 413] on div "0205020186 - Ultrassonografia Transvaginal" at bounding box center [352, 410] width 658 height 9
checkbox Transvaginal "true"
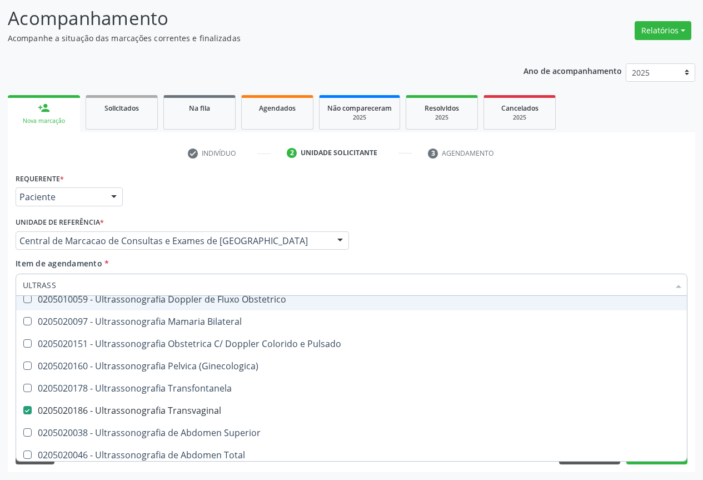
click at [498, 217] on div "Profissional Solicitante Por favor, selecione a Unidade de Atendimento primeiro…" at bounding box center [352, 235] width 678 height 43
checkbox Obstetrica "true"
checkbox Transvaginal "false"
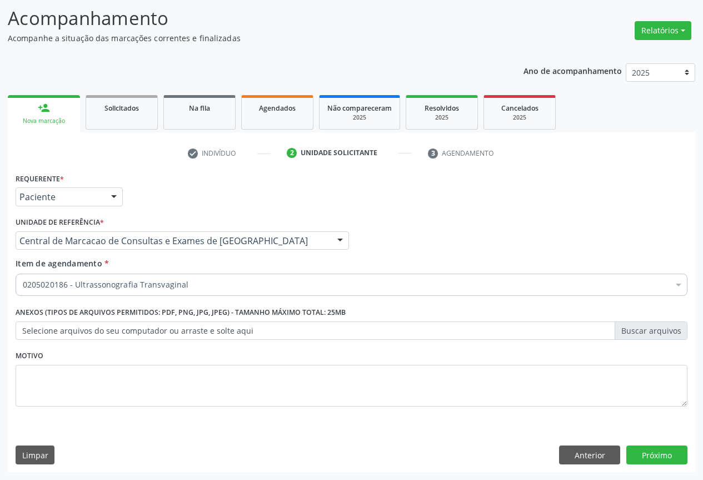
scroll to position [0, 0]
click at [660, 450] on button "Próximo" at bounding box center [657, 454] width 61 height 19
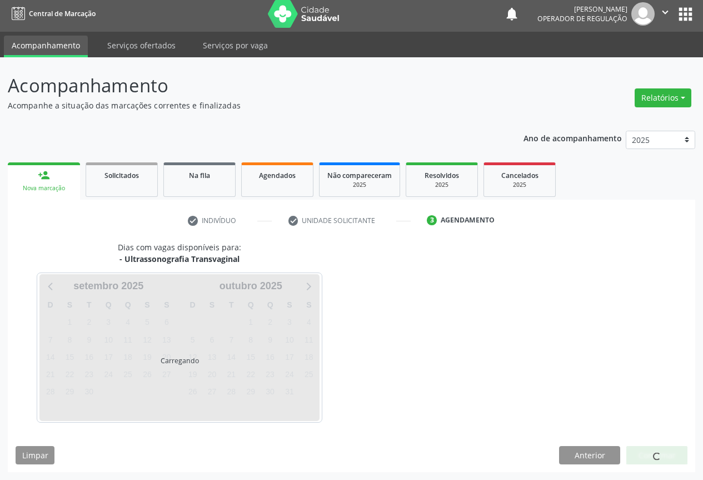
scroll to position [4, 0]
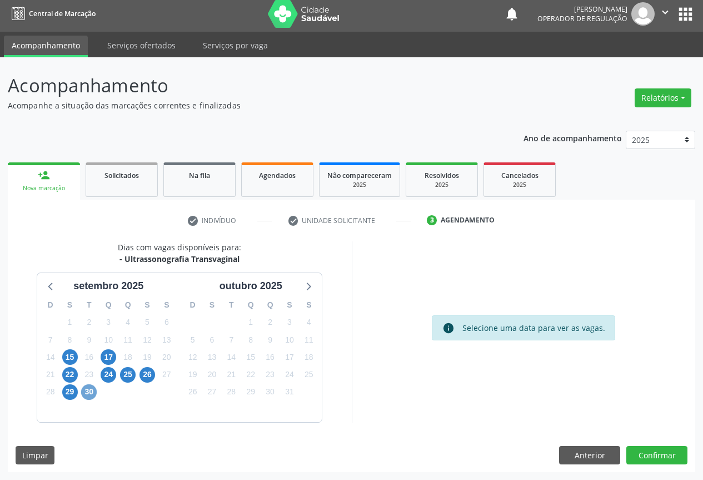
click at [90, 392] on span "30" at bounding box center [89, 392] width 16 height 16
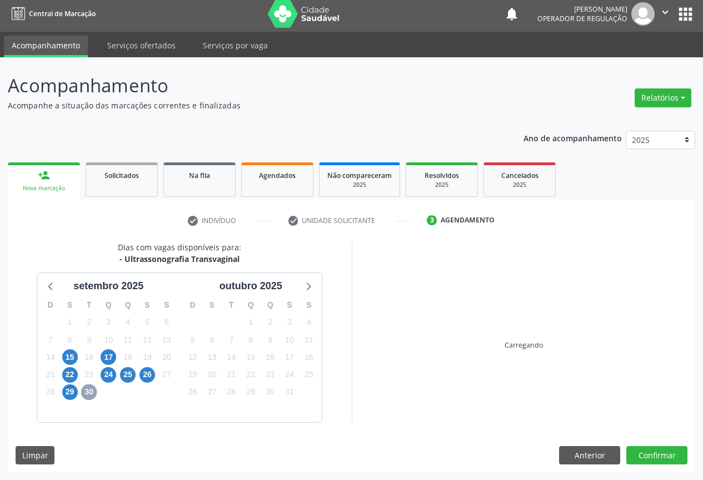
click at [90, 392] on span "30" at bounding box center [89, 392] width 16 height 16
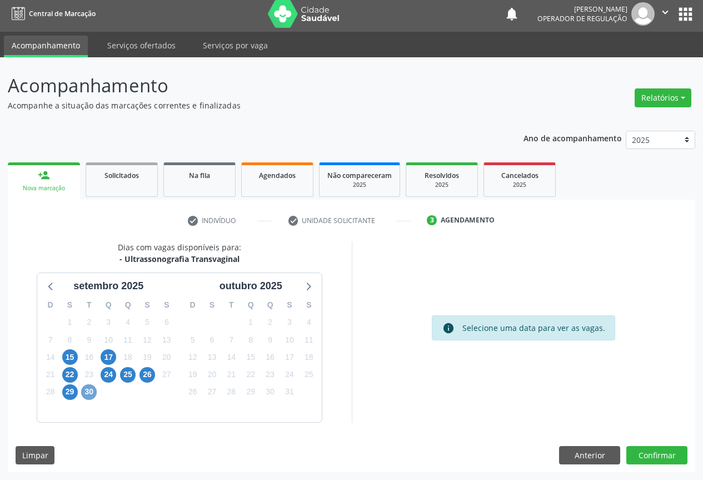
click at [86, 394] on span "30" at bounding box center [89, 392] width 16 height 16
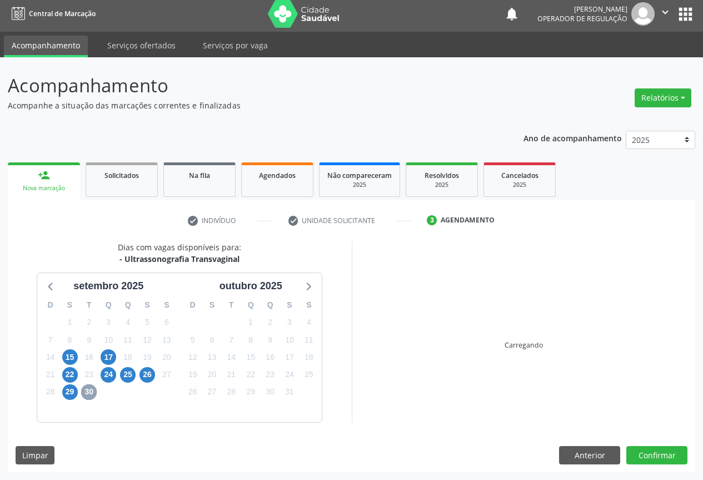
click at [86, 394] on span "30" at bounding box center [89, 392] width 16 height 16
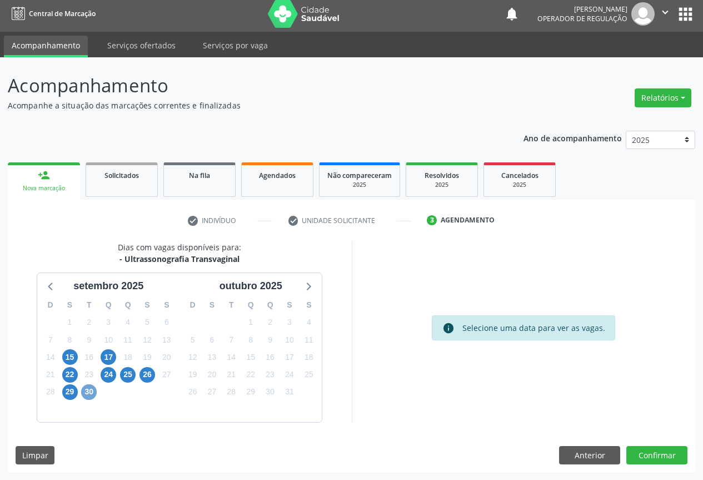
click at [94, 395] on span "30" at bounding box center [89, 392] width 16 height 16
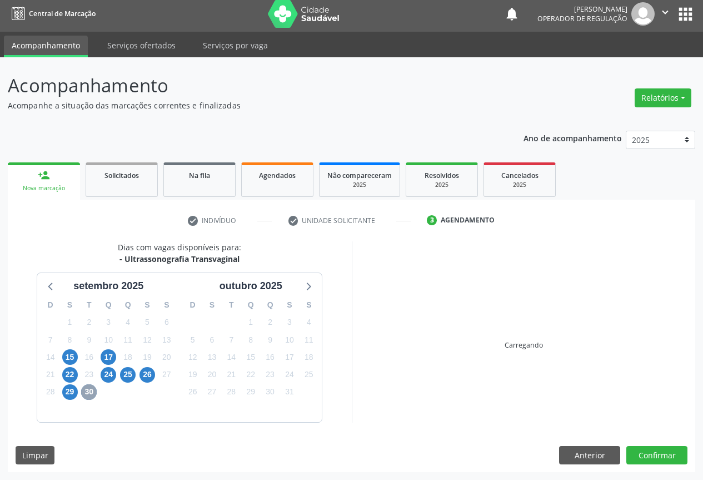
click at [94, 395] on span "30" at bounding box center [89, 392] width 16 height 16
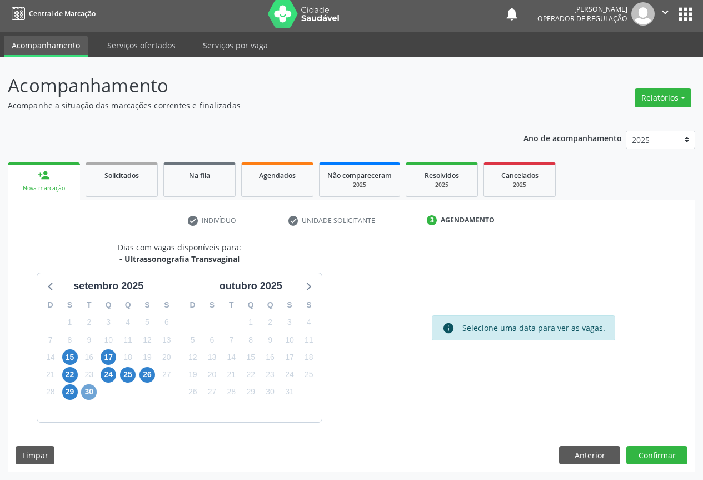
click at [94, 395] on span "30" at bounding box center [89, 392] width 16 height 16
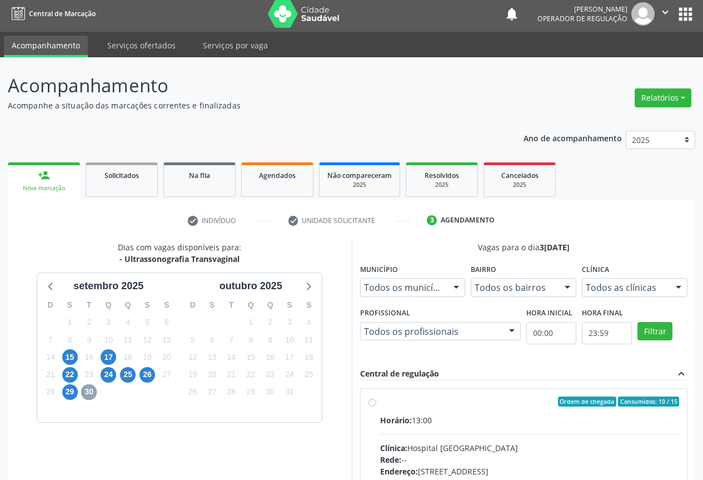
scroll to position [165, 0]
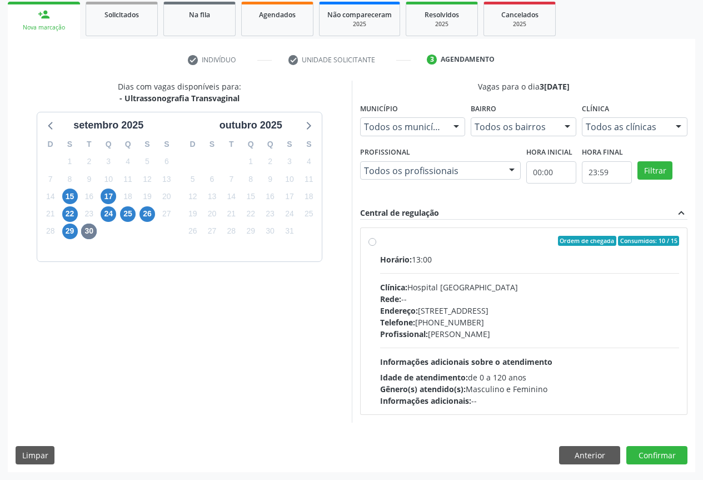
click at [493, 345] on div "Horário: 13:00 Clínica: Hospital [GEOGRAPHIC_DATA][PERSON_NAME]: -- Endereço: […" at bounding box center [530, 330] width 300 height 153
click at [376, 246] on input "Ordem de chegada Consumidos: 10 / 15 Horário: 13:00 Clínica: Hospital Sao Franc…" at bounding box center [373, 241] width 8 height 10
radio input "true"
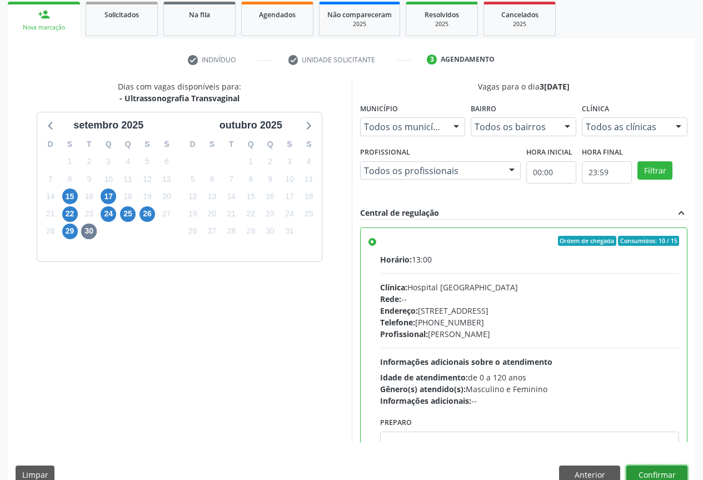
click at [653, 470] on button "Confirmar" at bounding box center [657, 474] width 61 height 19
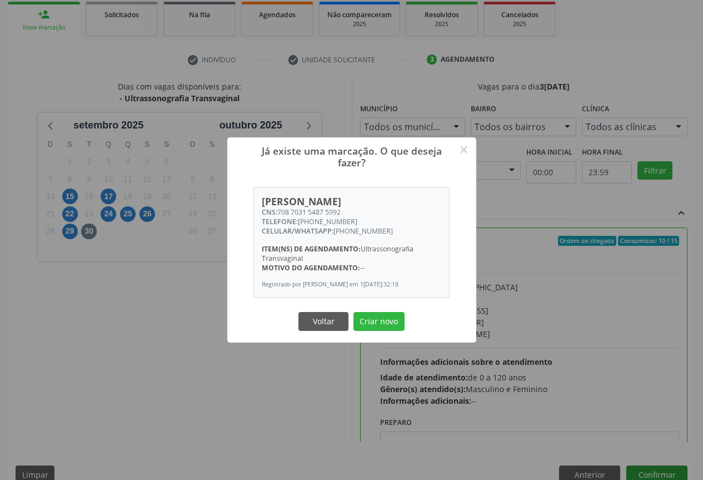
click at [354, 312] on button "Criar novo" at bounding box center [379, 321] width 51 height 19
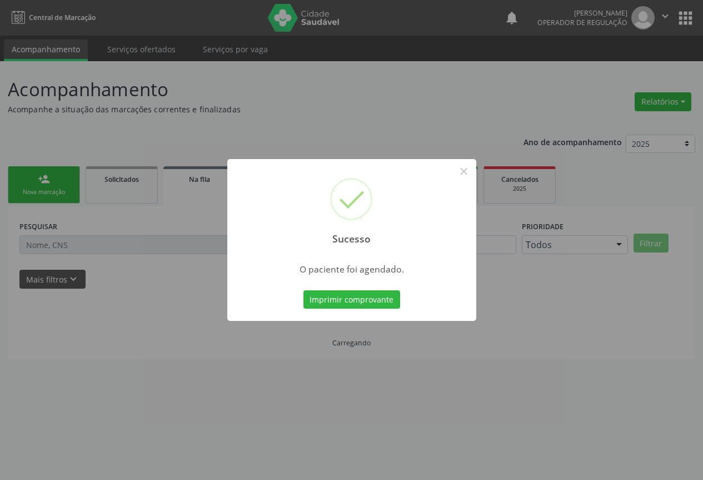
scroll to position [0, 0]
click at [308, 290] on button "Imprimir comprovante" at bounding box center [356, 299] width 97 height 19
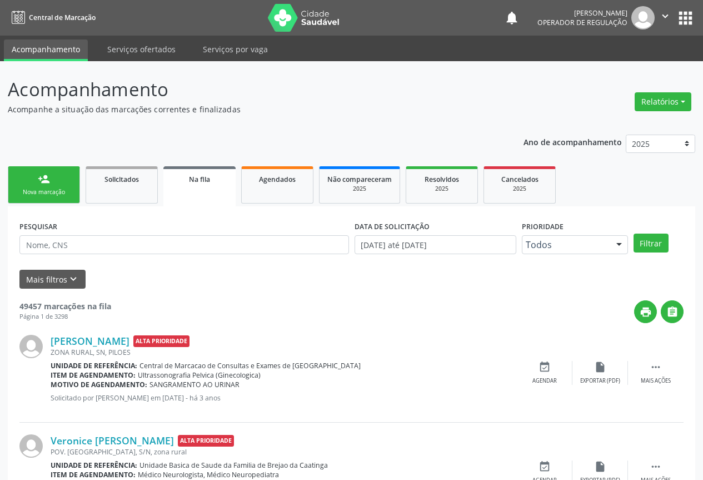
click at [55, 191] on div "Nova marcação" at bounding box center [44, 192] width 56 height 8
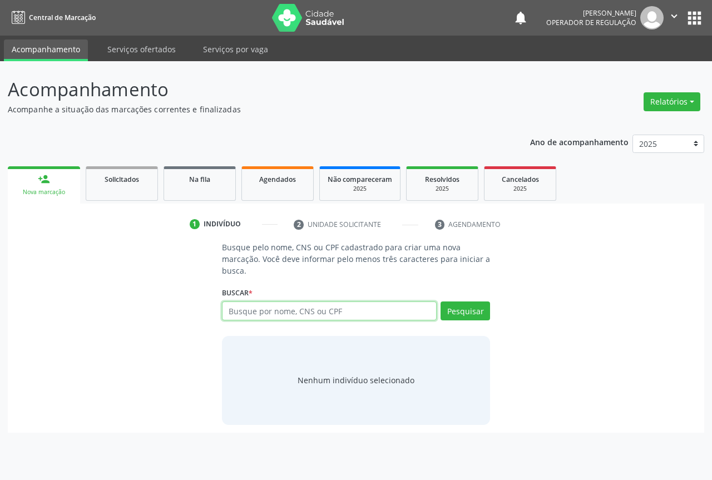
click at [256, 314] on input "text" at bounding box center [329, 310] width 215 height 19
type input "700009157673807"
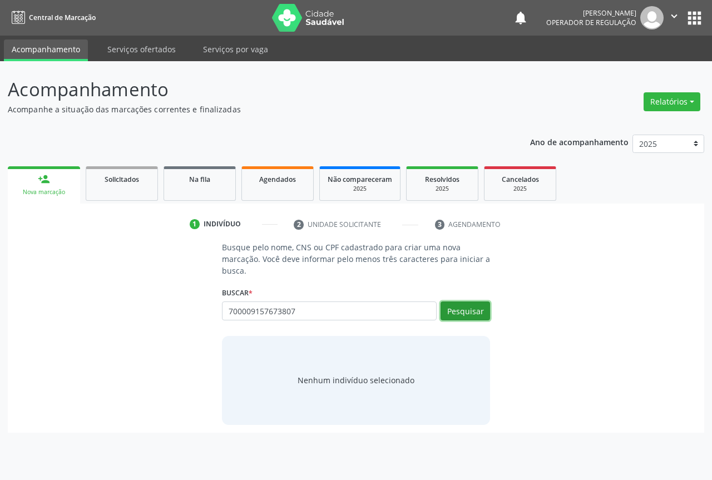
click at [443, 309] on button "Pesquisar" at bounding box center [464, 310] width 49 height 19
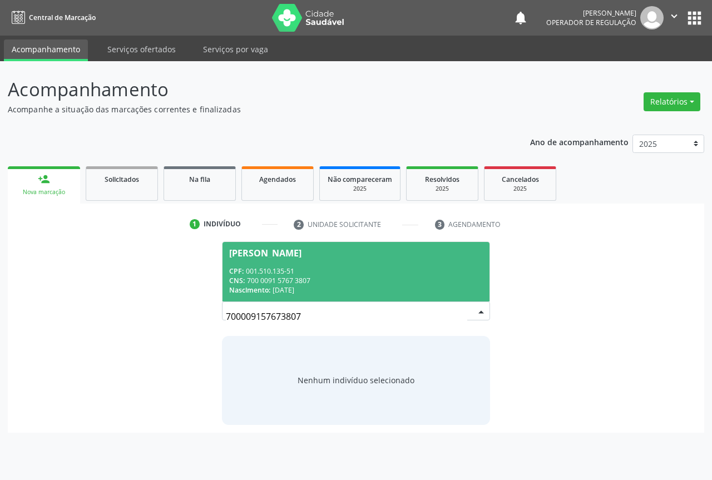
click at [346, 267] on div "CPF: 001.510.135-51" at bounding box center [356, 270] width 254 height 9
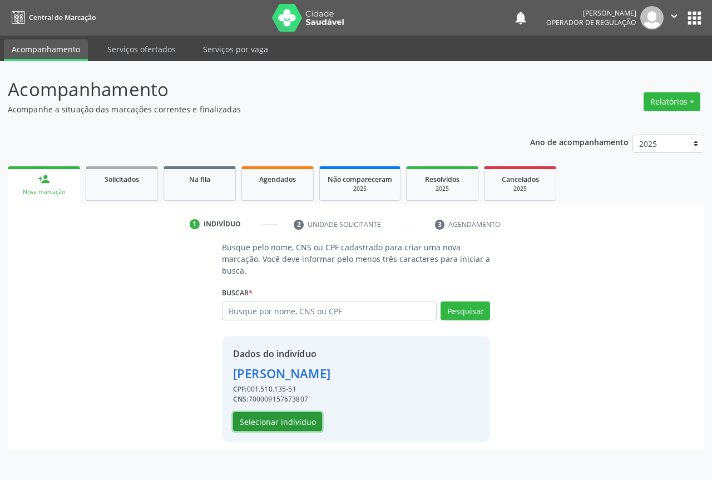
click at [298, 422] on button "Selecionar indivíduo" at bounding box center [277, 421] width 89 height 19
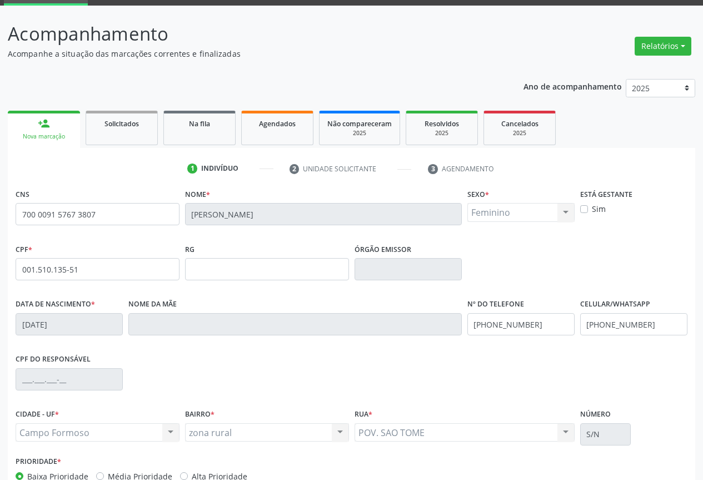
scroll to position [123, 0]
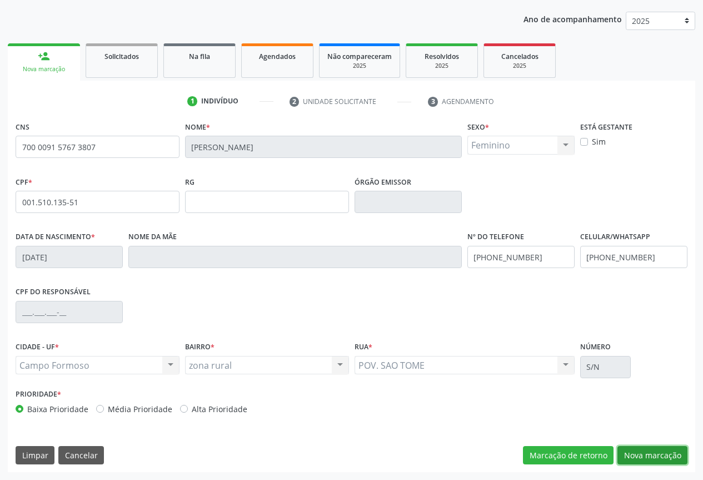
click at [654, 453] on button "Nova marcação" at bounding box center [653, 455] width 70 height 19
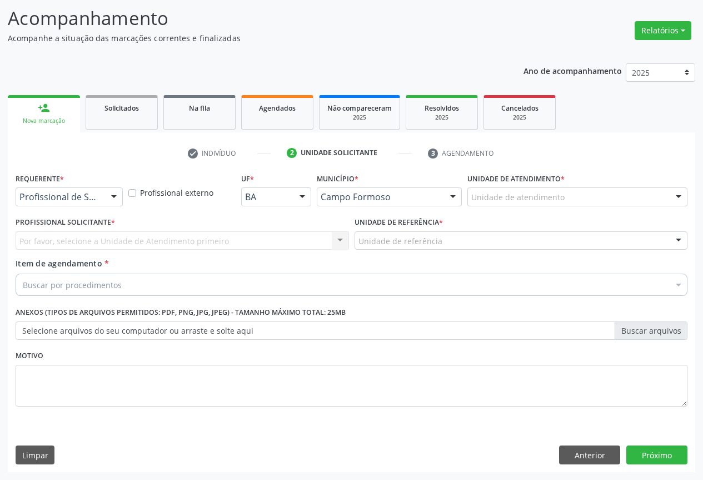
scroll to position [71, 0]
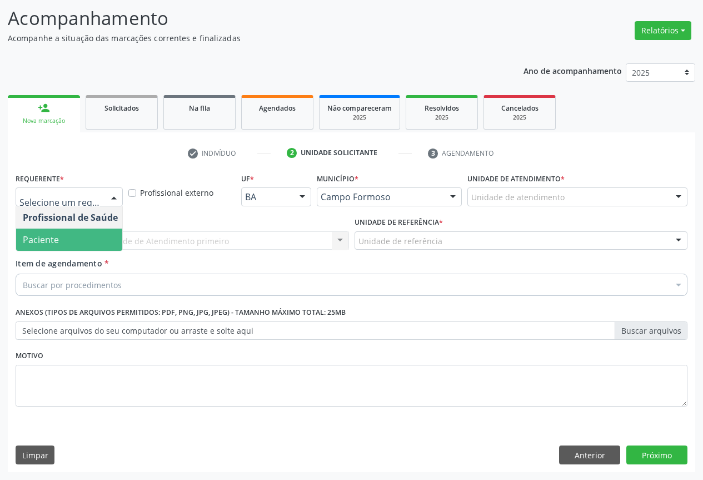
click at [70, 250] on span "Paciente" at bounding box center [70, 240] width 108 height 22
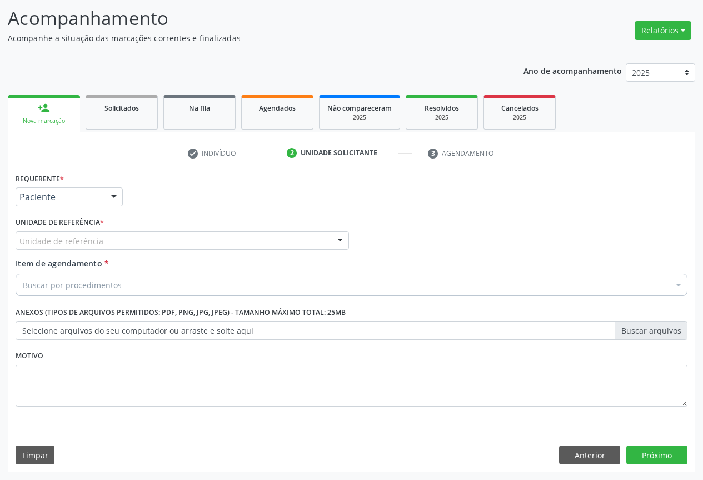
click at [130, 244] on div "Unidade de referência" at bounding box center [183, 240] width 334 height 19
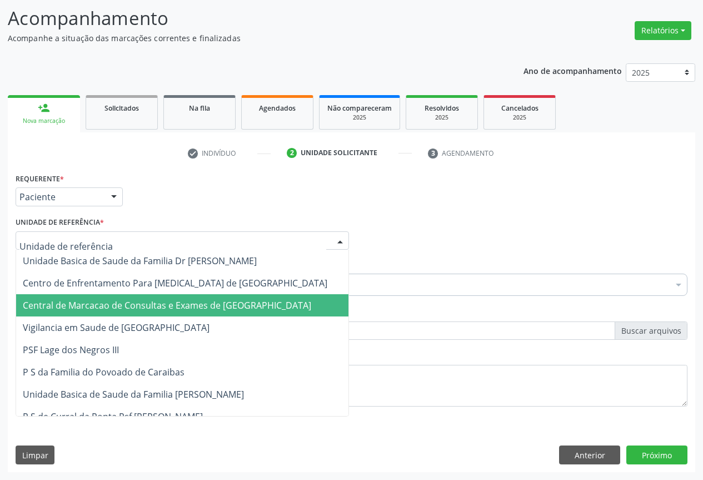
click at [133, 298] on span "Central de Marcacao de Consultas e Exames de [GEOGRAPHIC_DATA][PERSON_NAME]" at bounding box center [182, 305] width 333 height 22
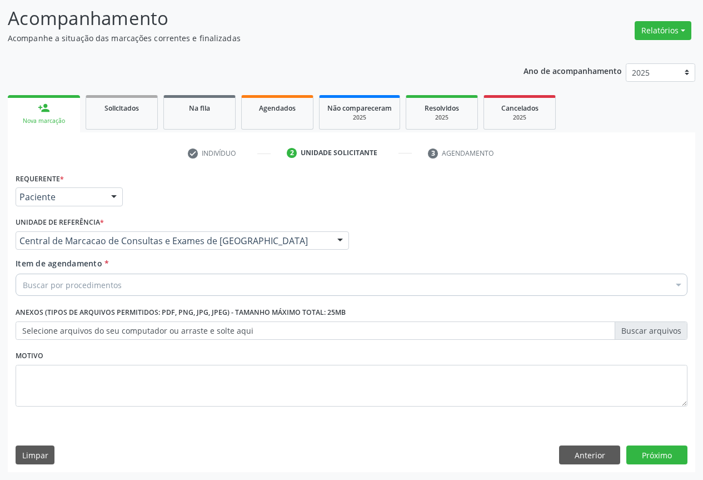
click at [125, 285] on div "Buscar por procedimentos" at bounding box center [352, 285] width 672 height 22
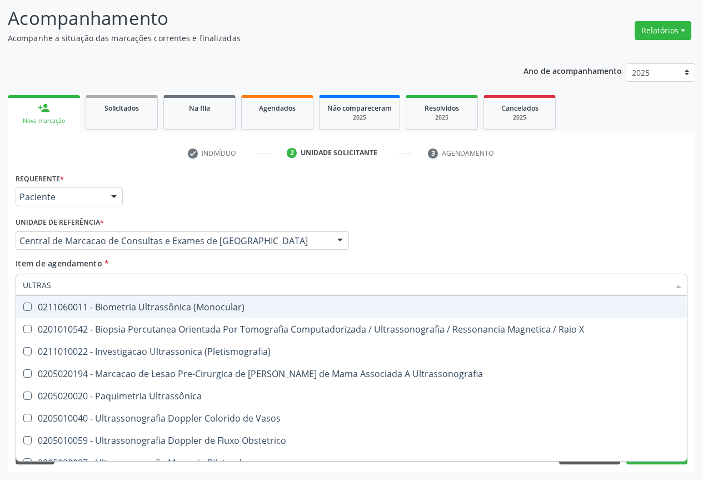
type input "ULTRASS"
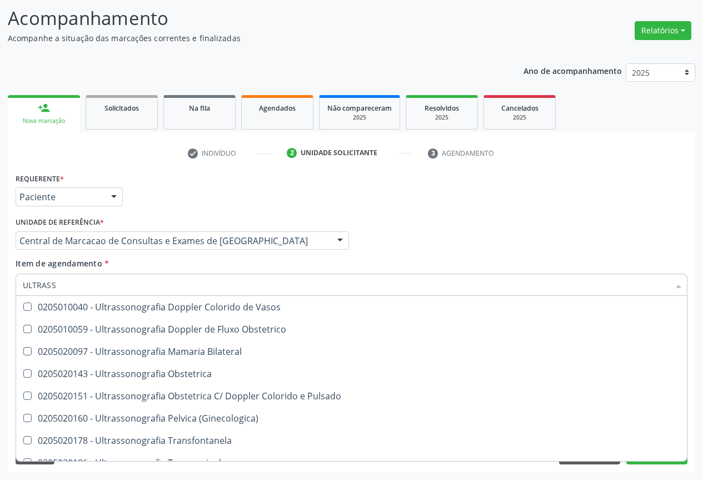
scroll to position [167, 0]
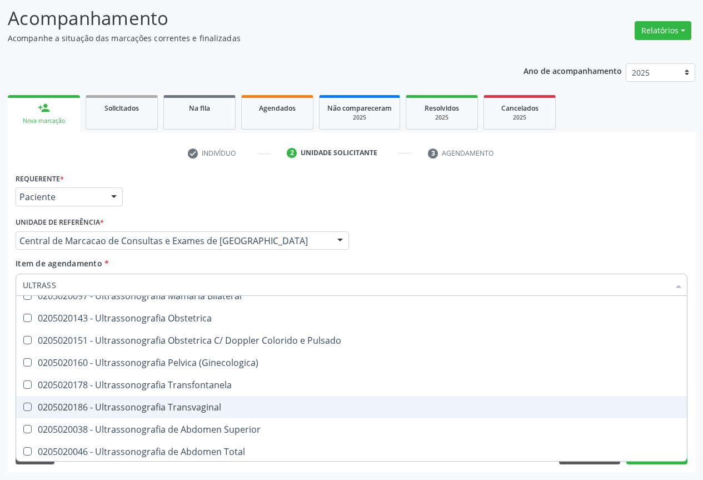
click at [241, 400] on span "0205020186 - Ultrassonografia Transvaginal" at bounding box center [351, 407] width 671 height 22
checkbox Transvaginal "true"
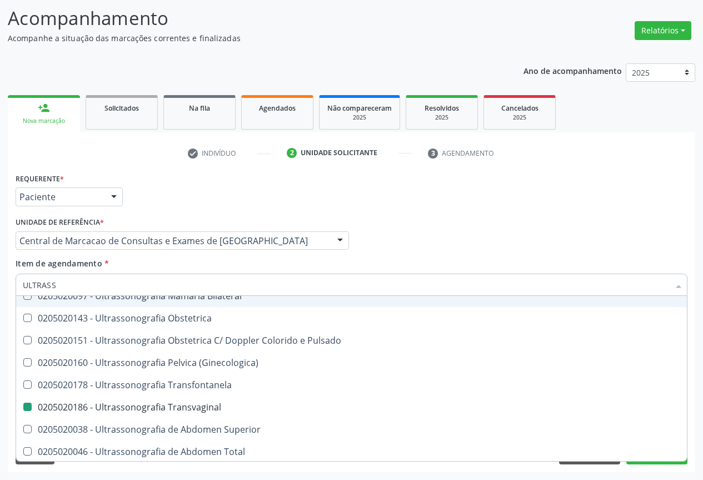
click at [578, 259] on div "Item de agendamento * ULTRASS Desfazer seleção 0211060011 - Biometria Ultrassôn…" at bounding box center [352, 274] width 672 height 35
checkbox X "true"
checkbox Transvaginal "false"
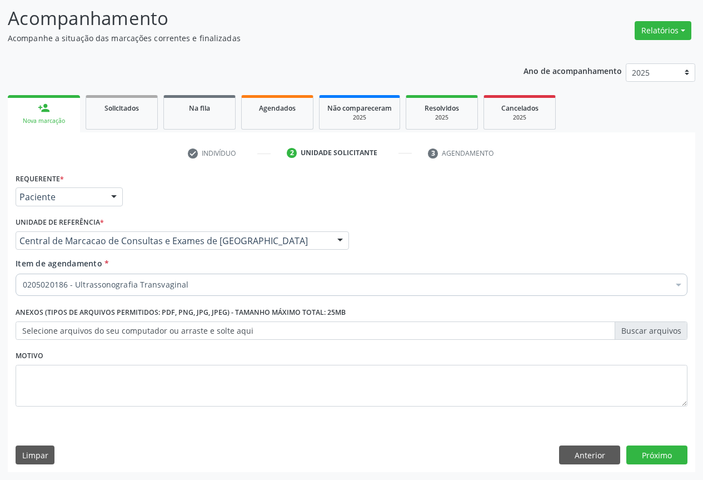
scroll to position [0, 0]
click at [635, 447] on button "Próximo" at bounding box center [657, 454] width 61 height 19
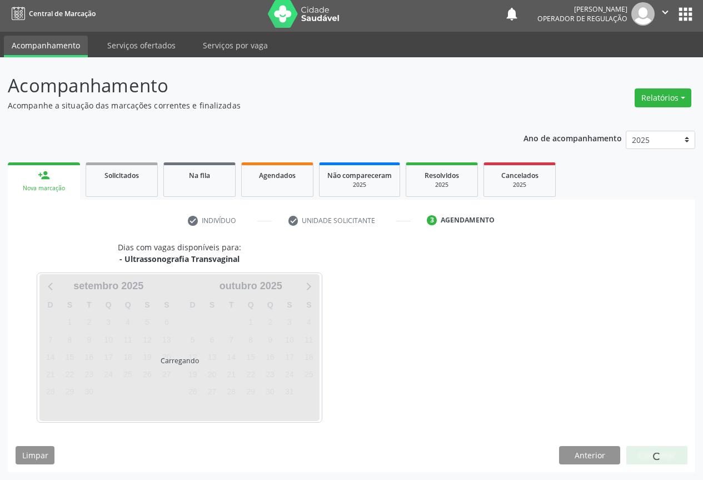
scroll to position [4, 0]
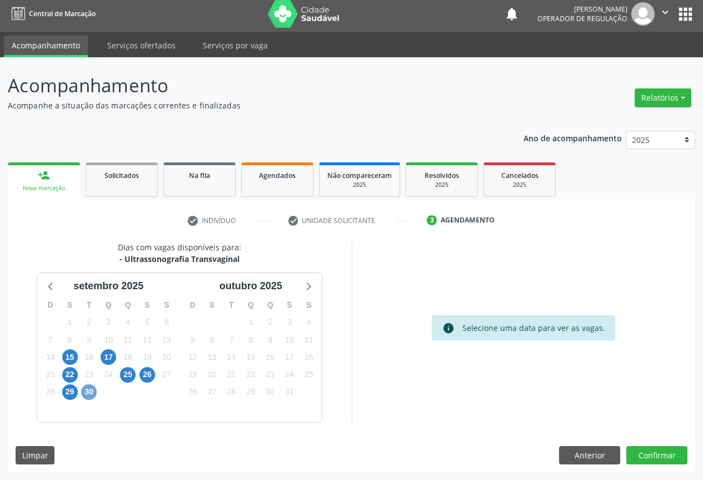
click at [88, 393] on span "30" at bounding box center [89, 392] width 16 height 16
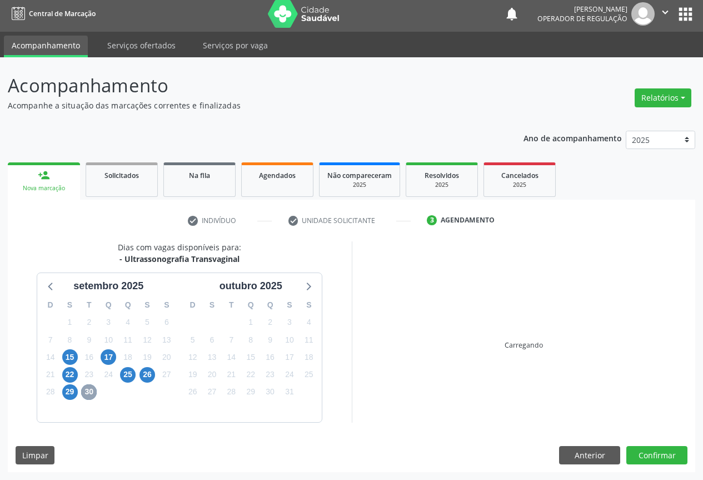
click at [88, 393] on span "30" at bounding box center [89, 392] width 16 height 16
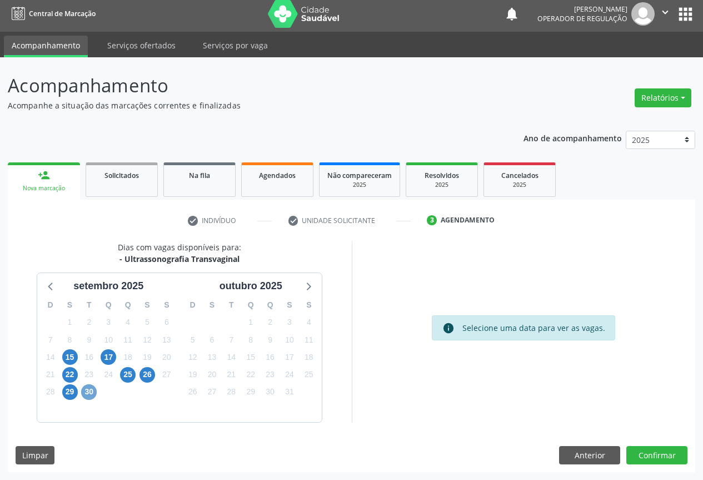
click at [91, 391] on span "30" at bounding box center [89, 392] width 16 height 16
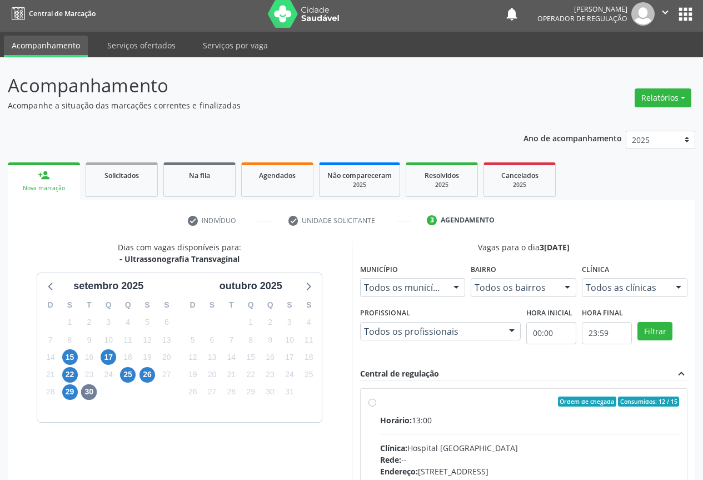
click at [436, 417] on div "Horário: 13:00" at bounding box center [530, 420] width 300 height 12
click at [376, 407] on input "Ordem de chegada Consumidos: 12 / 15 Horário: 13:00 Clínica: Hospital Sao Franc…" at bounding box center [373, 402] width 8 height 10
radio input "true"
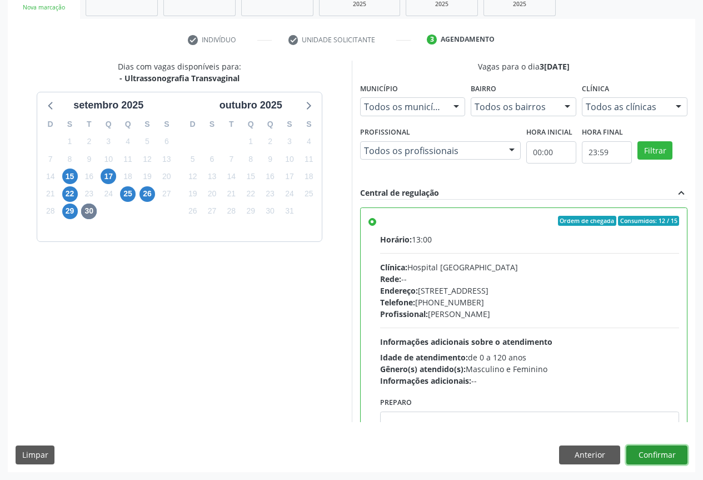
click at [666, 450] on button "Confirmar" at bounding box center [657, 454] width 61 height 19
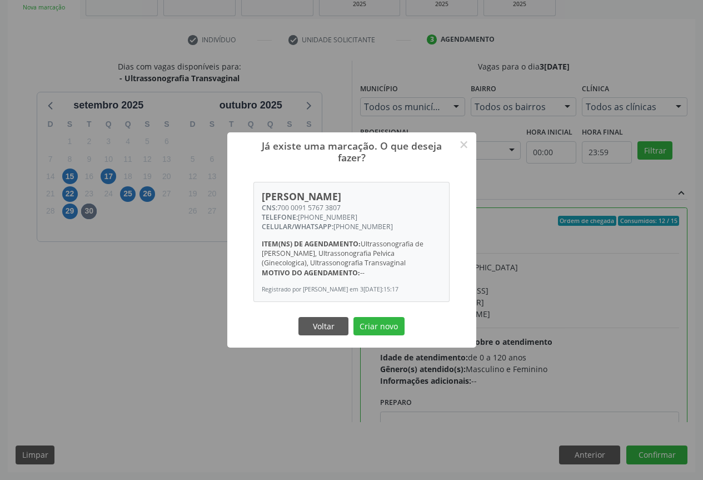
click at [354, 317] on button "Criar novo" at bounding box center [379, 326] width 51 height 19
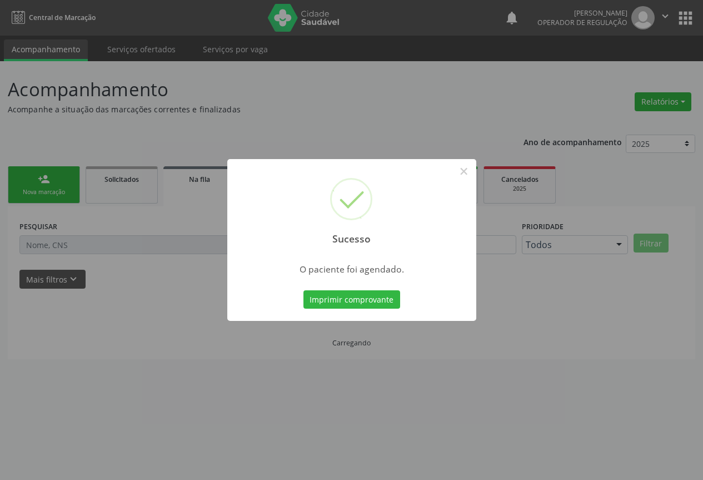
scroll to position [0, 0]
click at [308, 290] on button "Imprimir comprovante" at bounding box center [356, 299] width 97 height 19
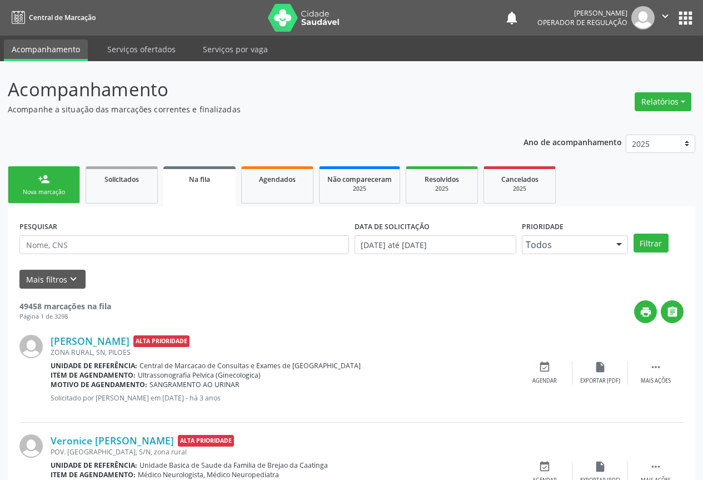
click at [40, 178] on div "person_add" at bounding box center [44, 179] width 12 height 12
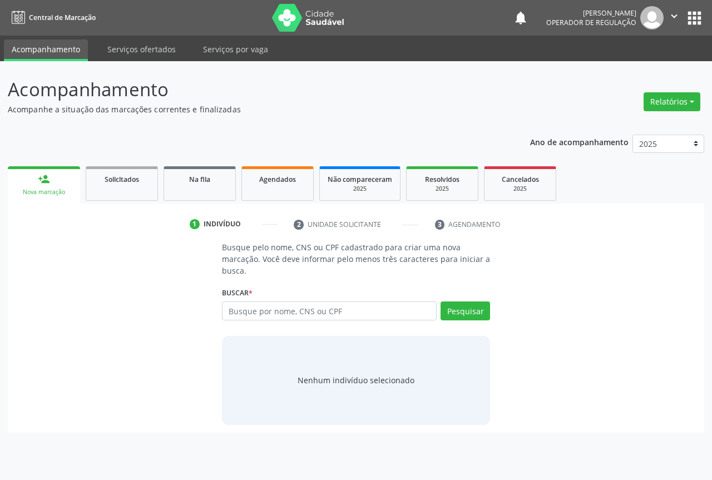
click at [41, 178] on div "person_add" at bounding box center [44, 179] width 12 height 12
click at [313, 308] on input "text" at bounding box center [329, 310] width 215 height 19
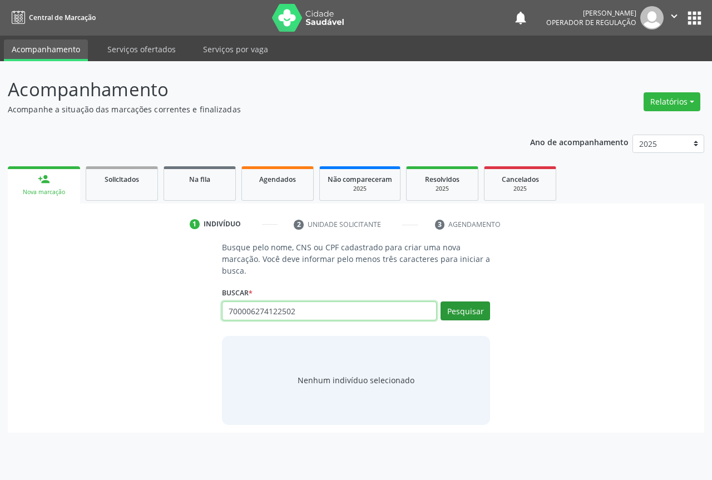
type input "700006274122502"
click at [487, 314] on button "Pesquisar" at bounding box center [464, 310] width 49 height 19
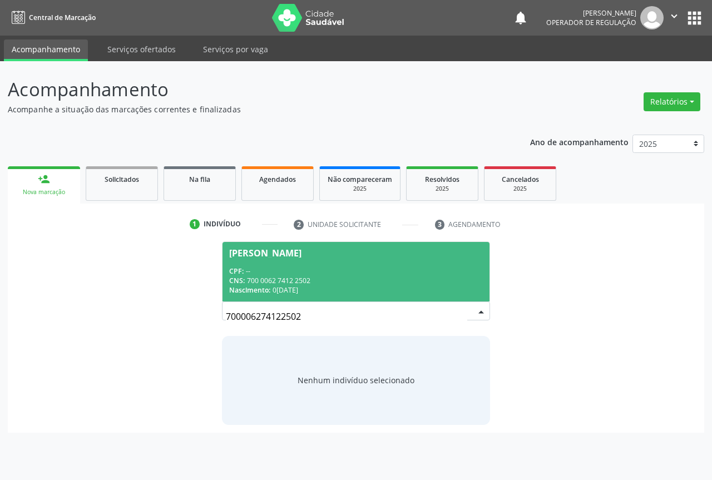
click at [347, 280] on div "CNS: 700 0062 7412 2502" at bounding box center [356, 280] width 254 height 9
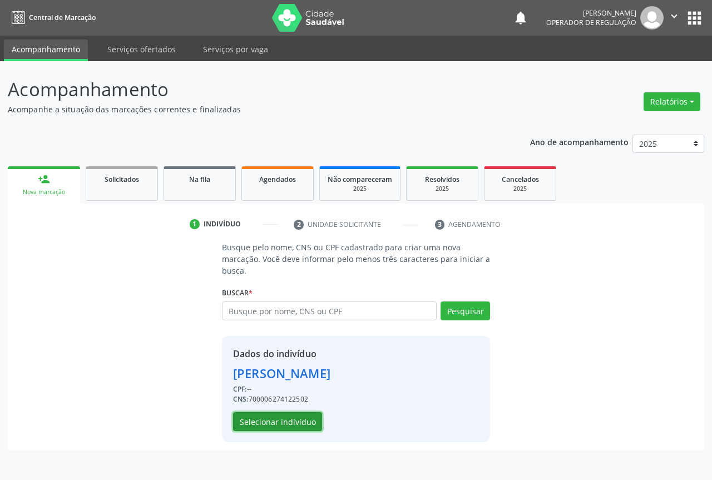
click at [314, 424] on button "Selecionar indivíduo" at bounding box center [277, 421] width 89 height 19
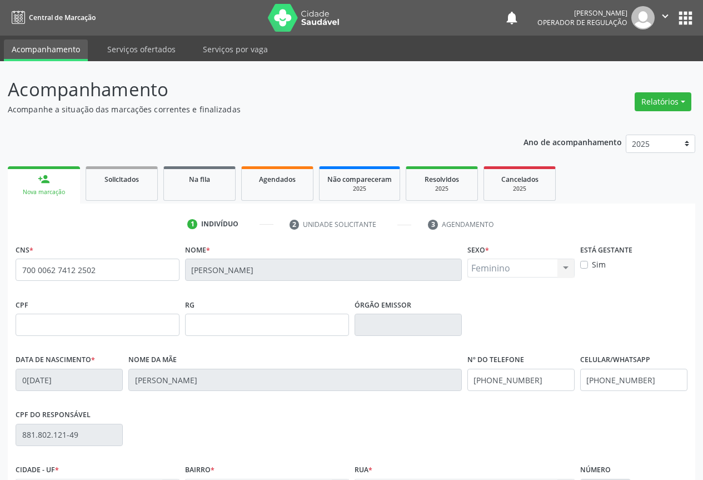
scroll to position [123, 0]
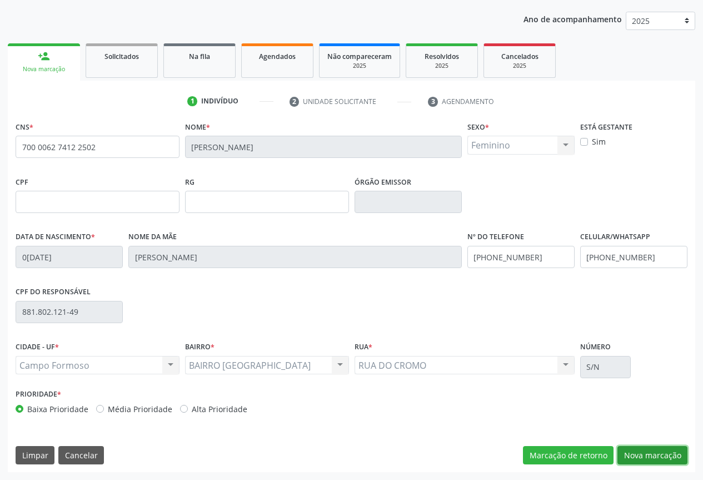
click at [635, 449] on button "Nova marcação" at bounding box center [653, 455] width 70 height 19
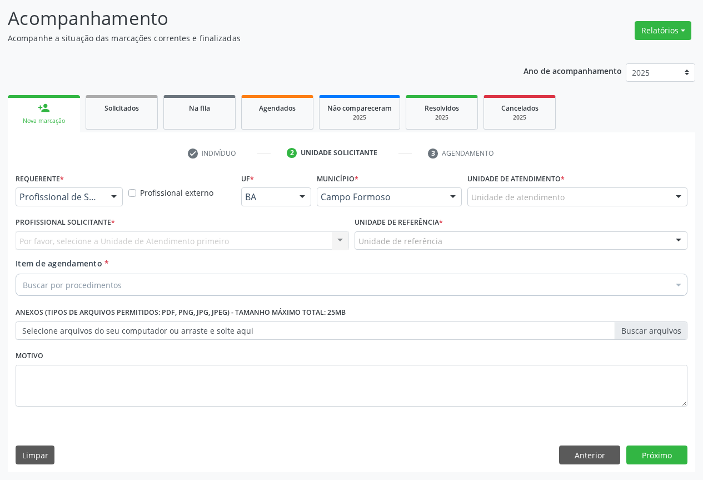
scroll to position [71, 0]
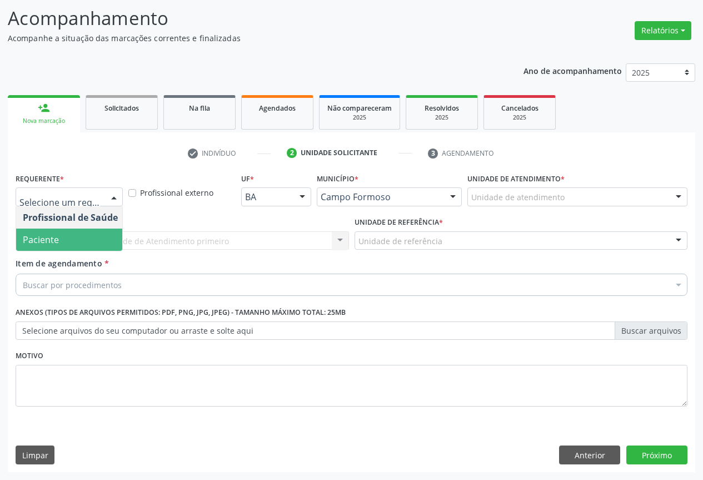
click at [83, 237] on span "Paciente" at bounding box center [70, 240] width 108 height 22
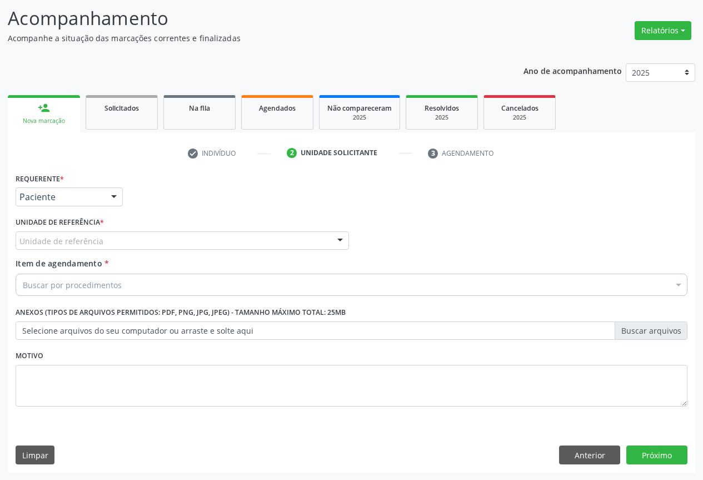
click at [119, 234] on div "Unidade de referência" at bounding box center [183, 240] width 334 height 19
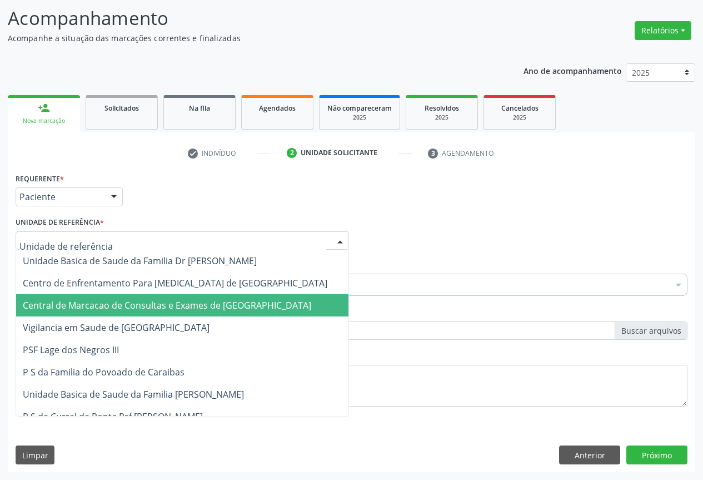
click at [143, 303] on span "Central de Marcacao de Consultas e Exames de [GEOGRAPHIC_DATA][PERSON_NAME]" at bounding box center [167, 305] width 289 height 12
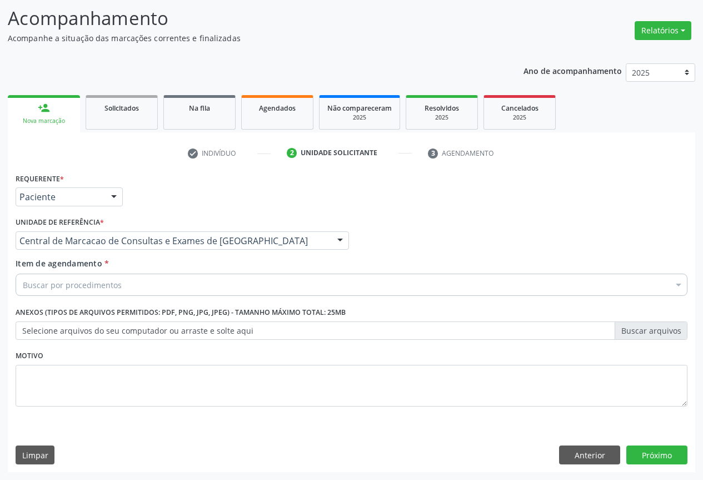
click at [149, 288] on div "Buscar por procedimentos" at bounding box center [352, 285] width 672 height 22
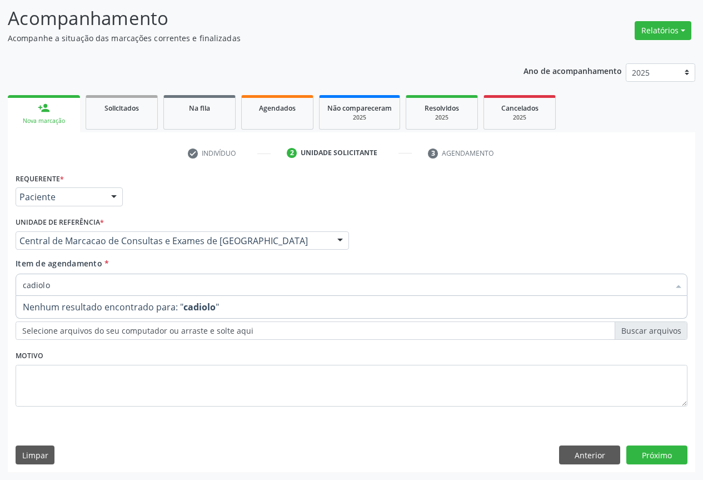
click at [150, 288] on input "cadiolo" at bounding box center [346, 285] width 647 height 22
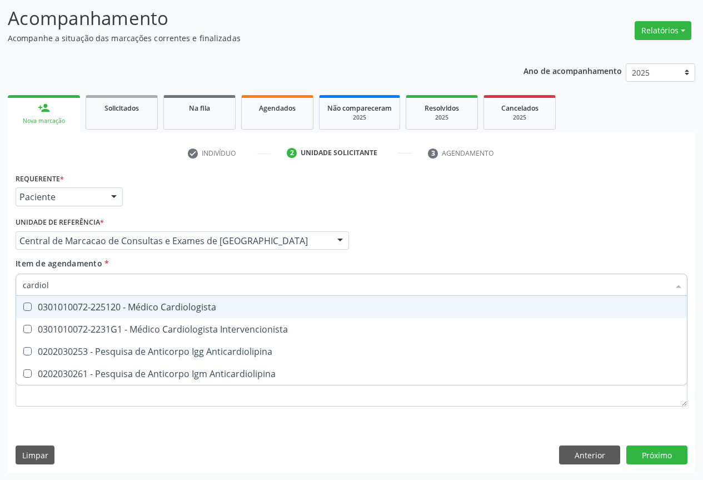
type input "cardiolo"
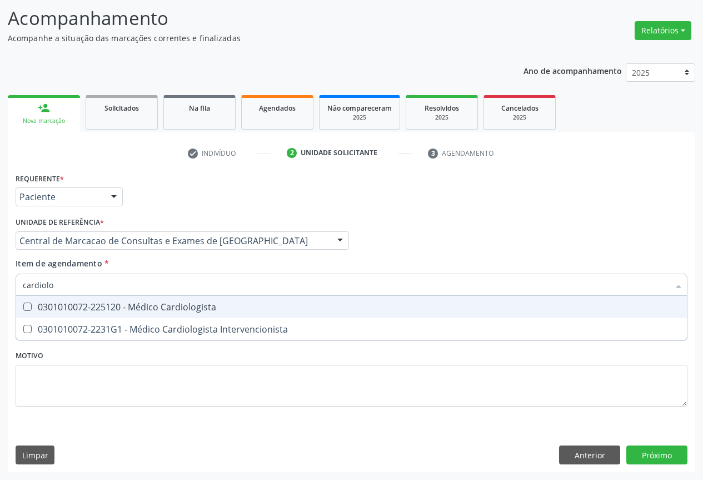
click at [153, 310] on div "0301010072-225120 - Médico Cardiologista" at bounding box center [352, 307] width 658 height 9
checkbox Cardiologista "true"
click at [169, 288] on input "cardiolo" at bounding box center [346, 285] width 647 height 22
type input "u"
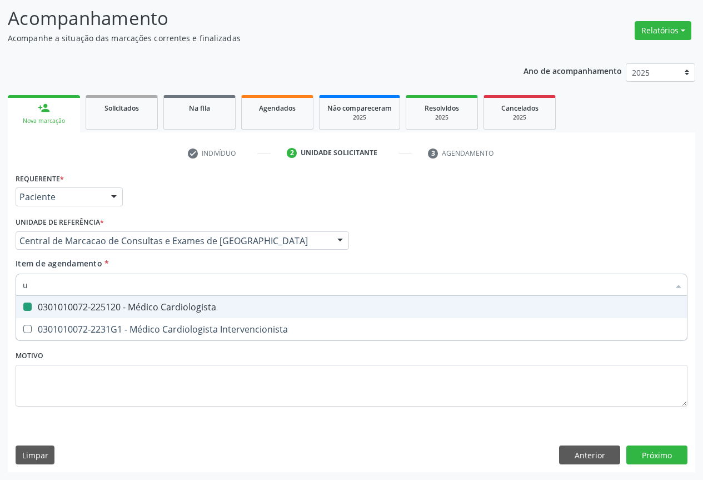
checkbox Cardiologista "false"
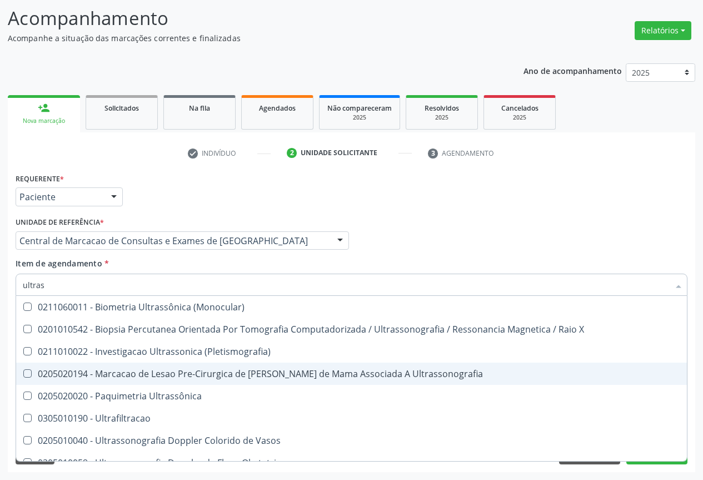
type input "ultrass"
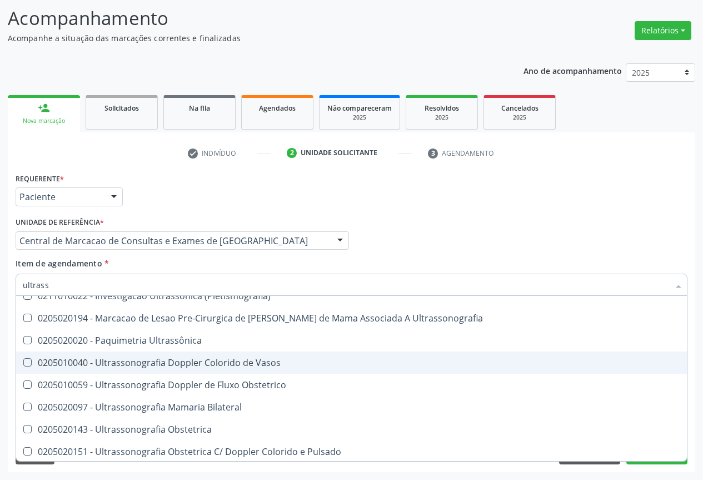
scroll to position [111, 0]
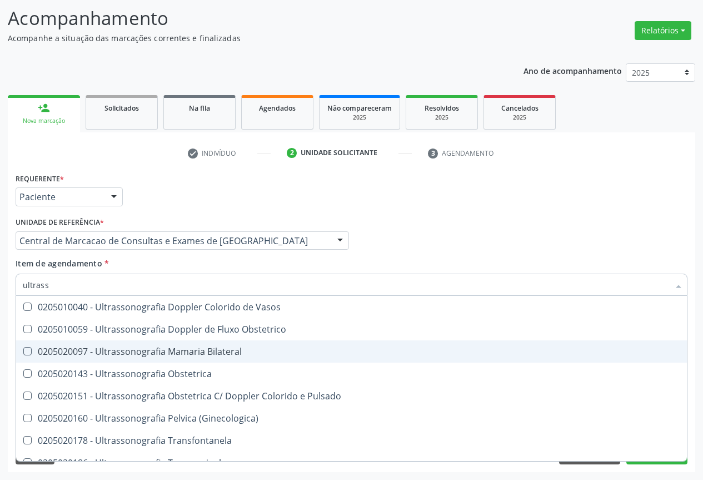
click at [304, 356] on div "0205020097 - Ultrassonografia Mamaria Bilateral" at bounding box center [352, 351] width 658 height 9
checkbox Bilateral "true"
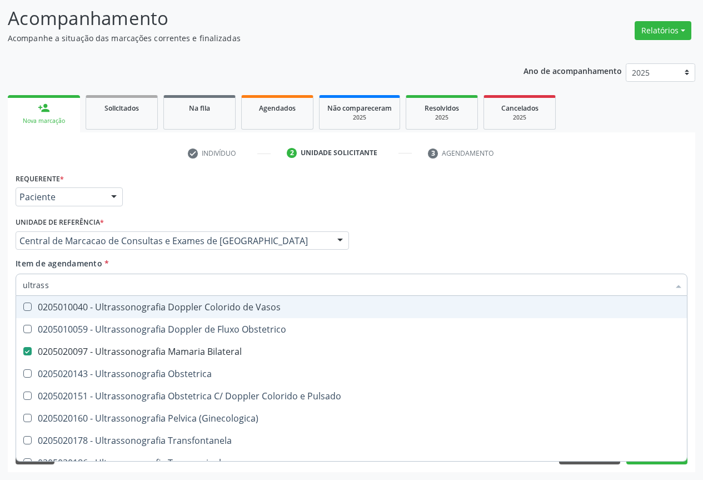
click at [492, 259] on div "Item de agendamento * ultrass Desfazer seleção 0211060011 - Biometria Ultrassôn…" at bounding box center [352, 274] width 672 height 35
checkbox X "true"
checkbox \(Pletismografia\) "true"
checkbox Bilateral "false"
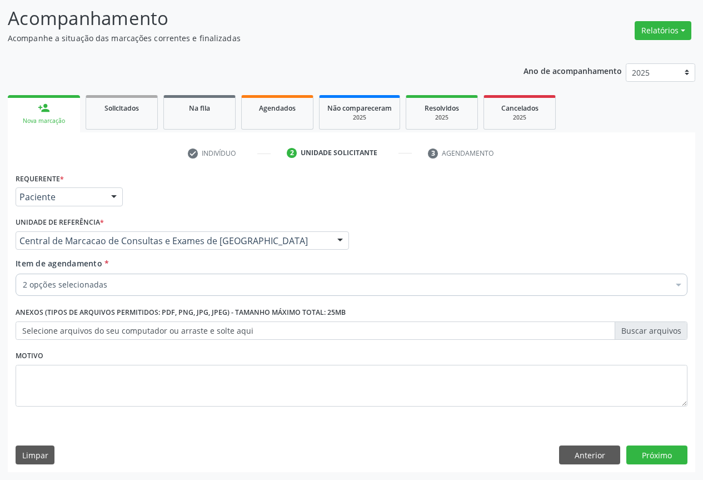
scroll to position [0, 0]
click at [647, 450] on button "Próximo" at bounding box center [657, 454] width 61 height 19
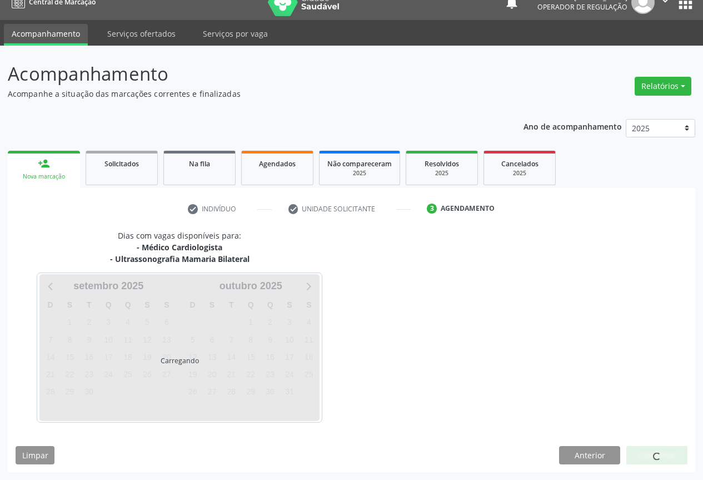
scroll to position [48, 0]
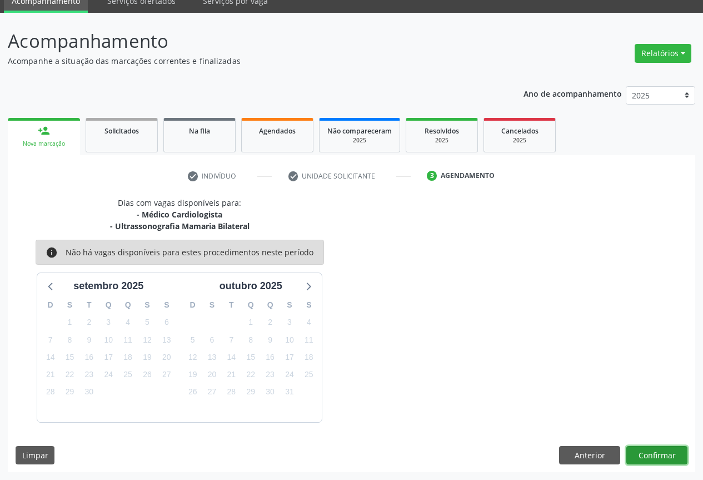
click at [660, 452] on button "Confirmar" at bounding box center [657, 455] width 61 height 19
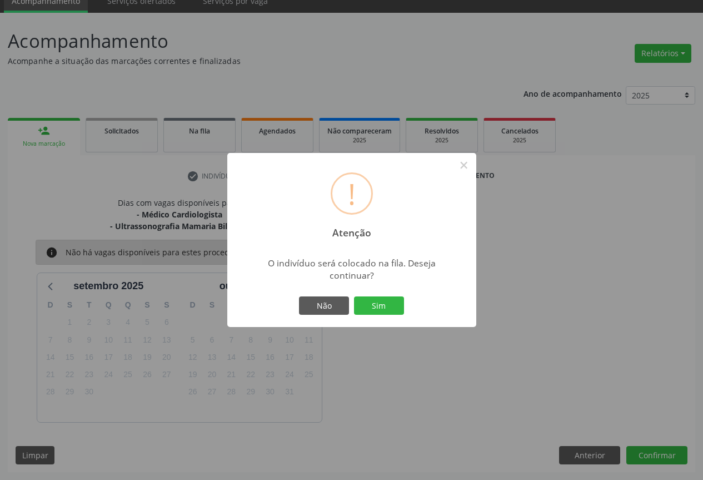
click at [354, 296] on button "Sim" at bounding box center [379, 305] width 50 height 19
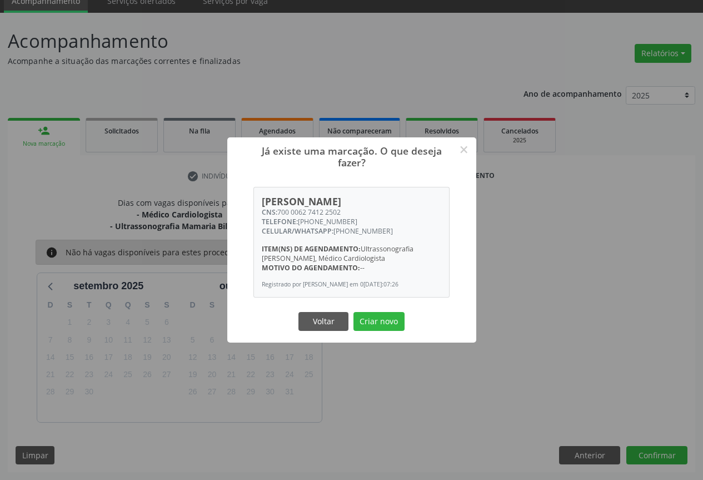
click at [354, 312] on button "Criar novo" at bounding box center [379, 321] width 51 height 19
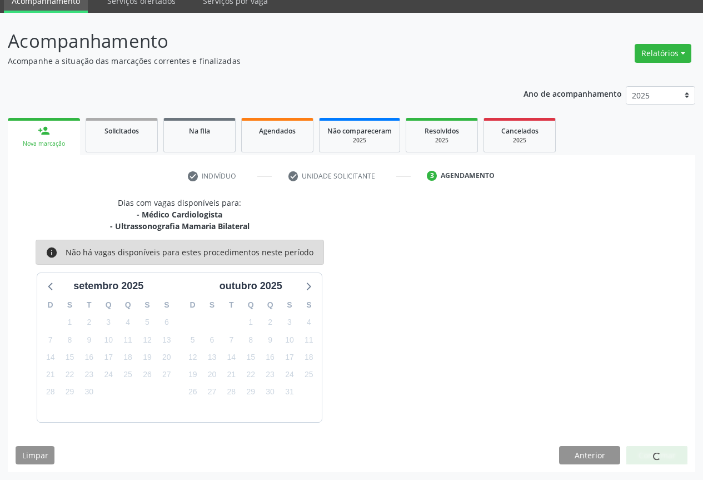
scroll to position [0, 0]
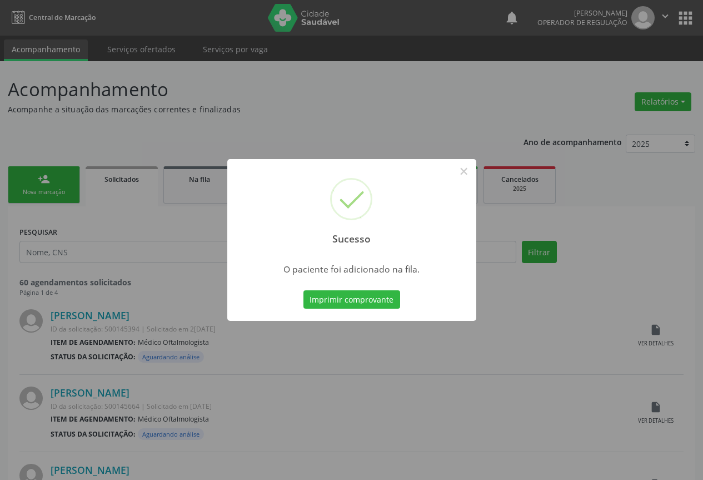
click at [304, 290] on button "Imprimir comprovante" at bounding box center [352, 299] width 97 height 19
